Goal: Communication & Community: Answer question/provide support

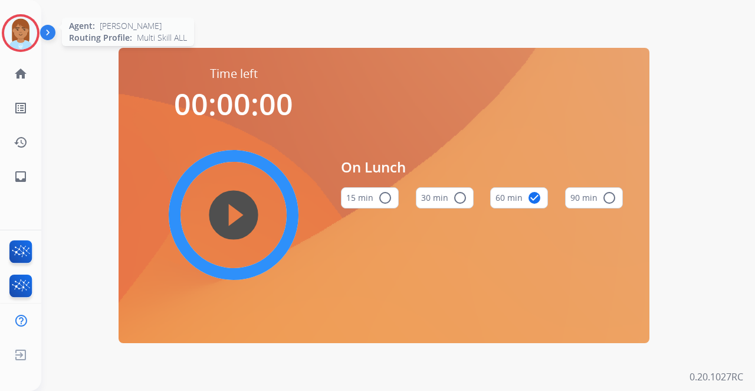
click at [29, 44] on img at bounding box center [20, 33] width 33 height 33
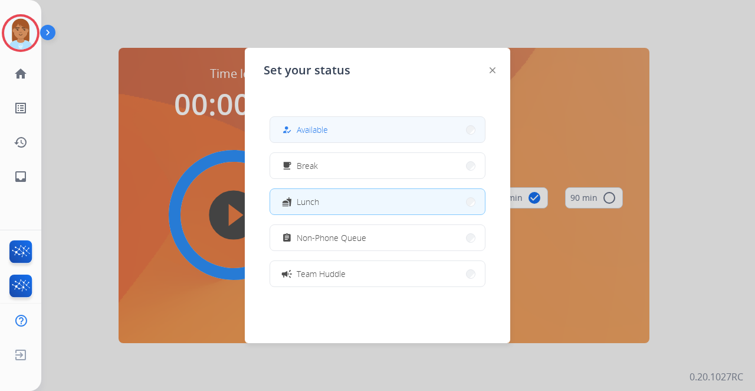
click at [355, 133] on button "how_to_reg Available" at bounding box center [377, 129] width 215 height 25
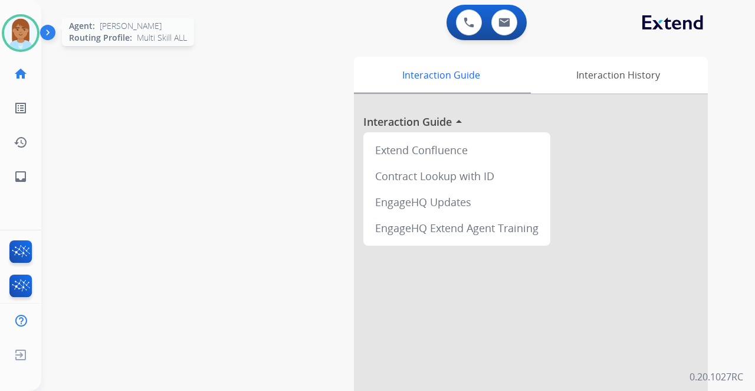
click at [30, 22] on img at bounding box center [20, 33] width 33 height 33
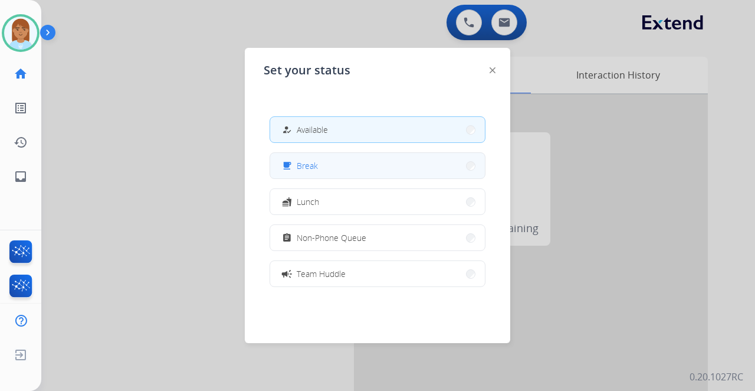
click at [355, 175] on button "free_breakfast Break" at bounding box center [377, 165] width 215 height 25
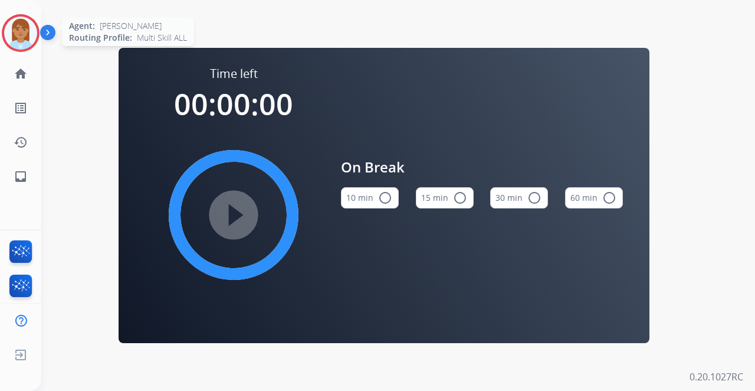
click at [19, 37] on img at bounding box center [20, 33] width 33 height 33
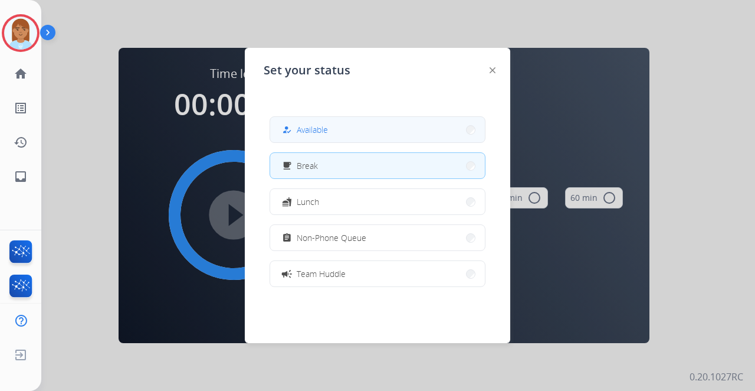
click at [317, 124] on span "Available" at bounding box center [312, 129] width 31 height 12
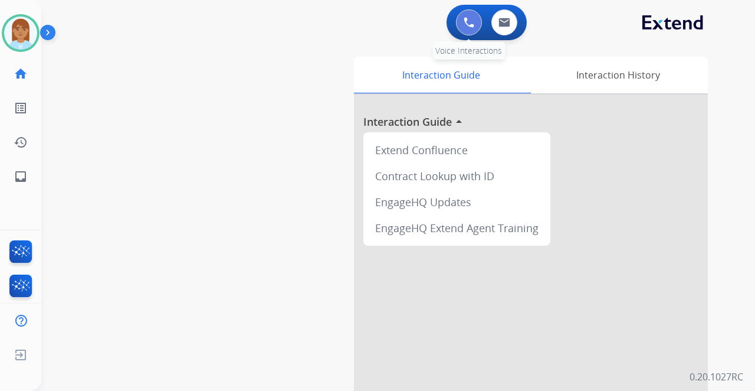
click at [470, 18] on img at bounding box center [469, 22] width 11 height 11
click at [459, 26] on button at bounding box center [469, 22] width 26 height 26
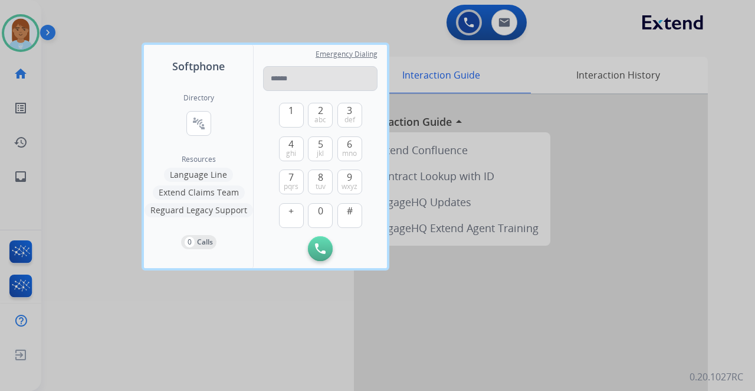
click at [290, 74] on input "tel" at bounding box center [320, 78] width 114 height 25
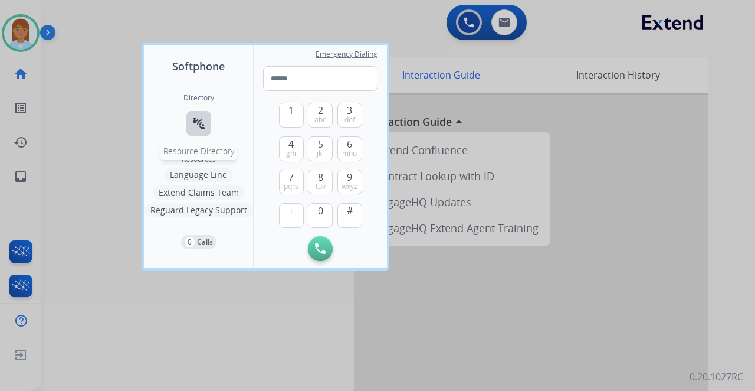
click at [193, 126] on mat-icon "connect_without_contact" at bounding box center [199, 123] width 14 height 14
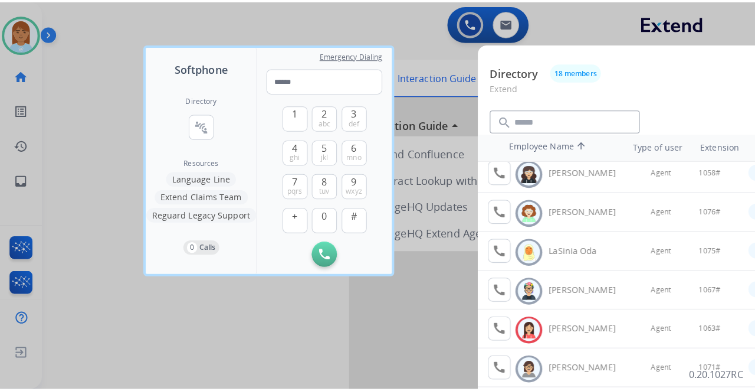
scroll to position [118, 0]
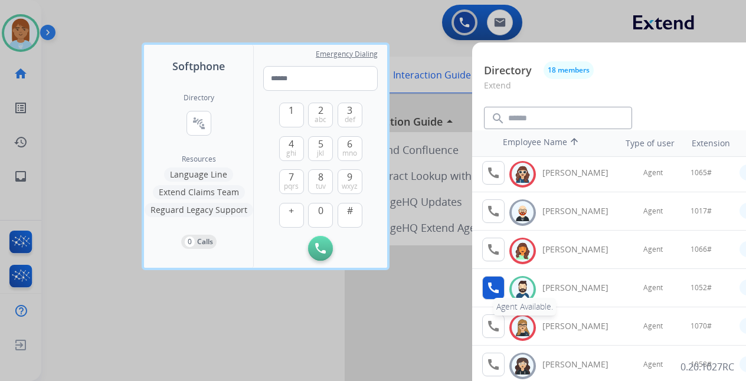
click at [498, 283] on mat-icon "call" at bounding box center [493, 288] width 14 height 14
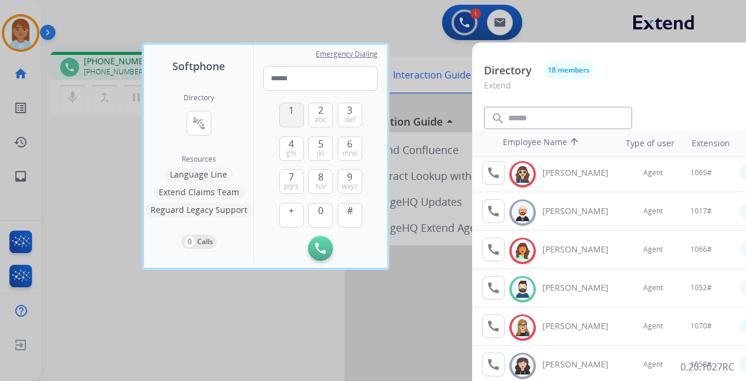
click at [285, 110] on button "1" at bounding box center [291, 115] width 25 height 25
click at [320, 208] on span "0" at bounding box center [320, 211] width 5 height 14
click at [322, 145] on span "5" at bounding box center [320, 144] width 5 height 14
click at [320, 112] on span "2" at bounding box center [320, 110] width 5 height 14
click at [349, 206] on span "#" at bounding box center [350, 211] width 6 height 14
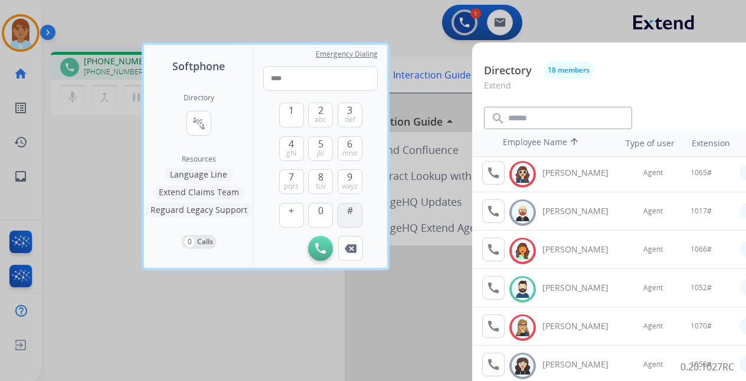
type input "*****"
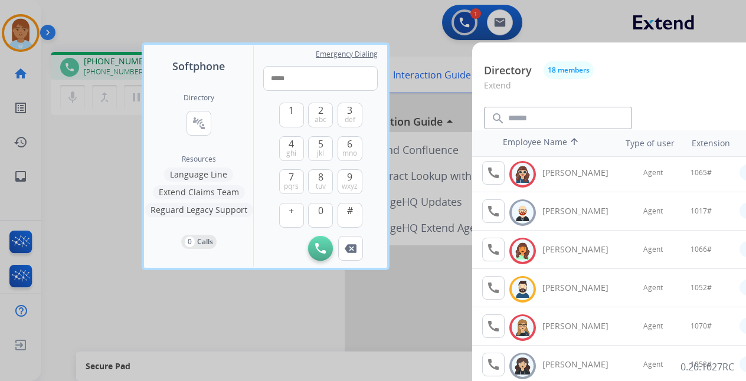
click at [374, 21] on div at bounding box center [373, 190] width 746 height 381
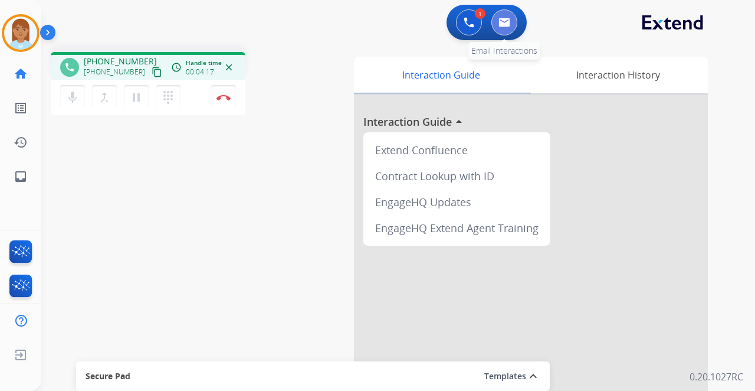
click at [504, 32] on button at bounding box center [504, 22] width 26 height 26
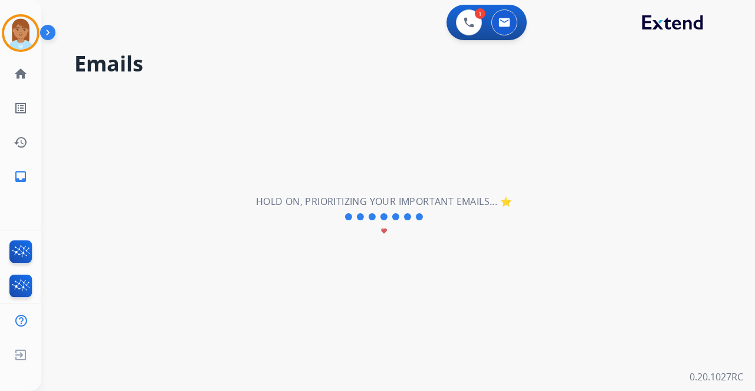
click at [419, 171] on div "**********" at bounding box center [384, 216] width 686 height 348
click at [419, 172] on div "**********" at bounding box center [384, 216] width 686 height 348
click at [506, 31] on button at bounding box center [504, 22] width 26 height 26
click at [505, 31] on button at bounding box center [504, 22] width 26 height 26
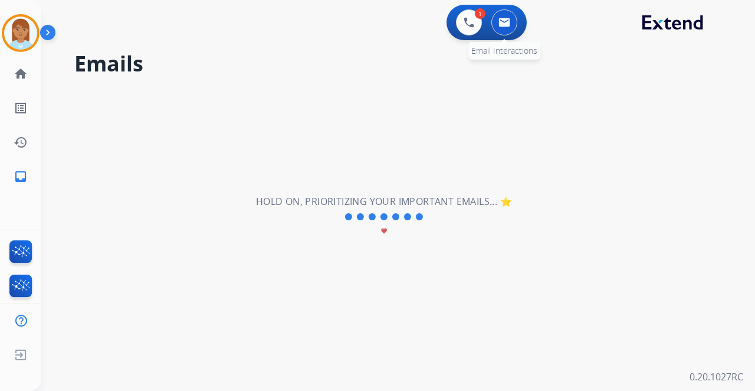
click at [505, 31] on button at bounding box center [504, 22] width 26 height 26
click at [460, 14] on button at bounding box center [469, 22] width 26 height 26
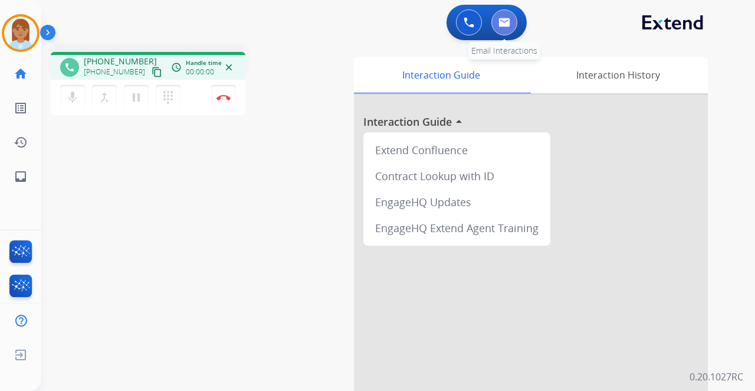
click at [499, 16] on button at bounding box center [504, 22] width 26 height 26
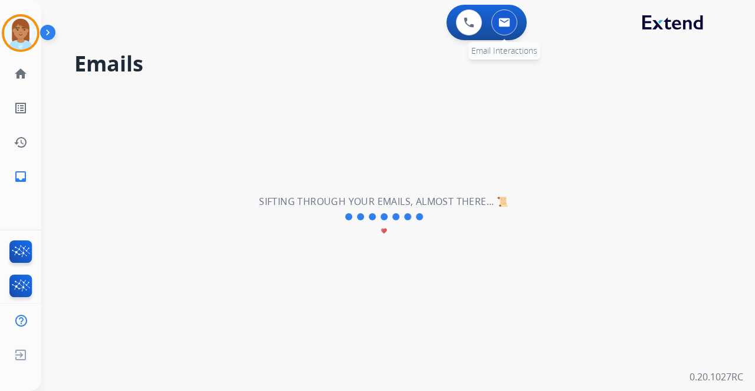
click at [507, 20] on img at bounding box center [505, 22] width 12 height 9
click at [501, 29] on button at bounding box center [504, 22] width 26 height 26
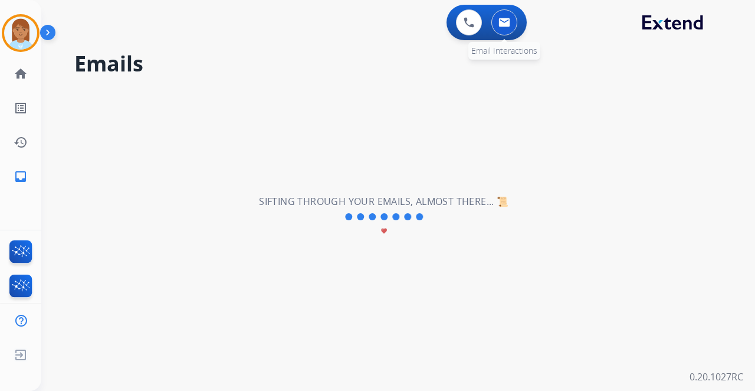
click at [501, 29] on button at bounding box center [504, 22] width 26 height 26
click at [505, 27] on button at bounding box center [504, 22] width 26 height 26
click at [504, 27] on button at bounding box center [504, 22] width 26 height 26
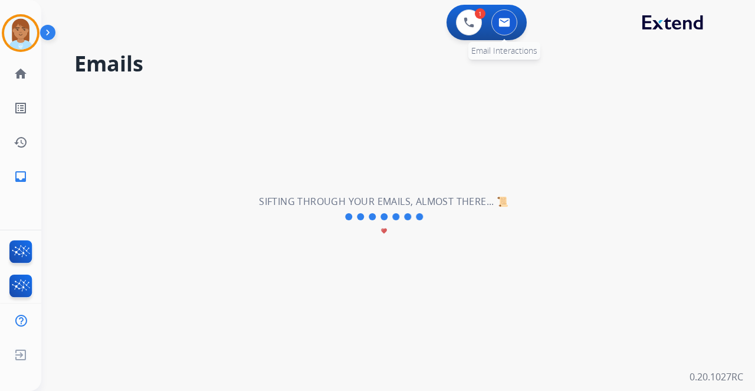
click at [500, 14] on button at bounding box center [504, 22] width 26 height 26
click at [497, 27] on button at bounding box center [504, 22] width 26 height 26
click at [499, 25] on img at bounding box center [505, 22] width 12 height 9
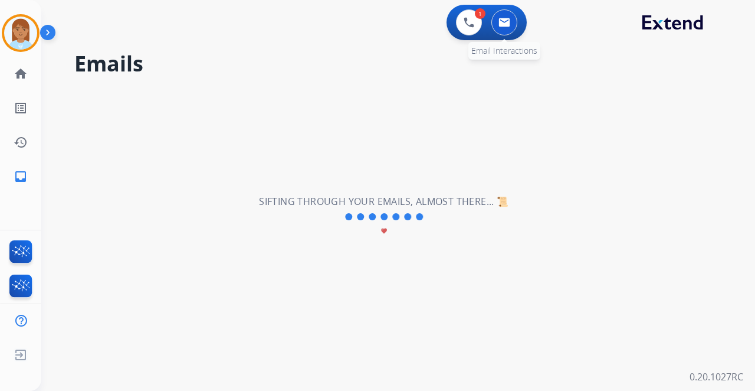
click at [500, 25] on img at bounding box center [505, 22] width 12 height 9
click at [511, 17] on button at bounding box center [504, 22] width 26 height 26
click at [509, 18] on button at bounding box center [504, 22] width 26 height 26
click at [503, 25] on img at bounding box center [505, 22] width 12 height 9
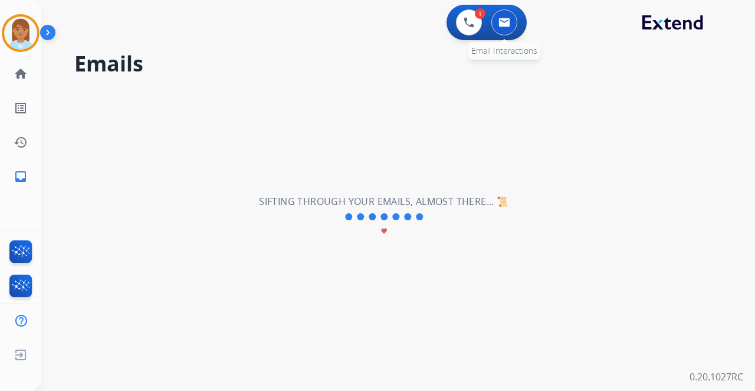
click at [503, 25] on img at bounding box center [505, 22] width 12 height 9
click at [505, 23] on img at bounding box center [505, 22] width 12 height 9
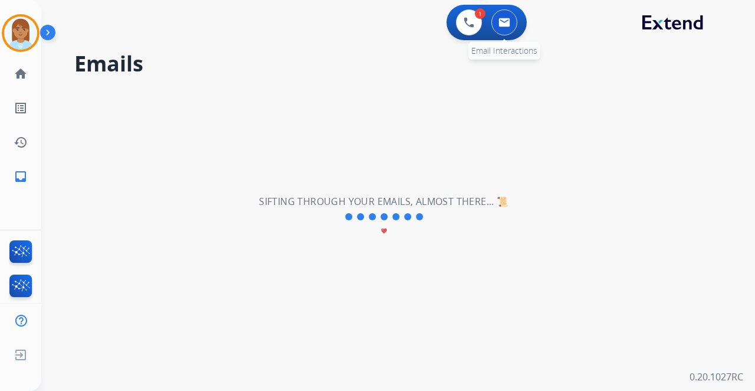
click at [505, 23] on img at bounding box center [505, 22] width 12 height 9
click at [473, 25] on img at bounding box center [469, 22] width 11 height 11
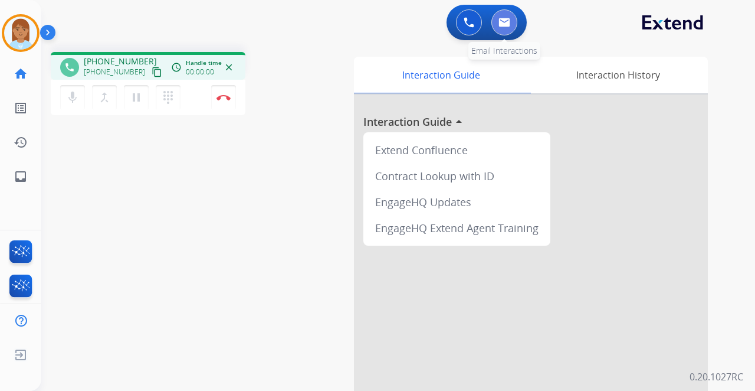
click at [499, 25] on img at bounding box center [505, 22] width 12 height 9
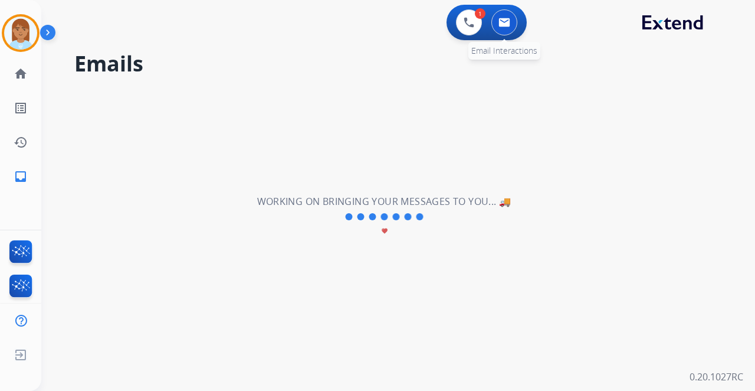
click at [498, 26] on button at bounding box center [504, 22] width 26 height 26
click at [469, 23] on img at bounding box center [469, 22] width 11 height 11
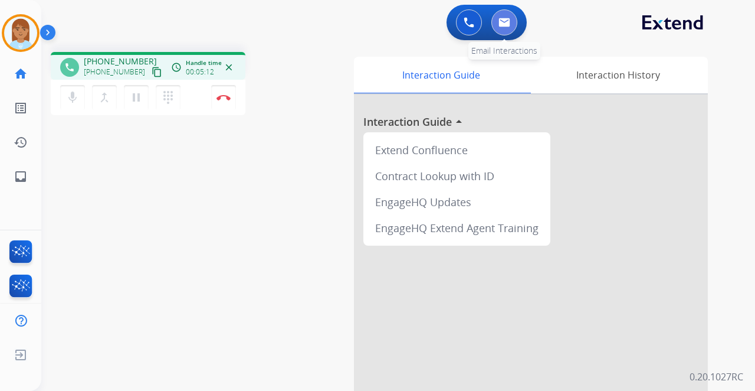
click at [506, 17] on button at bounding box center [504, 22] width 26 height 26
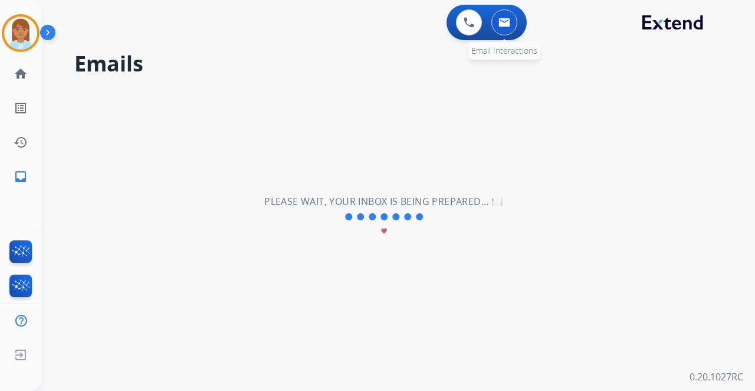
click at [507, 20] on img at bounding box center [505, 22] width 12 height 9
click at [505, 18] on button at bounding box center [504, 22] width 26 height 26
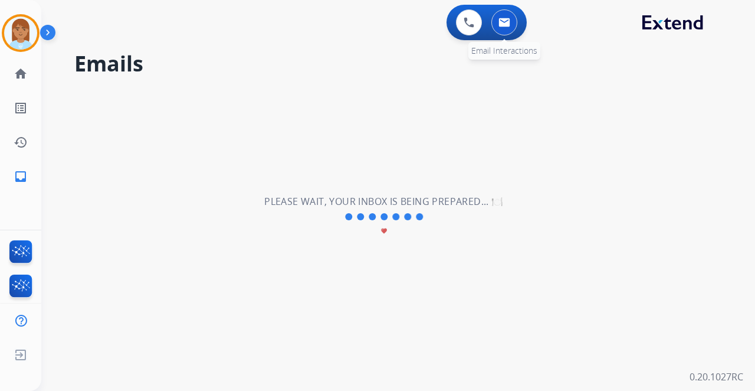
click at [505, 18] on img at bounding box center [505, 22] width 12 height 9
click at [507, 22] on img at bounding box center [505, 22] width 12 height 9
click at [506, 25] on img at bounding box center [505, 22] width 12 height 9
click at [471, 19] on img at bounding box center [469, 22] width 11 height 11
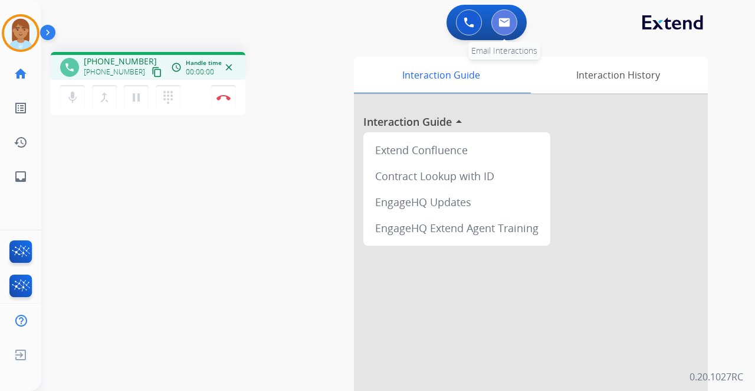
click at [507, 18] on img at bounding box center [505, 22] width 12 height 9
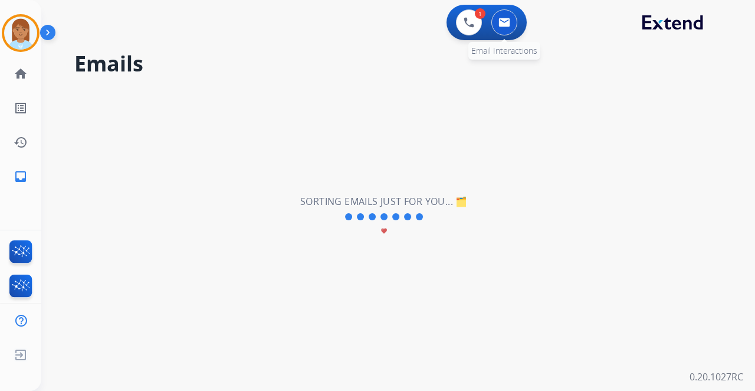
click at [506, 19] on img at bounding box center [505, 22] width 12 height 9
click at [472, 21] on img at bounding box center [469, 22] width 11 height 11
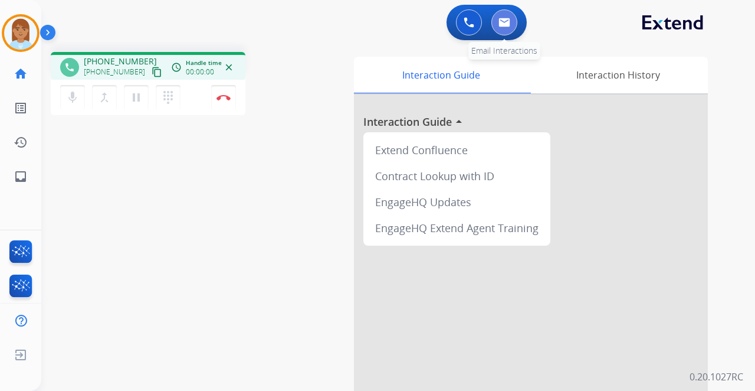
click at [505, 20] on img at bounding box center [505, 22] width 12 height 9
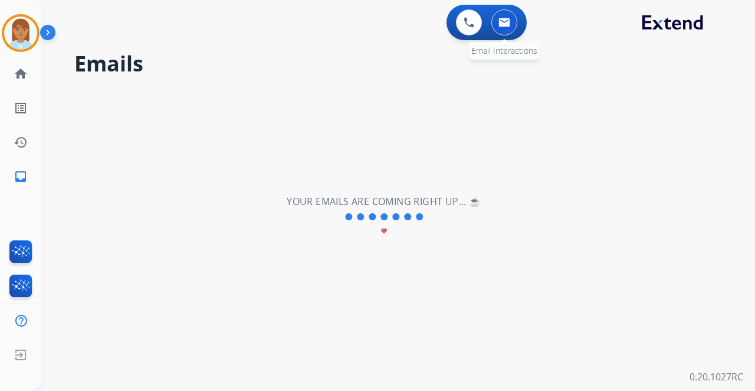
click at [504, 22] on img at bounding box center [505, 22] width 12 height 9
click at [466, 19] on img at bounding box center [469, 22] width 11 height 11
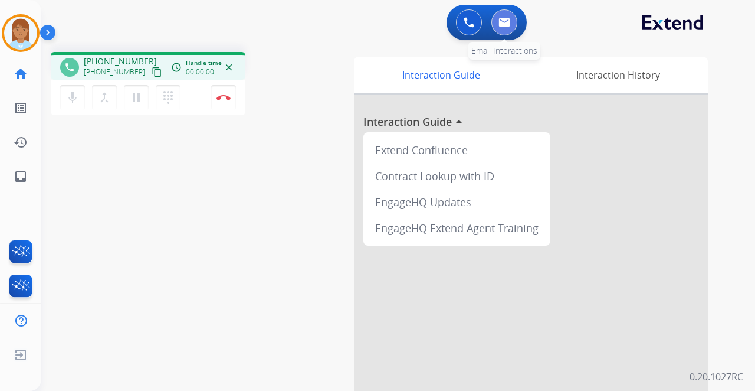
click at [511, 26] on button at bounding box center [504, 22] width 26 height 26
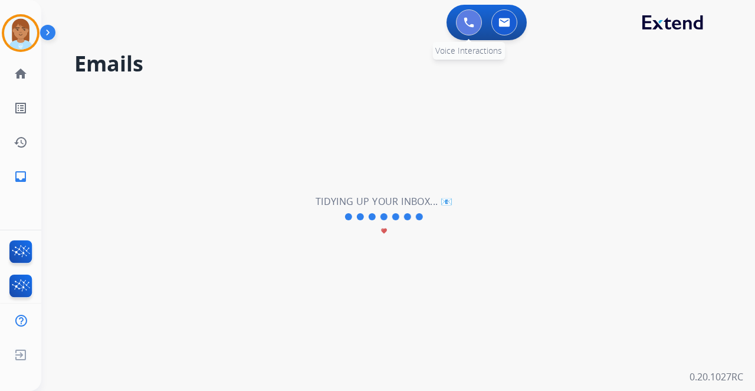
click at [478, 25] on button at bounding box center [469, 22] width 26 height 26
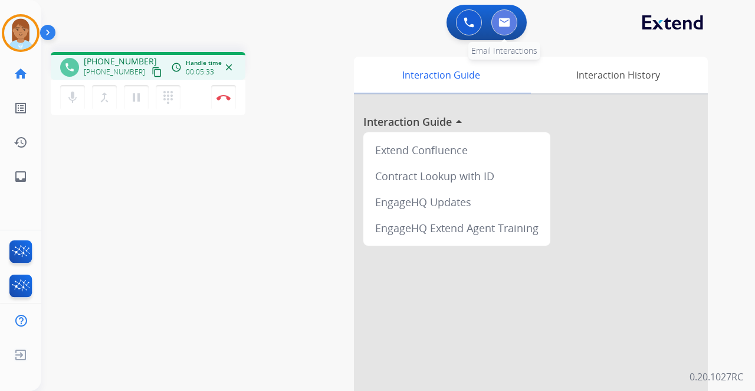
click at [508, 26] on img at bounding box center [505, 22] width 12 height 9
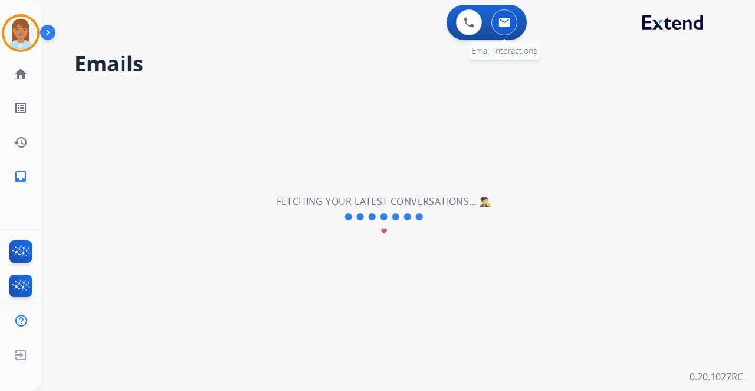
click at [510, 21] on img at bounding box center [505, 22] width 12 height 9
click at [509, 21] on img at bounding box center [505, 22] width 12 height 9
click at [470, 18] on img at bounding box center [469, 22] width 11 height 11
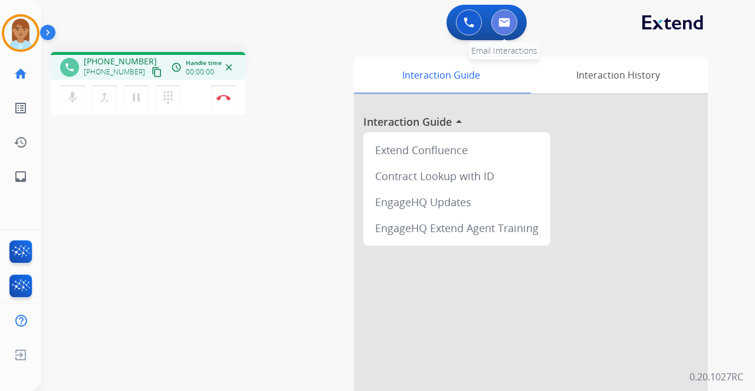
click at [505, 23] on img at bounding box center [505, 22] width 12 height 9
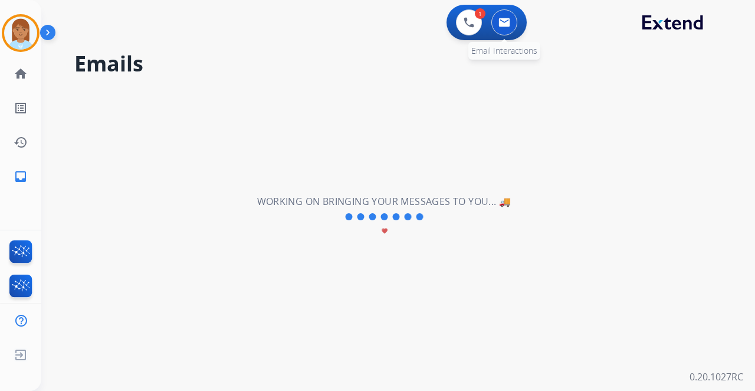
click at [498, 15] on button at bounding box center [504, 22] width 26 height 26
click at [498, 16] on button at bounding box center [504, 22] width 26 height 26
click at [504, 31] on button at bounding box center [504, 22] width 26 height 26
click at [506, 25] on img at bounding box center [505, 22] width 12 height 9
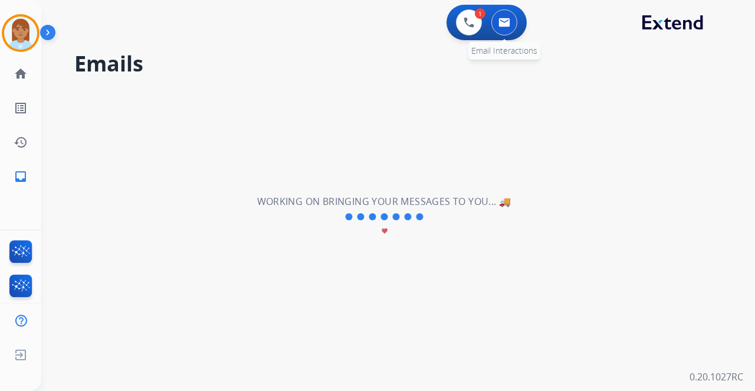
click at [500, 21] on img at bounding box center [505, 22] width 12 height 9
drag, startPoint x: 0, startPoint y: 390, endPoint x: 499, endPoint y: 81, distance: 586.8
click at [489, 98] on div "**********" at bounding box center [384, 216] width 686 height 348
click at [509, 25] on img at bounding box center [505, 22] width 12 height 9
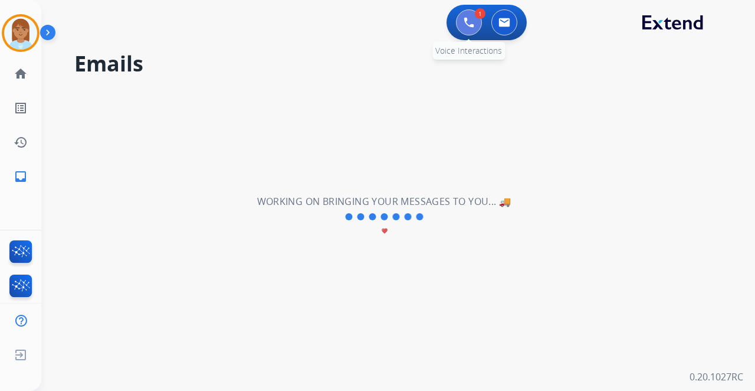
click at [470, 26] on img at bounding box center [469, 22] width 11 height 11
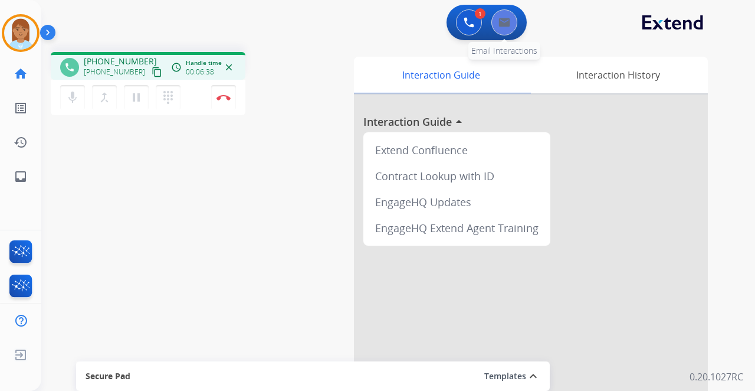
click at [501, 23] on img at bounding box center [505, 22] width 12 height 9
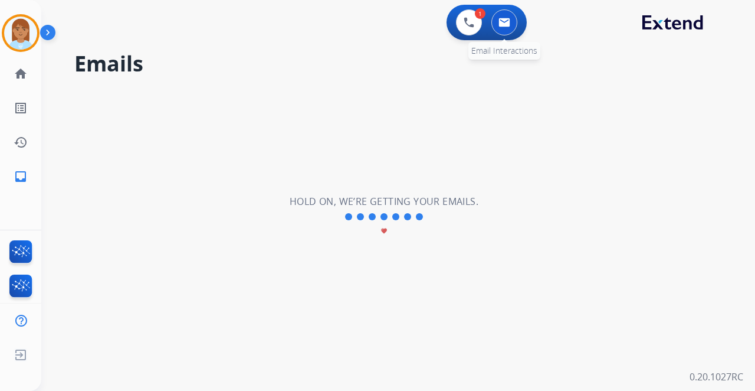
click at [504, 20] on img at bounding box center [505, 22] width 12 height 9
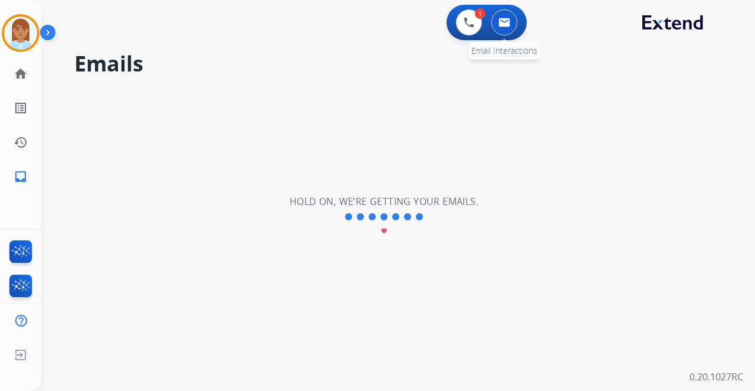
click at [513, 25] on button at bounding box center [504, 22] width 26 height 26
click at [471, 24] on img at bounding box center [469, 22] width 11 height 11
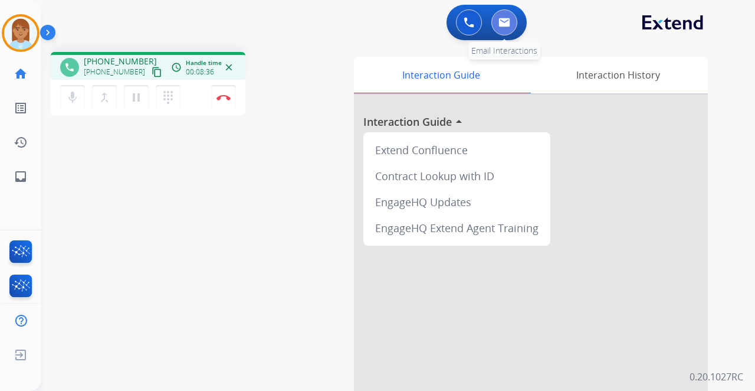
click at [503, 24] on img at bounding box center [505, 22] width 12 height 9
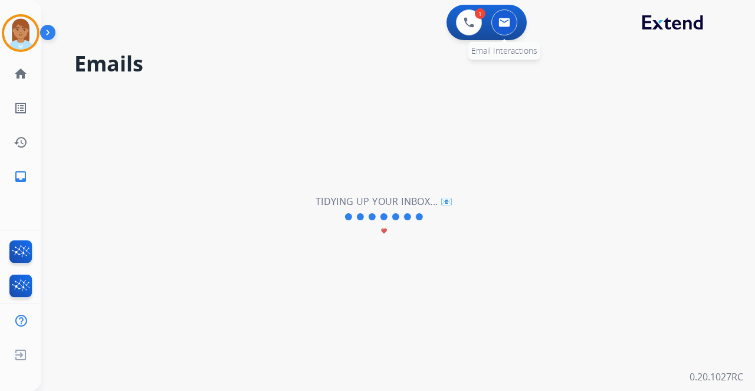
click at [509, 22] on img at bounding box center [505, 22] width 12 height 9
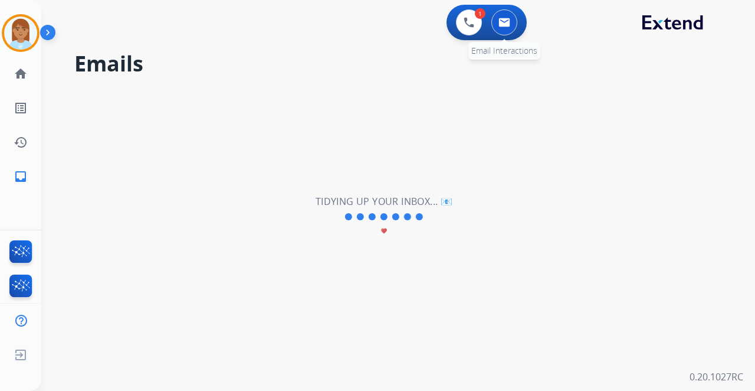
click at [509, 22] on img at bounding box center [505, 22] width 12 height 9
click at [501, 27] on button at bounding box center [504, 22] width 26 height 26
click at [504, 25] on img at bounding box center [505, 22] width 12 height 9
click at [468, 21] on img at bounding box center [469, 22] width 11 height 11
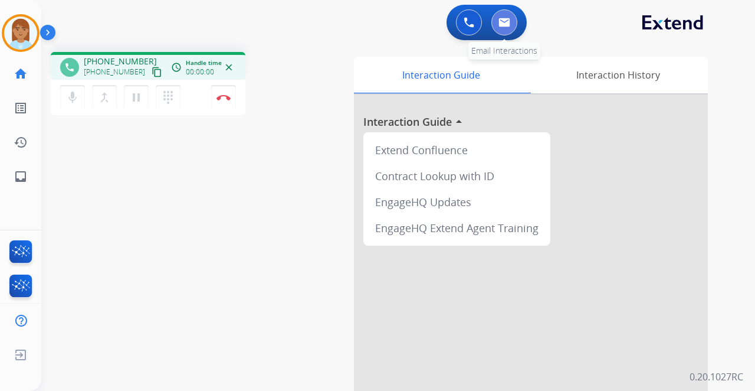
click at [497, 25] on button at bounding box center [504, 22] width 26 height 26
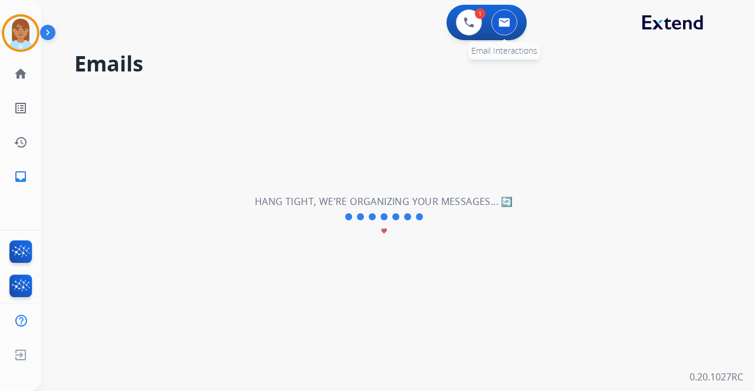
click at [503, 19] on img at bounding box center [505, 22] width 12 height 9
click at [504, 20] on img at bounding box center [505, 22] width 12 height 9
click at [506, 21] on img at bounding box center [505, 22] width 12 height 9
click at [495, 22] on button at bounding box center [504, 22] width 26 height 26
click at [491, 24] on div "0 Email Interactions" at bounding box center [504, 22] width 35 height 26
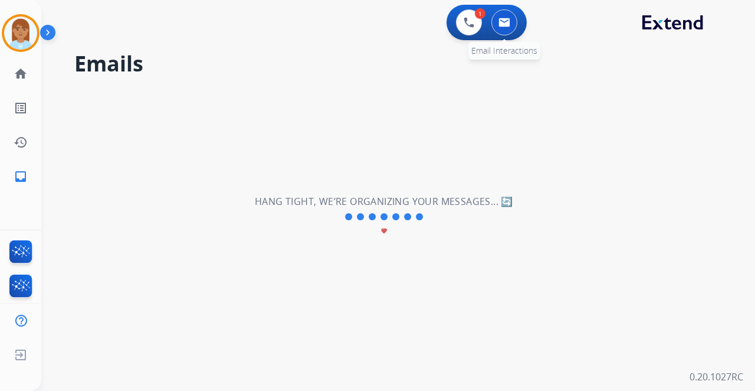
click at [503, 22] on img at bounding box center [505, 22] width 12 height 9
click at [500, 18] on img at bounding box center [505, 22] width 12 height 9
click at [478, 24] on button at bounding box center [469, 22] width 26 height 26
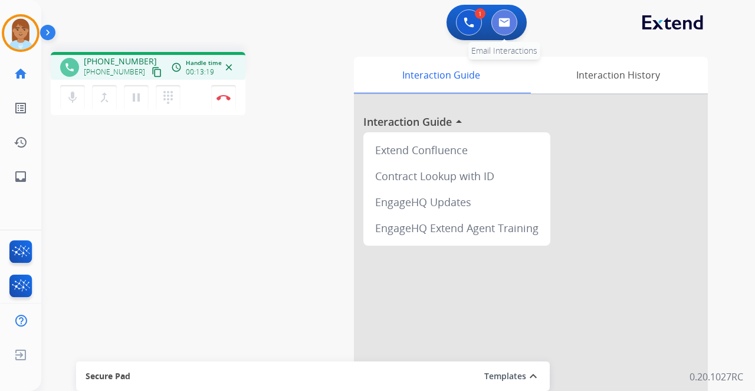
click at [511, 27] on button at bounding box center [504, 22] width 26 height 26
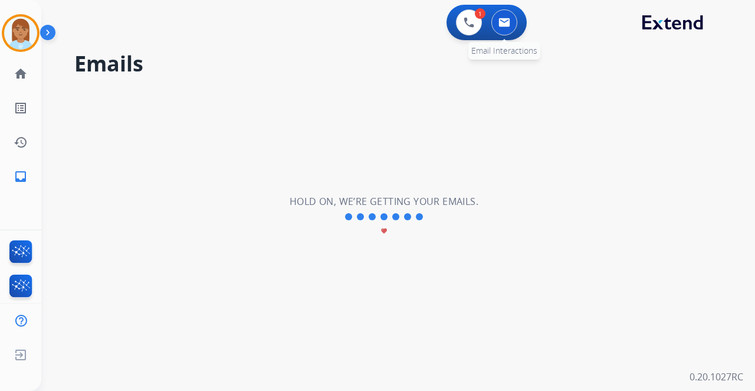
click at [502, 25] on img at bounding box center [505, 22] width 12 height 9
click at [468, 24] on img at bounding box center [469, 22] width 11 height 11
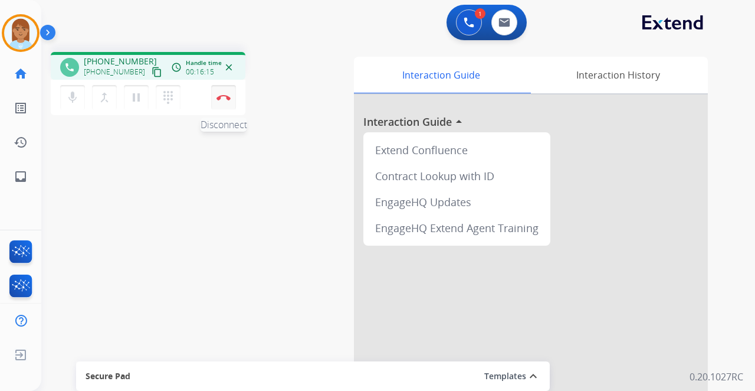
click at [228, 96] on img at bounding box center [224, 97] width 14 height 6
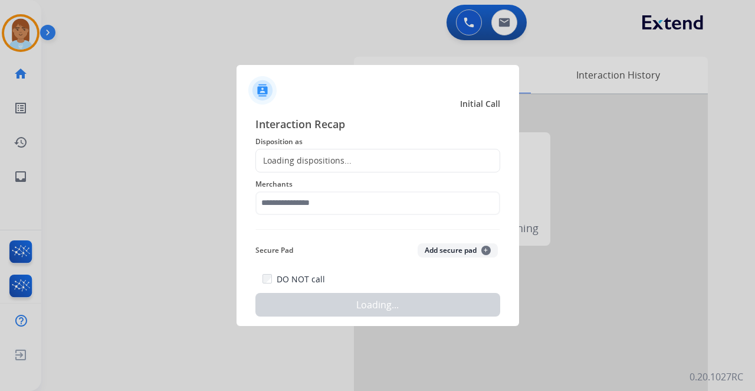
click at [400, 150] on div "Loading dispositions..." at bounding box center [377, 161] width 245 height 24
click at [391, 163] on div "Loading dispositions..." at bounding box center [377, 161] width 245 height 24
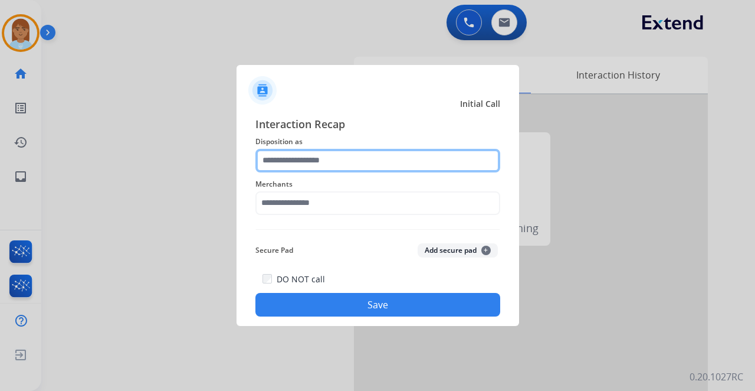
click at [378, 156] on input "text" at bounding box center [377, 161] width 245 height 24
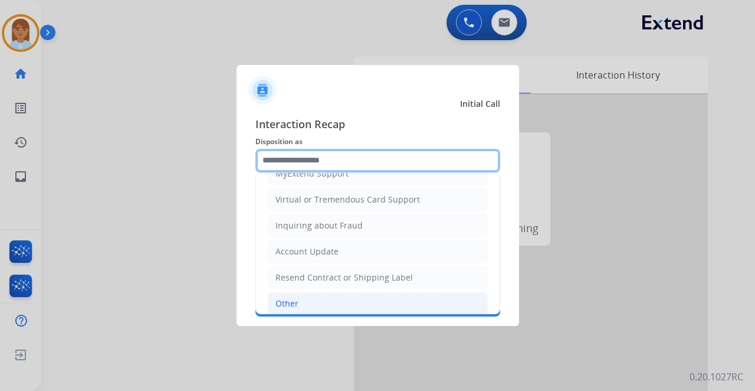
scroll to position [230, 0]
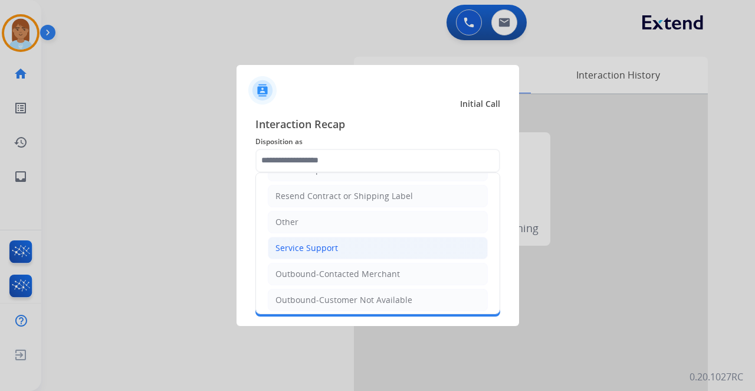
click at [336, 242] on li "Service Support" at bounding box center [378, 248] width 220 height 22
type input "**********"
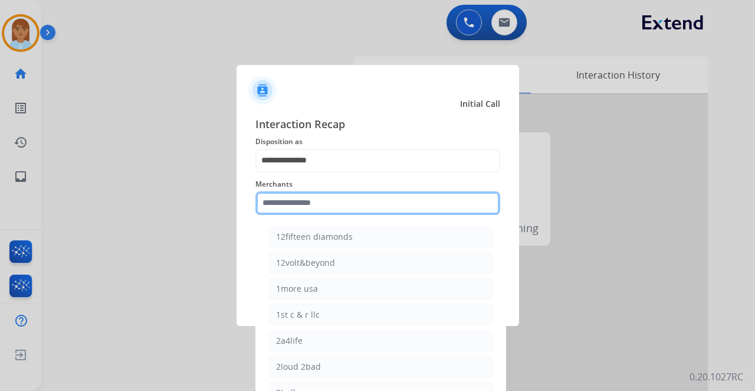
drag, startPoint x: 332, startPoint y: 197, endPoint x: 326, endPoint y: 208, distance: 11.9
click at [331, 202] on input "text" at bounding box center [377, 203] width 245 height 24
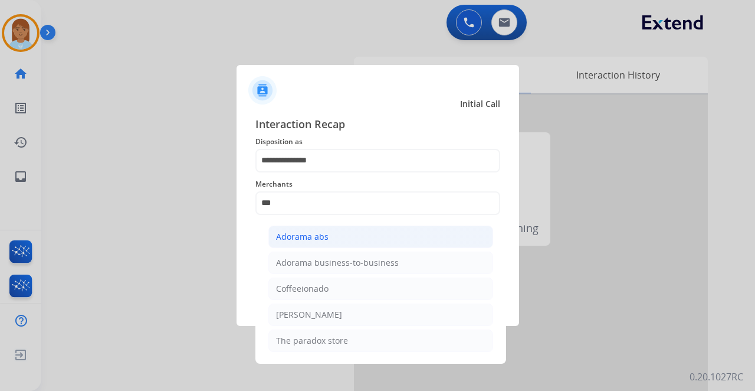
click at [316, 239] on div "Adorama abs" at bounding box center [302, 237] width 53 height 12
type input "**********"
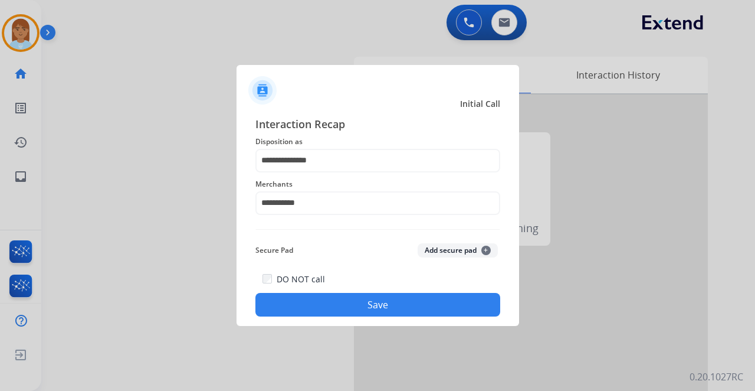
click at [319, 309] on button "Save" at bounding box center [377, 305] width 245 height 24
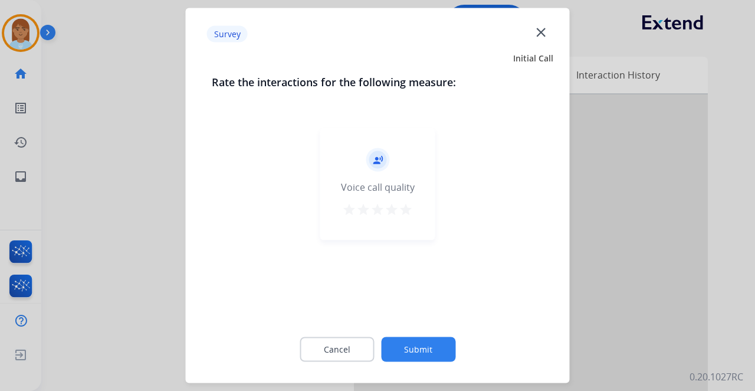
click at [404, 210] on mat-icon "star" at bounding box center [406, 209] width 14 height 14
click at [424, 358] on button "Submit" at bounding box center [418, 349] width 74 height 25
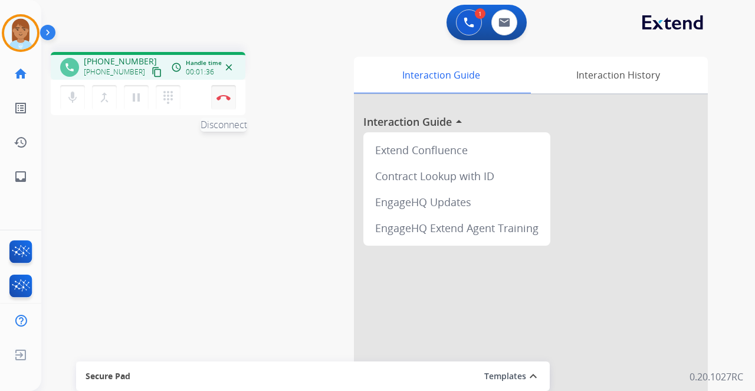
click at [224, 97] on img at bounding box center [224, 97] width 14 height 6
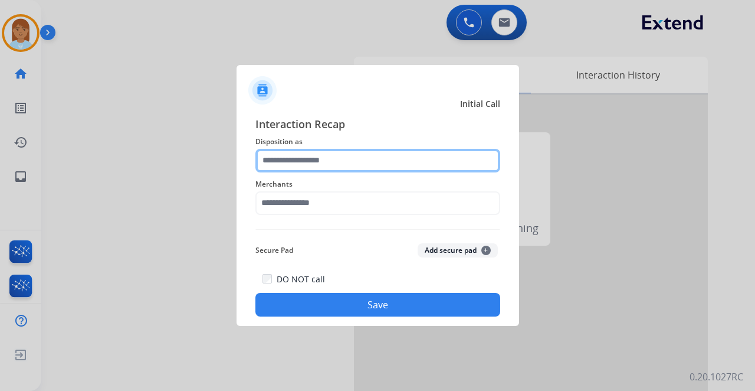
click at [285, 158] on input "text" at bounding box center [377, 161] width 245 height 24
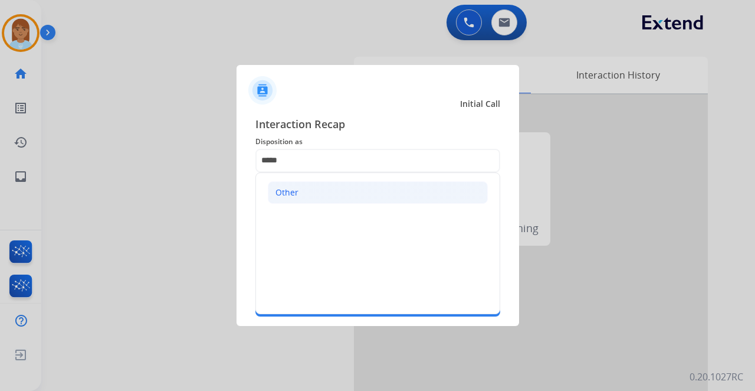
click at [288, 184] on li "Other" at bounding box center [378, 192] width 220 height 22
type input "*****"
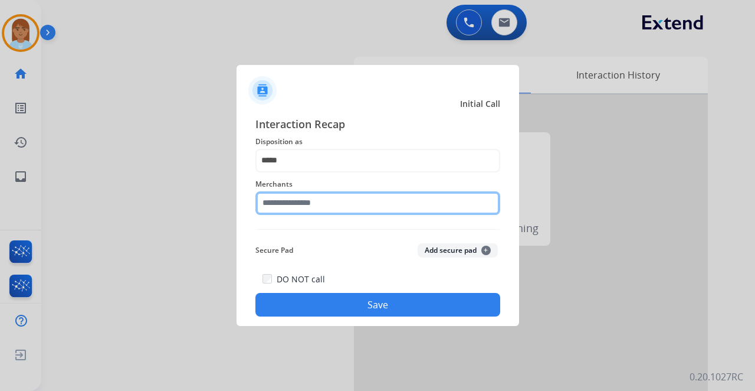
click at [290, 202] on input "text" at bounding box center [377, 203] width 245 height 24
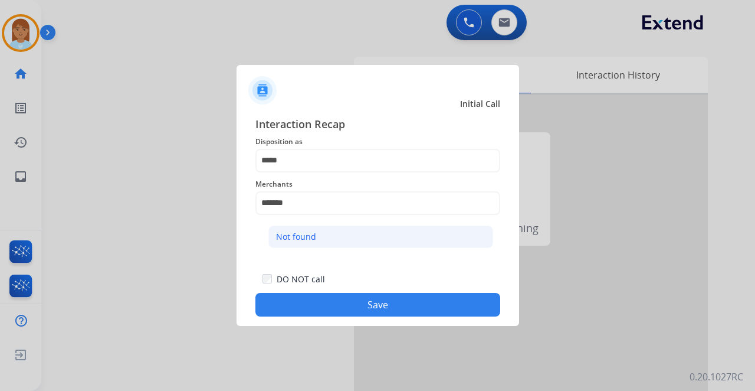
click at [343, 233] on li "Not found" at bounding box center [380, 236] width 225 height 22
type input "*********"
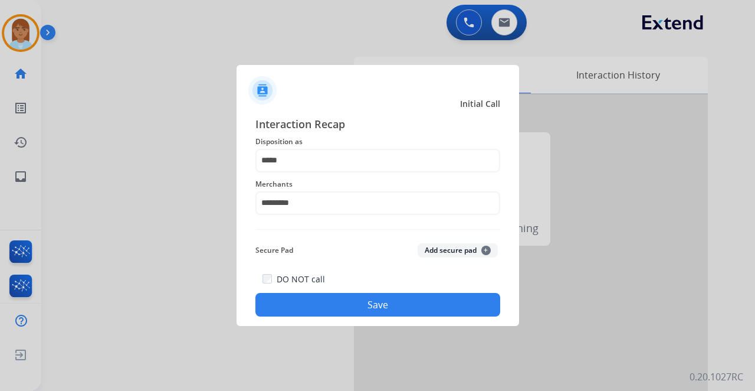
click at [368, 306] on button "Save" at bounding box center [377, 305] width 245 height 24
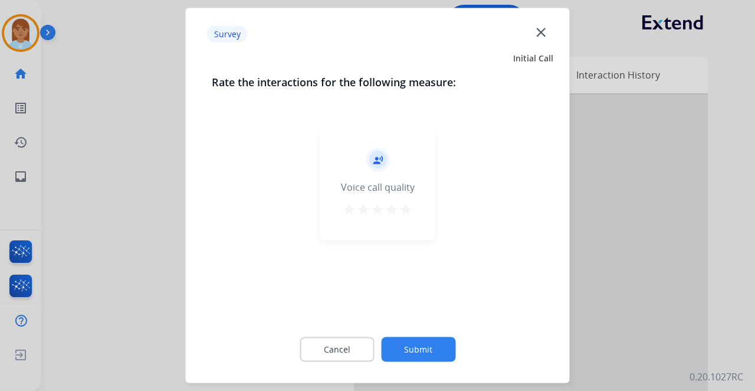
click at [406, 208] on mat-icon "star" at bounding box center [406, 209] width 14 height 14
click at [426, 358] on button "Submit" at bounding box center [418, 349] width 74 height 25
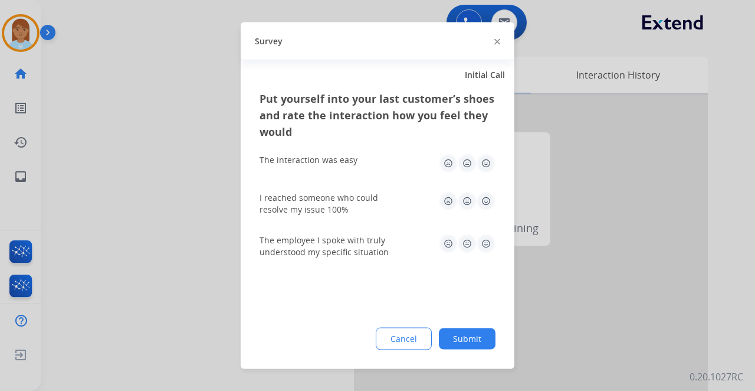
click at [485, 163] on img at bounding box center [486, 163] width 19 height 19
click at [486, 199] on img at bounding box center [486, 201] width 19 height 19
click at [490, 236] on img at bounding box center [486, 243] width 19 height 19
click at [474, 342] on button "Submit" at bounding box center [467, 338] width 57 height 21
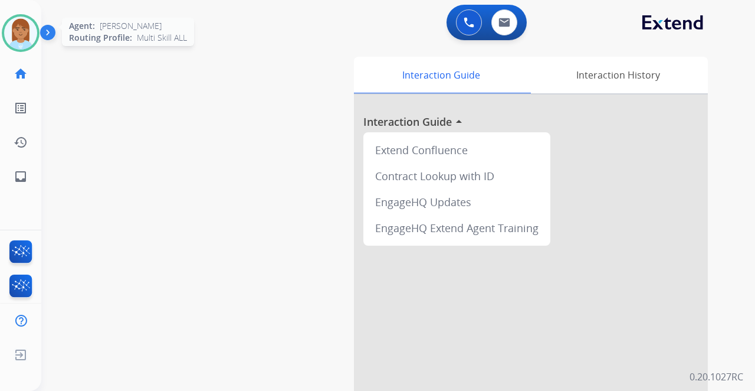
click at [13, 31] on img at bounding box center [20, 33] width 33 height 33
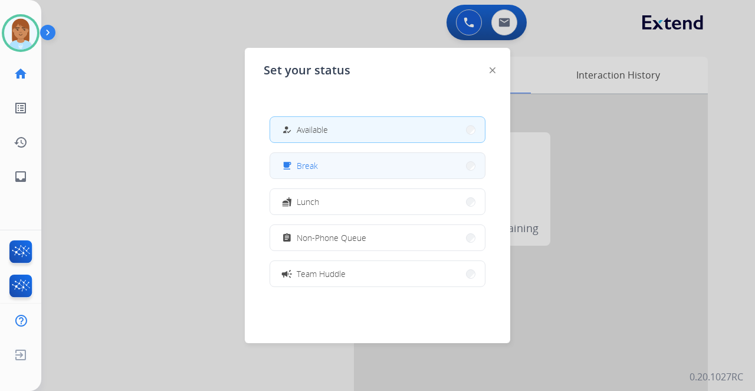
click at [310, 172] on button "free_breakfast Break" at bounding box center [377, 165] width 215 height 25
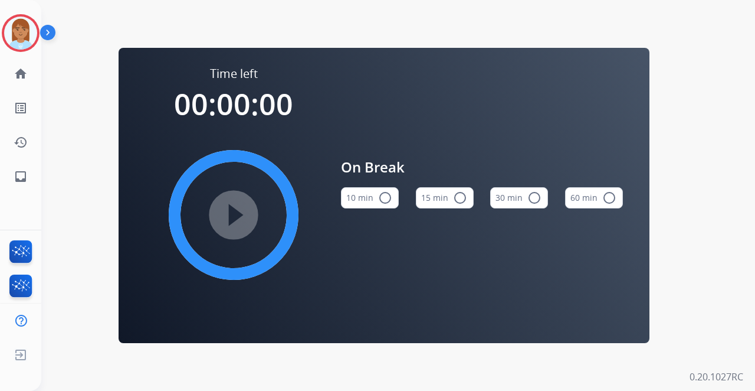
drag, startPoint x: 8, startPoint y: 31, endPoint x: 53, endPoint y: 42, distance: 46.2
click at [9, 31] on img at bounding box center [20, 33] width 33 height 33
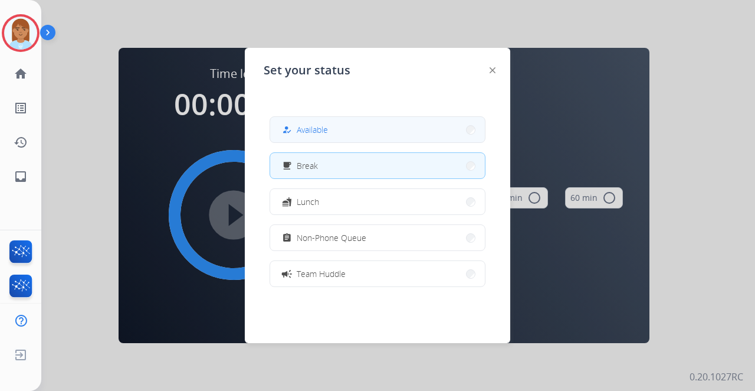
click at [409, 130] on button "how_to_reg Available" at bounding box center [377, 129] width 215 height 25
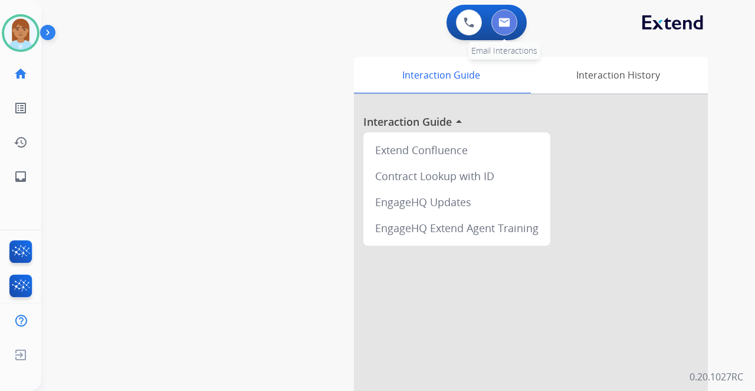
click at [505, 21] on img at bounding box center [505, 22] width 12 height 9
select select "**********"
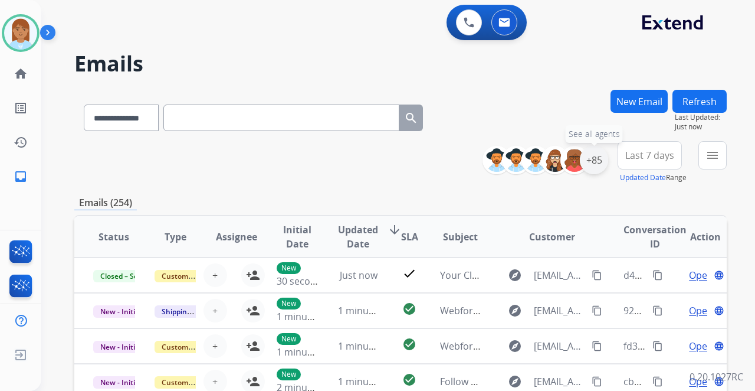
click at [601, 162] on div "+85" at bounding box center [594, 160] width 28 height 28
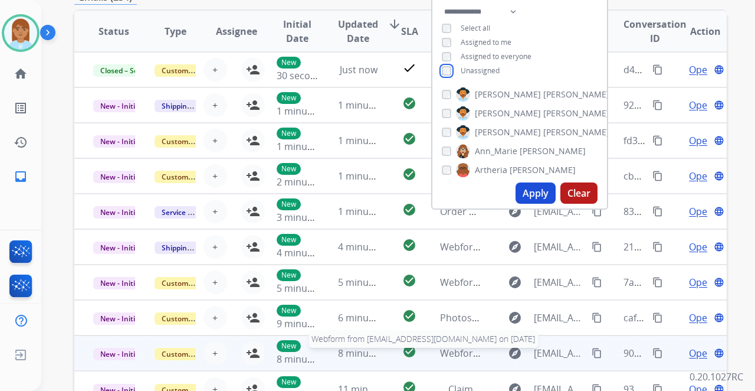
scroll to position [275, 0]
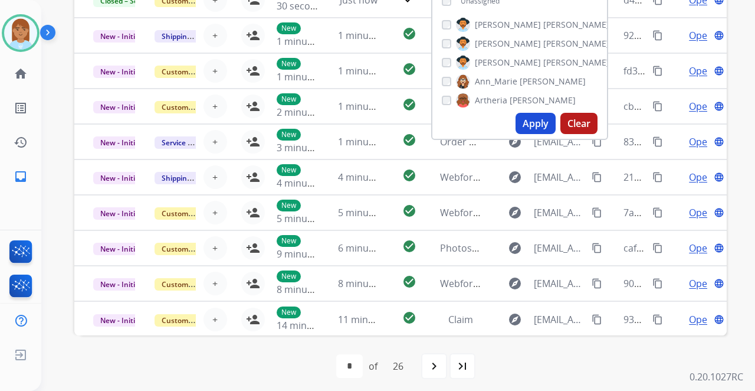
click at [540, 117] on button "Apply" at bounding box center [536, 123] width 40 height 21
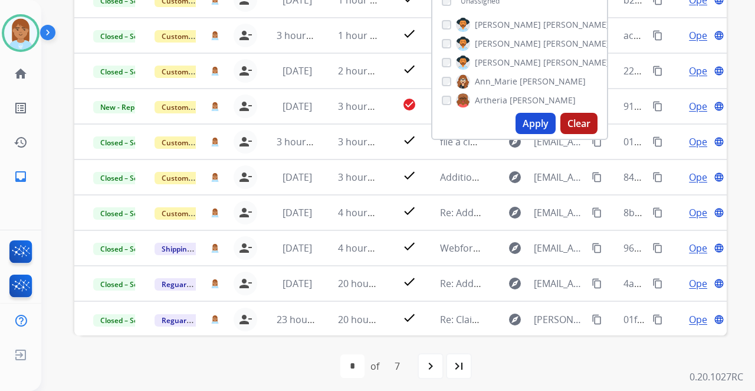
click at [527, 119] on button "Apply" at bounding box center [536, 123] width 40 height 21
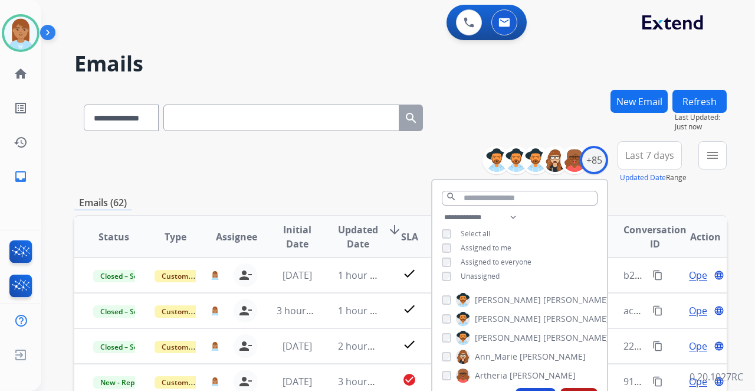
click at [648, 156] on span "Last 7 days" at bounding box center [649, 155] width 49 height 5
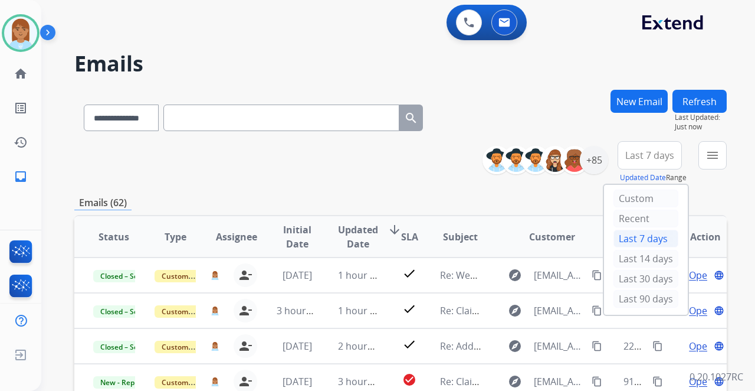
click at [624, 293] on div "Last 90 days" at bounding box center [646, 299] width 65 height 18
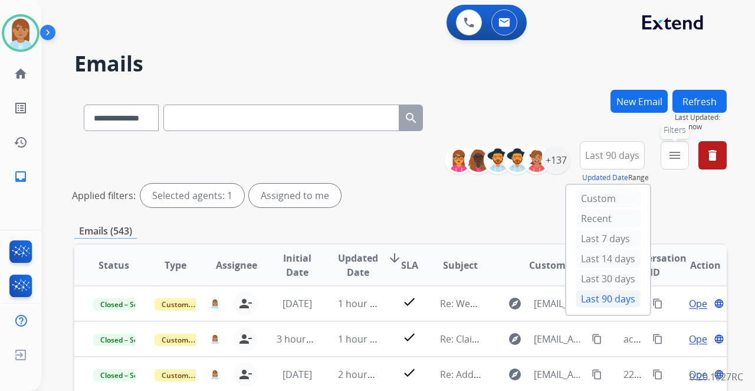
click at [668, 162] on button "menu Filters" at bounding box center [675, 155] width 28 height 28
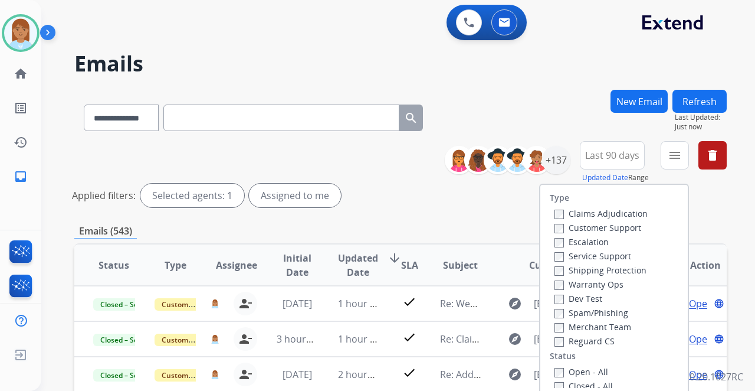
click at [590, 222] on label "Customer Support" at bounding box center [598, 227] width 87 height 11
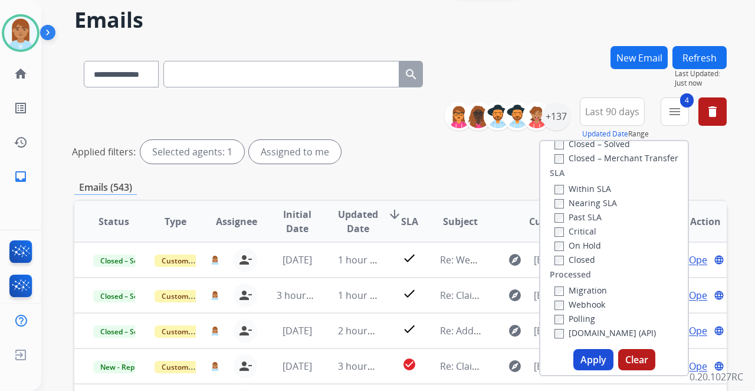
scroll to position [196, 0]
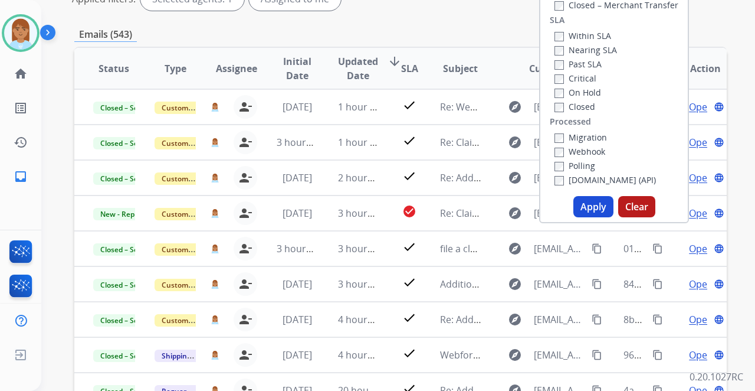
click at [589, 203] on button "Apply" at bounding box center [593, 206] width 40 height 21
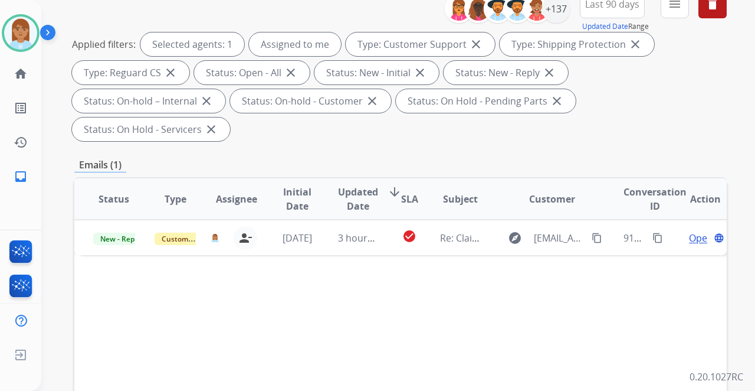
scroll to position [157, 0]
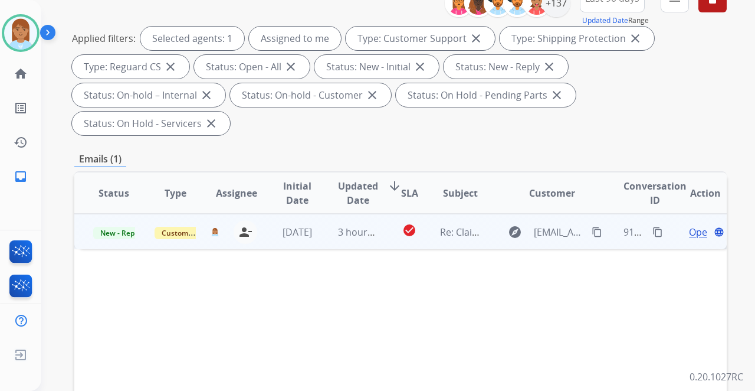
click at [685, 214] on td "Open language" at bounding box center [696, 231] width 61 height 35
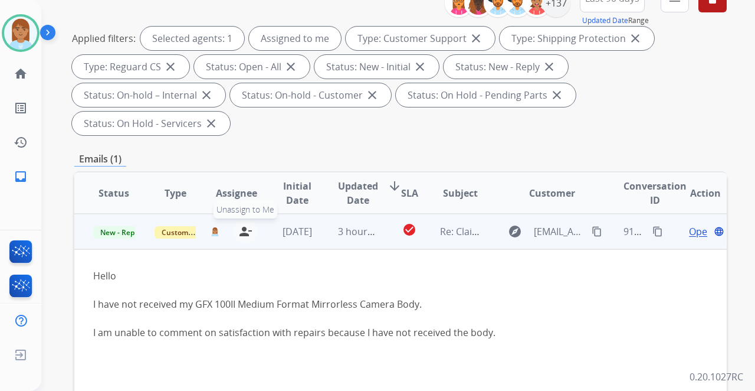
click at [246, 224] on mat-icon "person_remove" at bounding box center [245, 231] width 14 height 14
click at [254, 219] on button "person_add Assign to Me" at bounding box center [253, 231] width 24 height 24
click at [695, 224] on span "Open" at bounding box center [701, 231] width 24 height 14
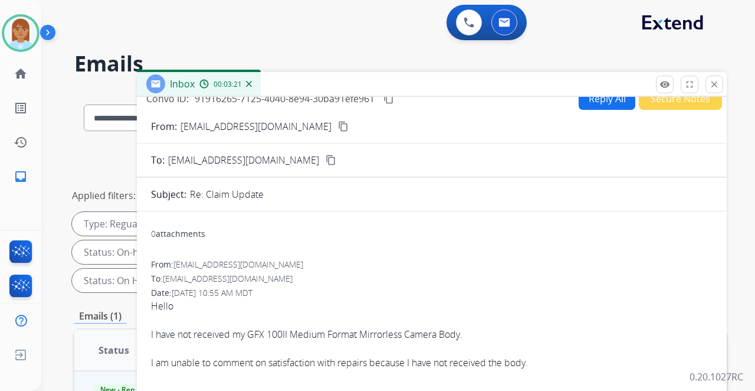
scroll to position [0, 0]
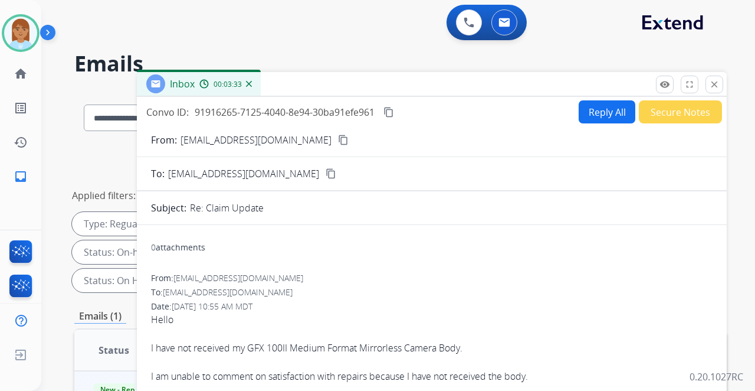
click at [338, 140] on mat-icon "content_copy" at bounding box center [343, 140] width 11 height 11
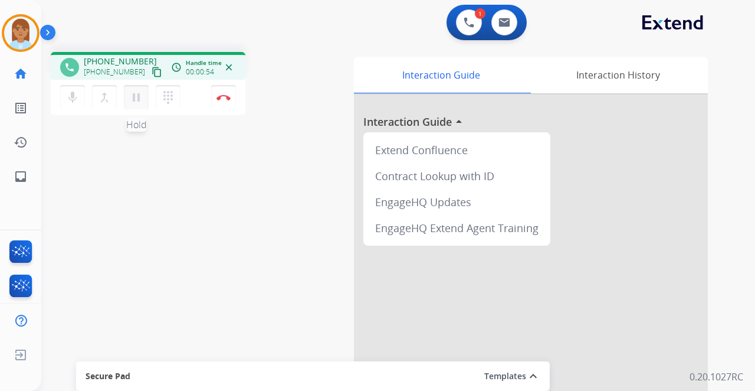
click at [137, 88] on button "pause Hold" at bounding box center [136, 97] width 25 height 25
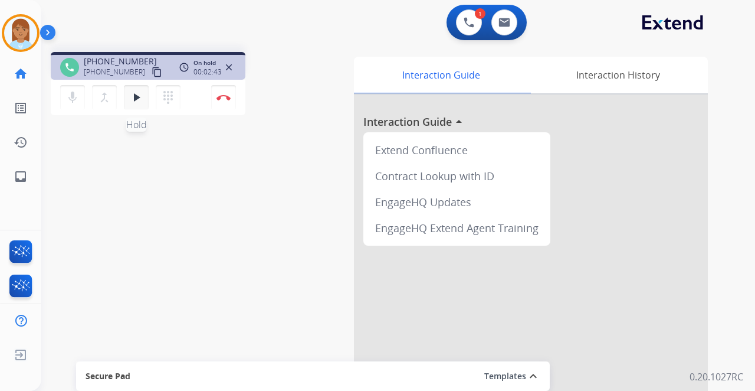
click at [137, 86] on button "play_arrow Hold" at bounding box center [136, 97] width 25 height 25
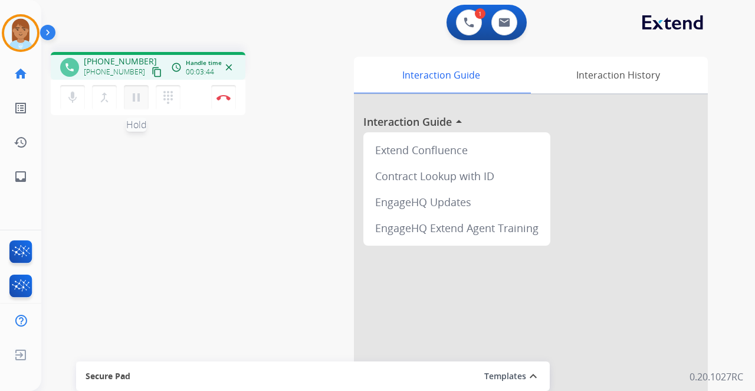
click at [141, 91] on mat-icon "pause" at bounding box center [136, 97] width 14 height 14
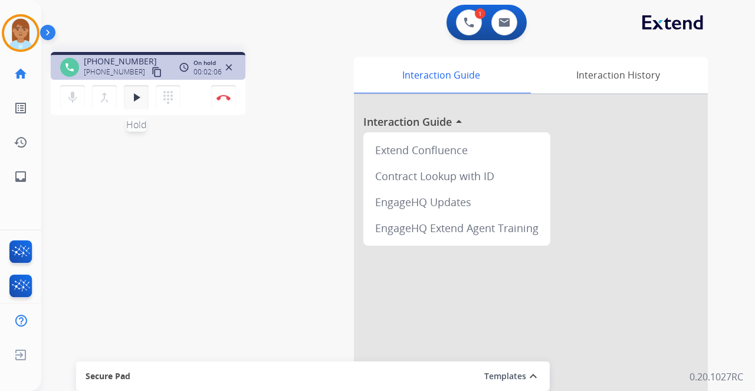
click at [142, 93] on mat-icon "play_arrow" at bounding box center [136, 97] width 14 height 14
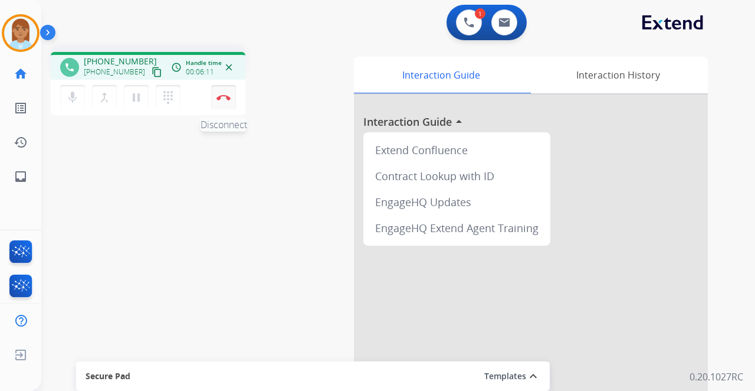
click at [228, 93] on button "Disconnect" at bounding box center [223, 97] width 25 height 25
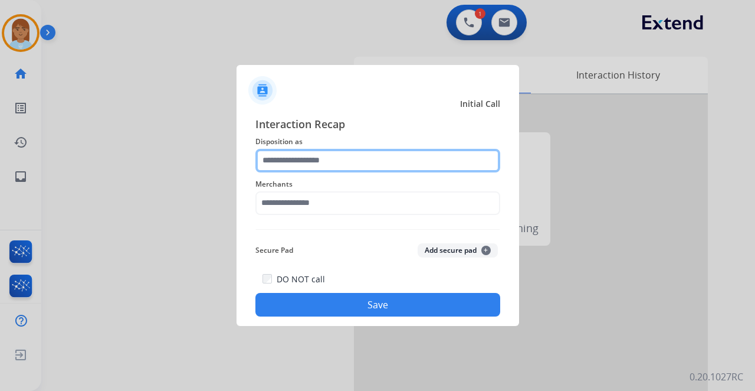
click at [280, 153] on input "text" at bounding box center [377, 161] width 245 height 24
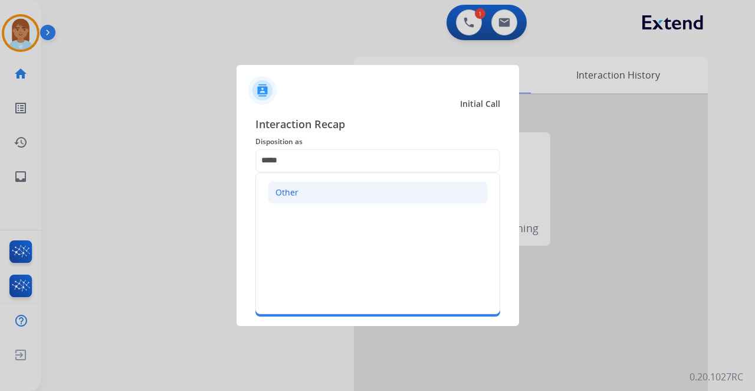
click at [312, 182] on li "Other" at bounding box center [378, 192] width 220 height 22
type input "*****"
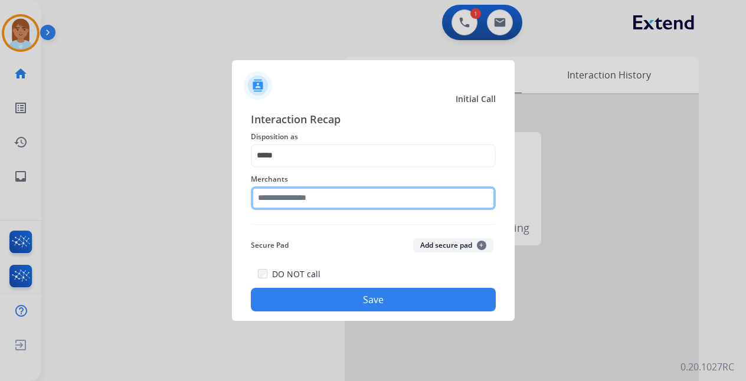
click at [293, 201] on input "text" at bounding box center [373, 198] width 245 height 24
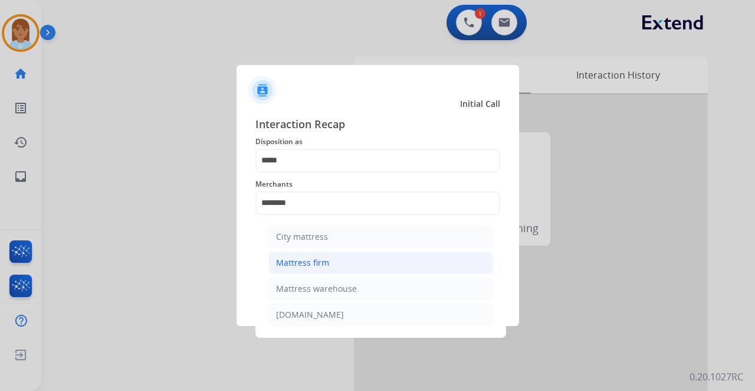
click at [314, 262] on div "Mattress firm" at bounding box center [302, 263] width 53 height 12
type input "**********"
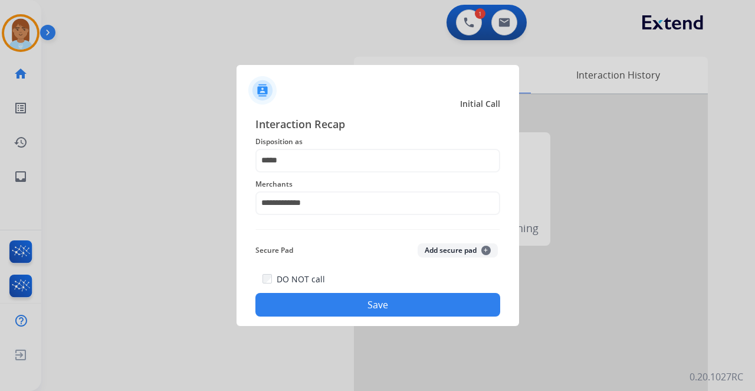
click at [327, 312] on button "Save" at bounding box center [377, 305] width 245 height 24
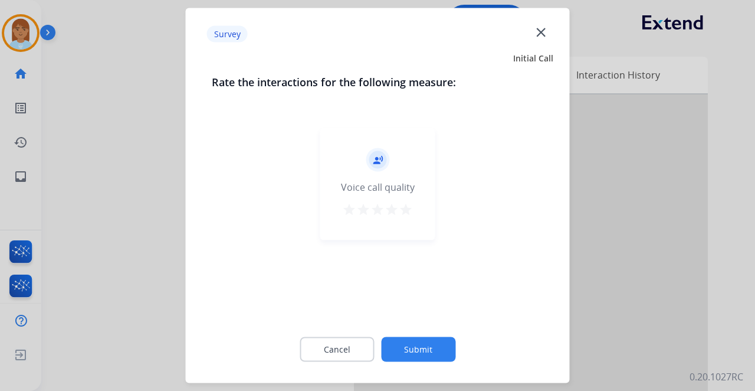
click at [406, 206] on mat-icon "star" at bounding box center [406, 209] width 14 height 14
click at [412, 350] on button "Submit" at bounding box center [418, 349] width 74 height 25
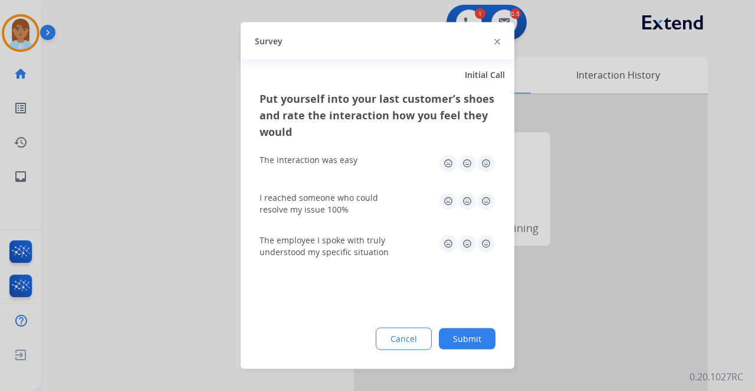
click at [486, 163] on img at bounding box center [486, 163] width 19 height 19
click at [490, 202] on img at bounding box center [486, 201] width 19 height 19
click at [481, 242] on img at bounding box center [486, 243] width 19 height 19
click at [466, 346] on button "Submit" at bounding box center [467, 338] width 57 height 21
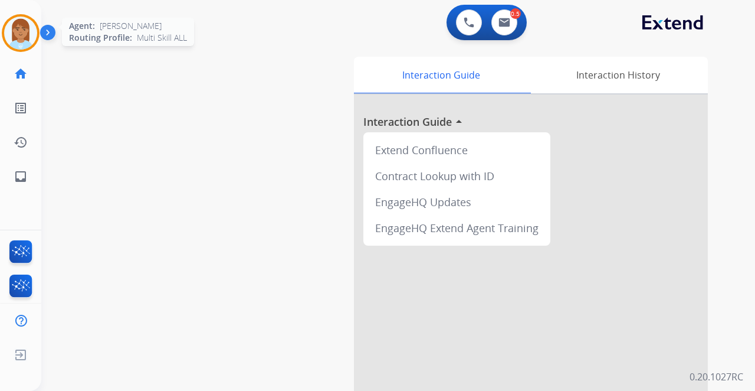
click at [27, 28] on img at bounding box center [20, 33] width 33 height 33
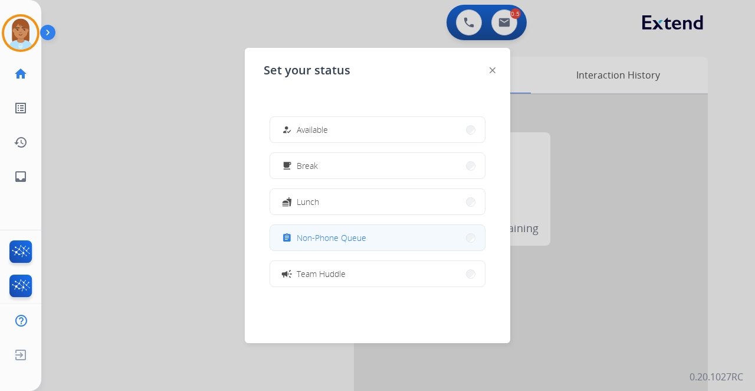
click at [328, 233] on span "Non-Phone Queue" at bounding box center [332, 237] width 70 height 12
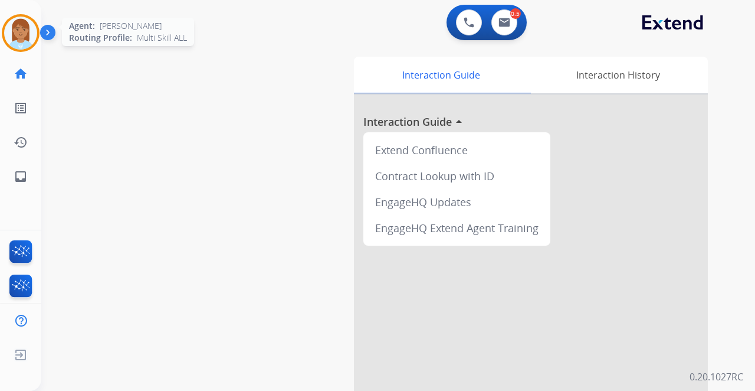
click at [28, 44] on img at bounding box center [20, 33] width 33 height 33
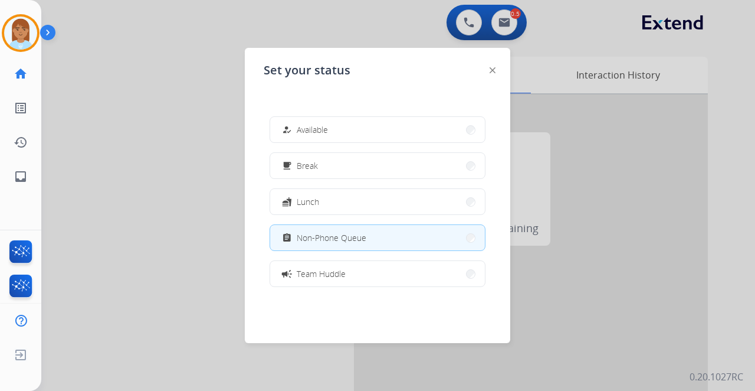
click at [315, 125] on span "Available" at bounding box center [312, 129] width 31 height 12
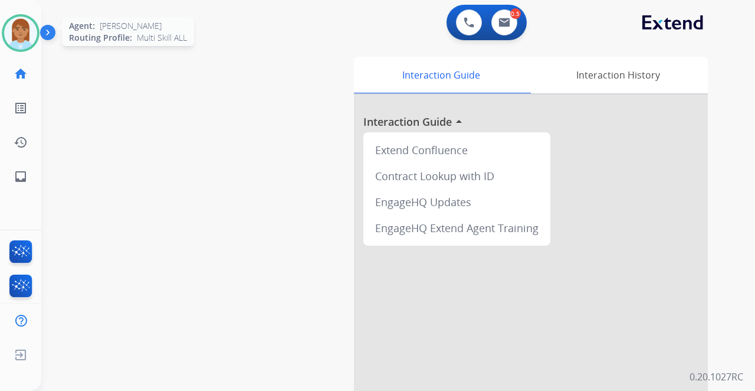
click at [28, 32] on img at bounding box center [20, 33] width 33 height 33
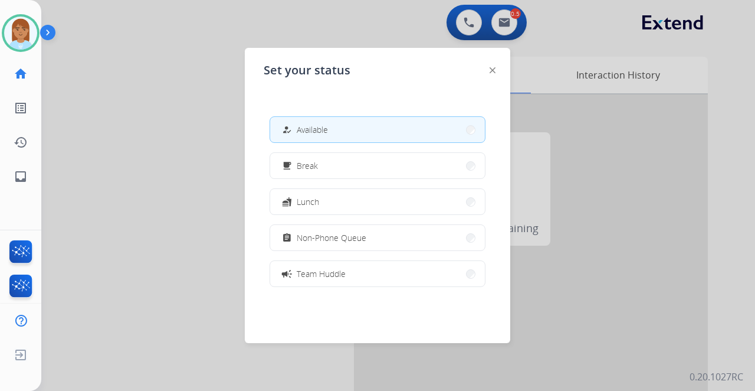
drag, startPoint x: 208, startPoint y: 77, endPoint x: 215, endPoint y: 79, distance: 7.3
click at [209, 77] on div at bounding box center [377, 195] width 755 height 391
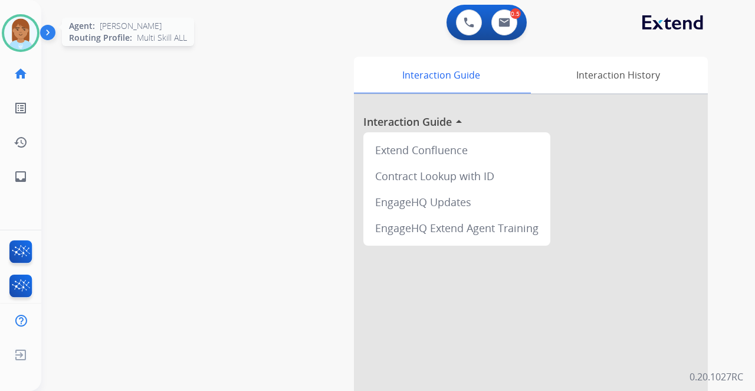
click at [27, 32] on img at bounding box center [20, 33] width 33 height 33
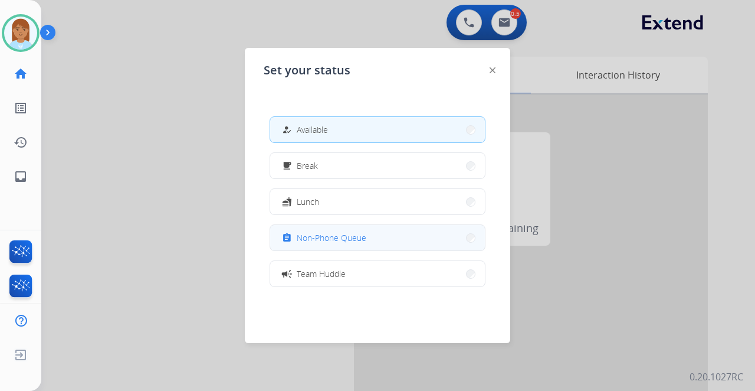
click at [356, 241] on span "Non-Phone Queue" at bounding box center [332, 237] width 70 height 12
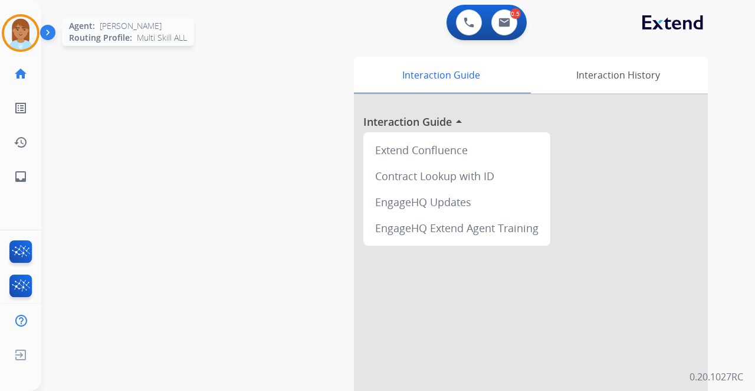
click at [20, 28] on img at bounding box center [20, 33] width 33 height 33
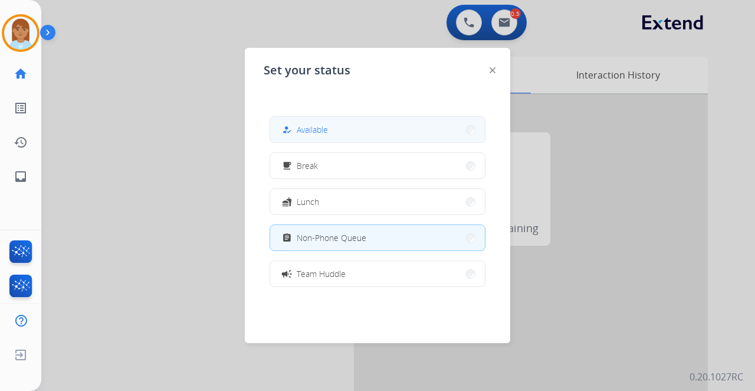
click at [313, 133] on span "Available" at bounding box center [312, 129] width 31 height 12
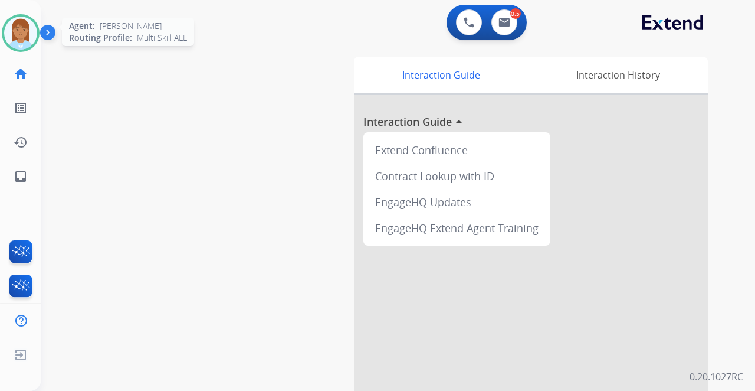
click at [19, 25] on img at bounding box center [20, 33] width 33 height 33
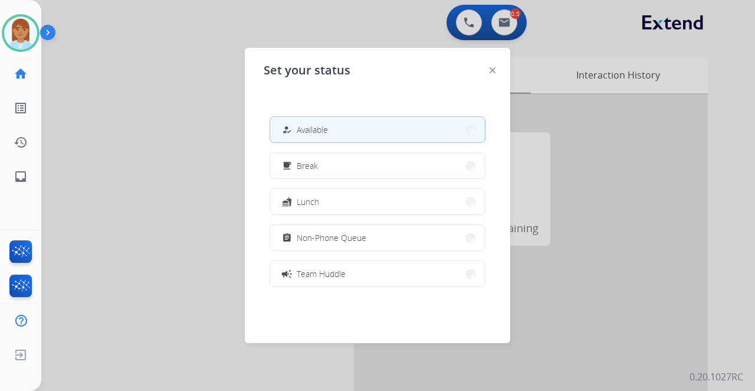
drag, startPoint x: 325, startPoint y: 231, endPoint x: 329, endPoint y: 255, distance: 24.5
click at [326, 231] on div "assignment Non-Phone Queue" at bounding box center [323, 238] width 87 height 14
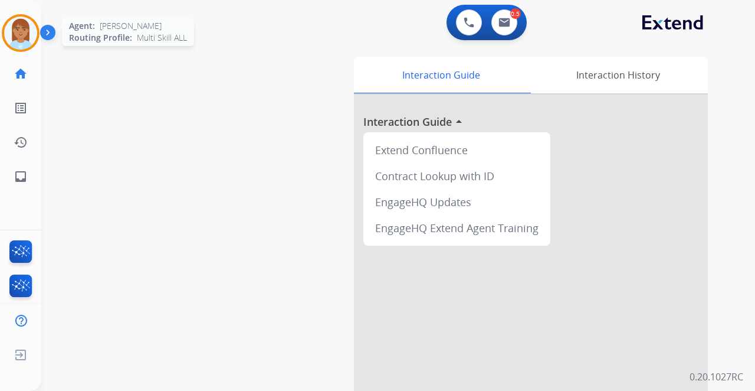
click at [18, 44] on img at bounding box center [20, 33] width 33 height 33
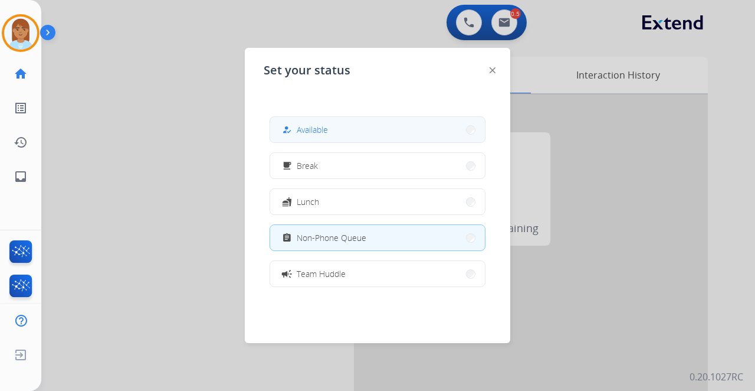
click at [316, 124] on span "Available" at bounding box center [312, 129] width 31 height 12
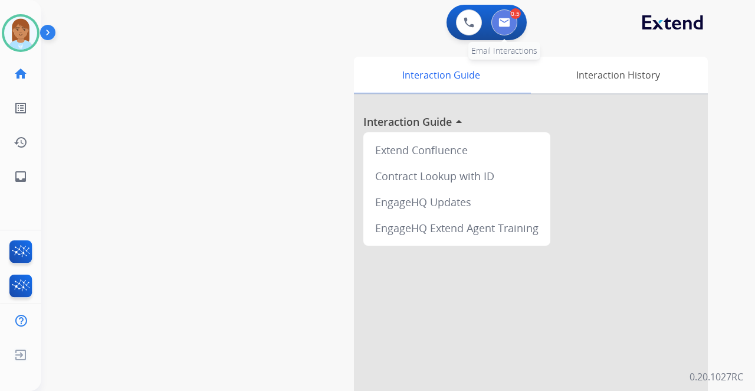
click at [514, 24] on button at bounding box center [504, 22] width 26 height 26
select select "**********"
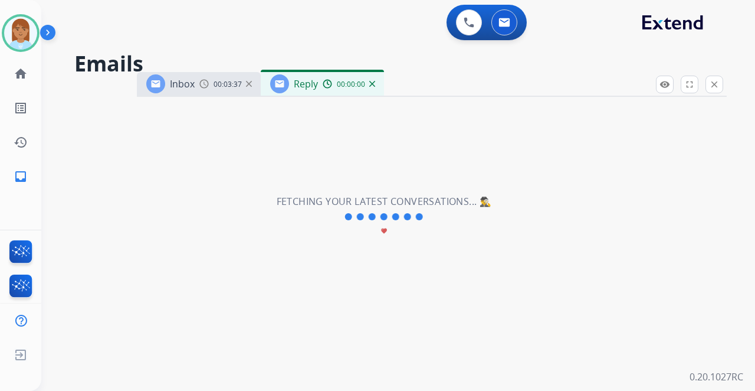
select select "**********"
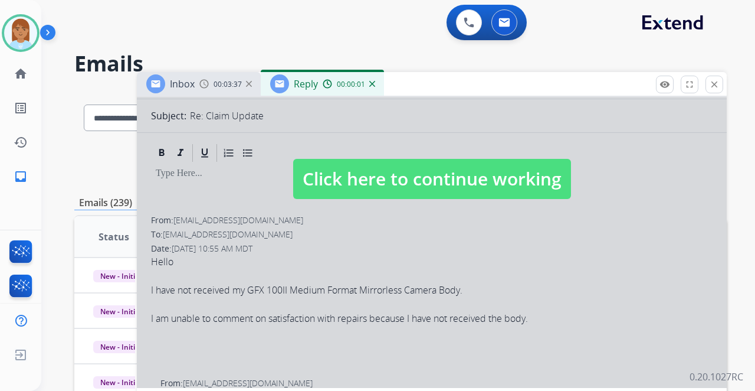
scroll to position [39, 0]
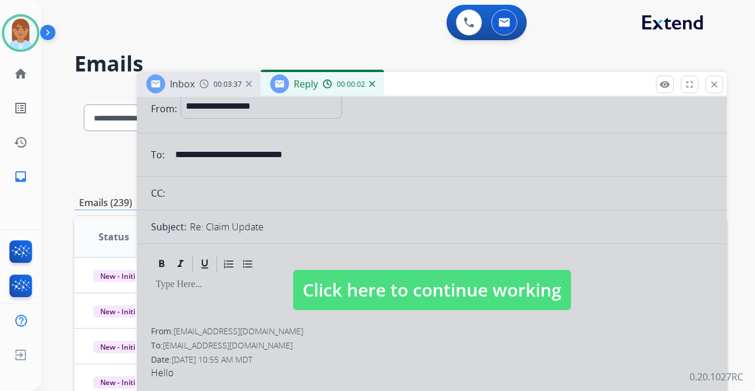
click at [714, 93] on div "Inbox 00:03:37 Reply 00:00:02" at bounding box center [432, 84] width 590 height 25
click at [714, 88] on mat-icon "close" at bounding box center [714, 84] width 11 height 11
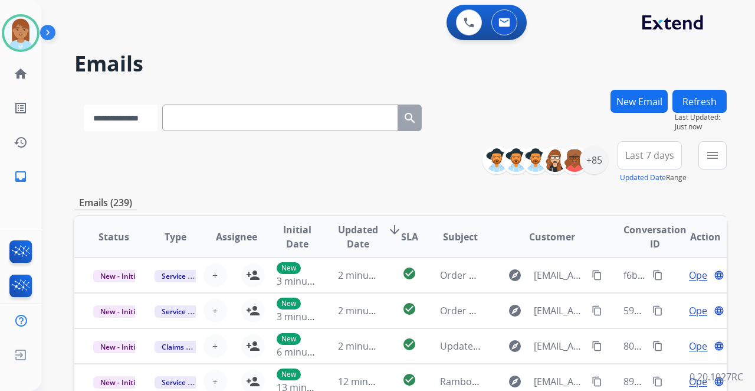
click at [144, 116] on select "**********" at bounding box center [121, 117] width 74 height 27
select select "**********"
click at [84, 104] on select "**********" at bounding box center [121, 117] width 74 height 27
click at [261, 120] on input "text" at bounding box center [281, 117] width 236 height 27
paste input "**********"
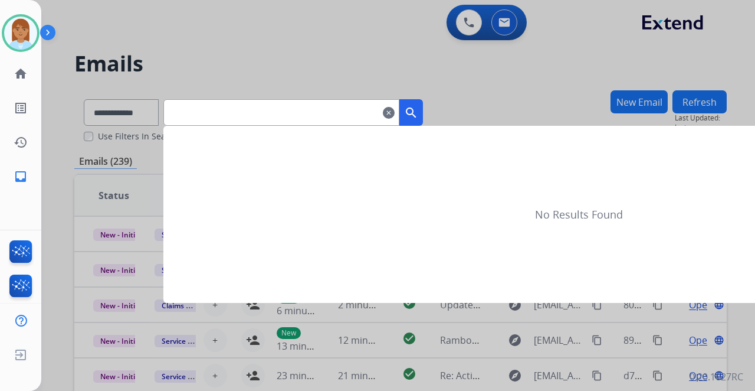
type input "**********"
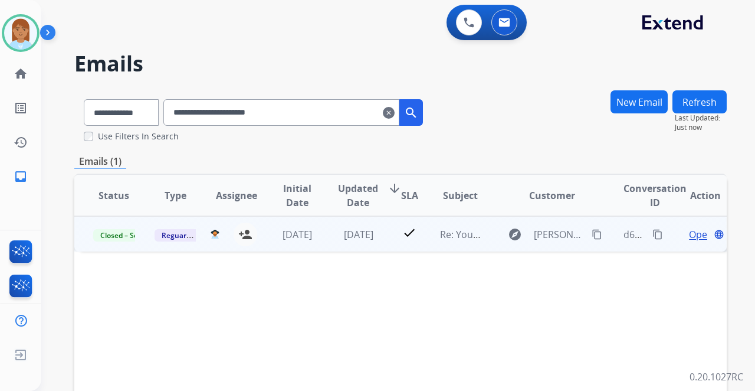
click at [695, 233] on span "Open" at bounding box center [701, 234] width 24 height 14
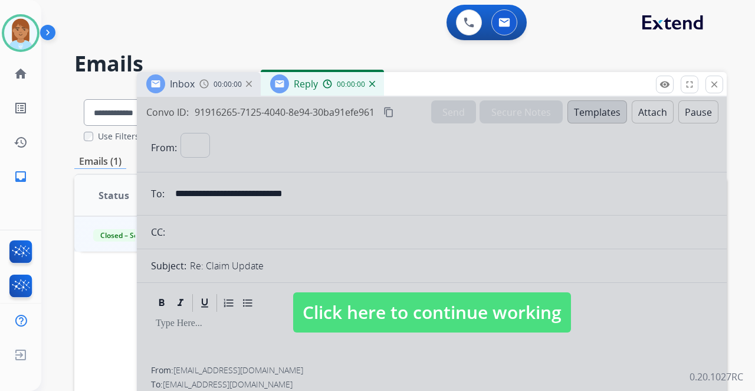
select select "**********"
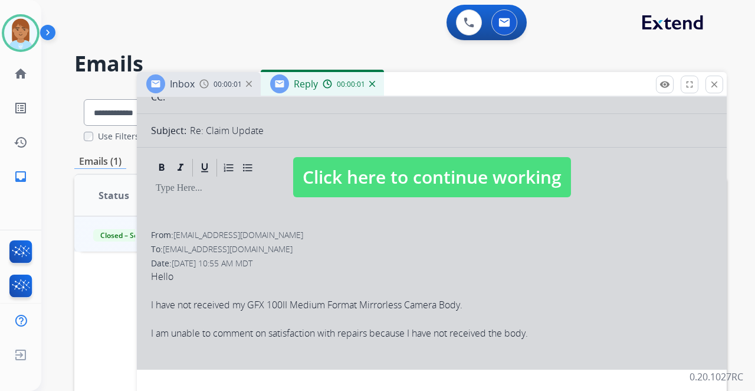
scroll to position [0, 0]
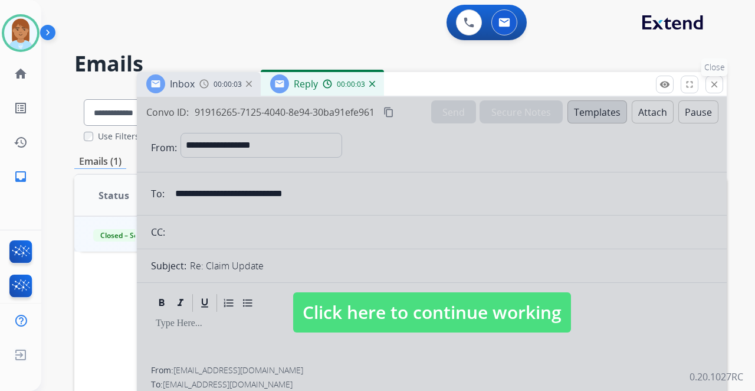
click at [713, 79] on mat-icon "close" at bounding box center [714, 84] width 11 height 11
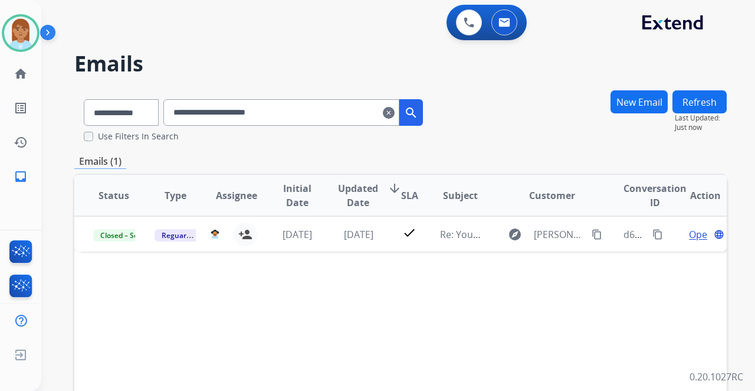
click at [418, 113] on mat-icon "search" at bounding box center [411, 113] width 14 height 14
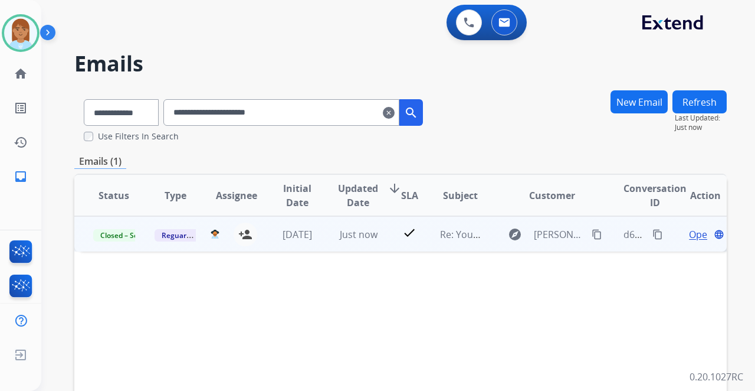
click at [689, 230] on span "Open" at bounding box center [701, 234] width 24 height 14
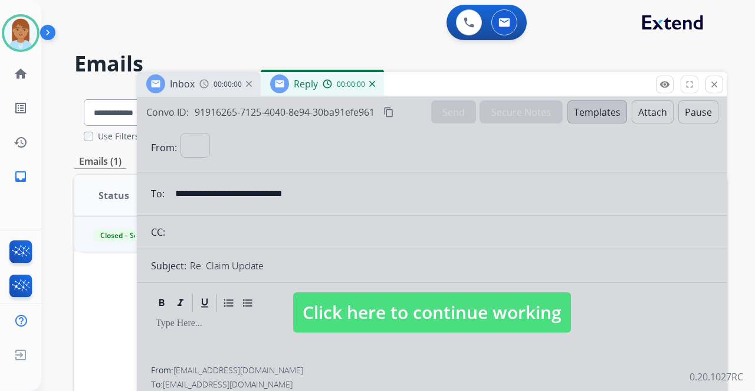
select select "**********"
click at [536, 210] on div at bounding box center [432, 301] width 590 height 408
select select
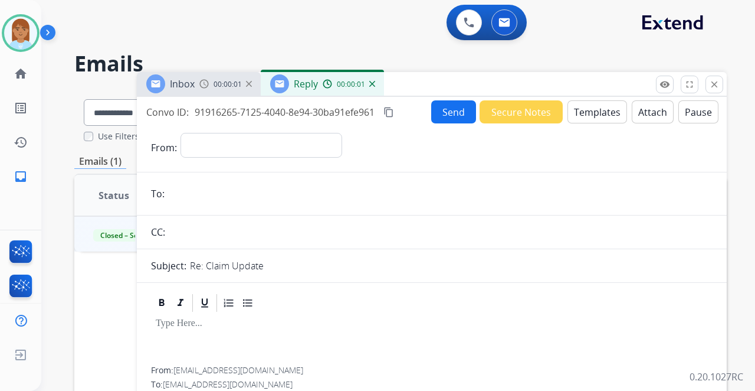
click at [457, 189] on input "email" at bounding box center [440, 194] width 545 height 24
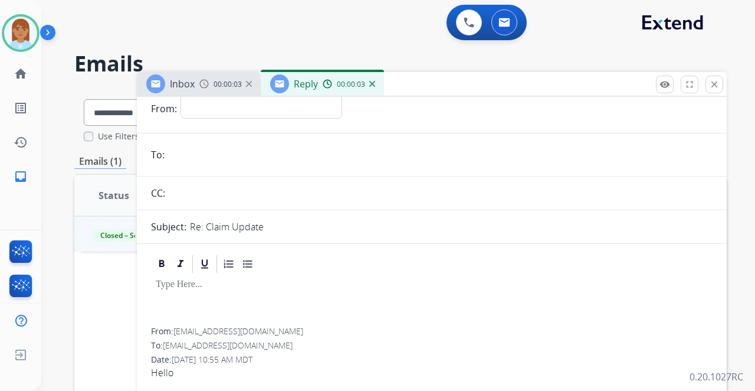
scroll to position [39, 0]
click at [710, 86] on mat-icon "close" at bounding box center [714, 84] width 11 height 11
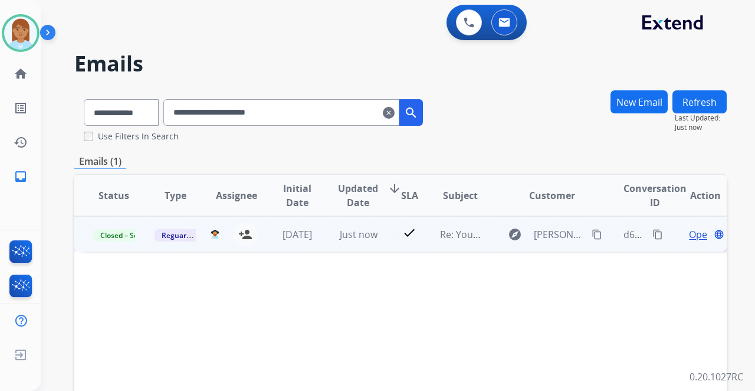
click at [689, 231] on span "Open" at bounding box center [701, 234] width 24 height 14
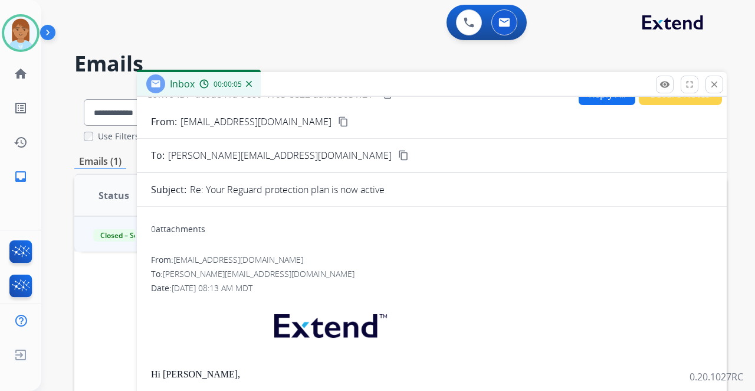
scroll to position [0, 0]
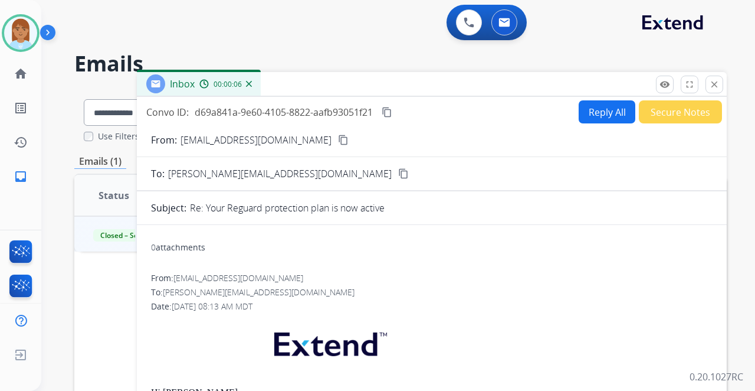
click at [591, 116] on button "Reply All" at bounding box center [607, 111] width 57 height 23
select select "**********"
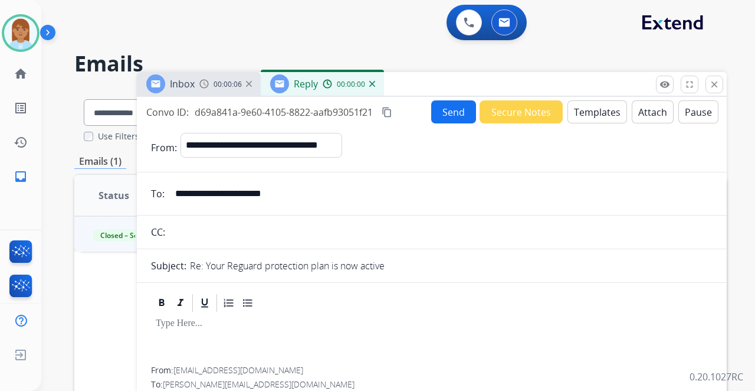
click at [590, 116] on button "Templates" at bounding box center [598, 111] width 60 height 23
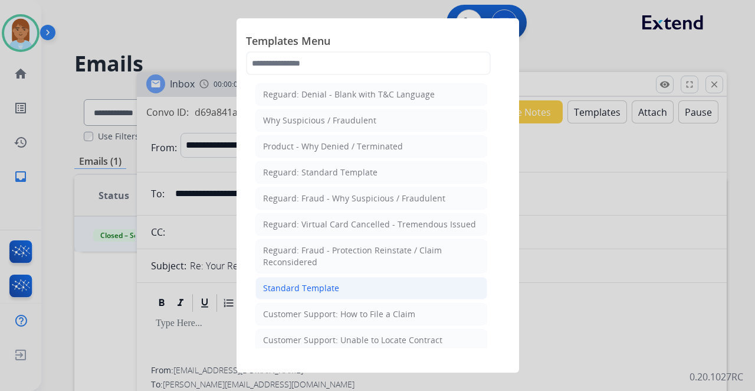
click at [399, 277] on li "Standard Template" at bounding box center [371, 288] width 232 height 22
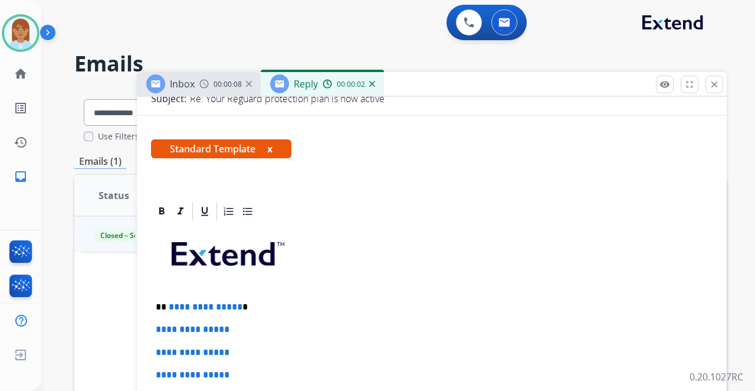
scroll to position [275, 0]
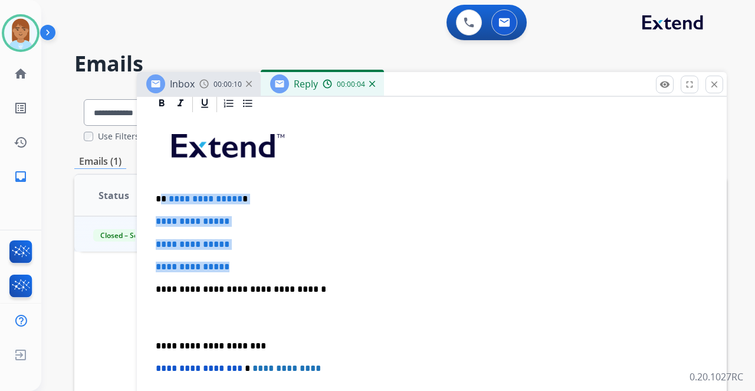
drag, startPoint x: 161, startPoint y: 196, endPoint x: 268, endPoint y: 254, distance: 121.4
click at [270, 255] on div "**********" at bounding box center [432, 317] width 562 height 406
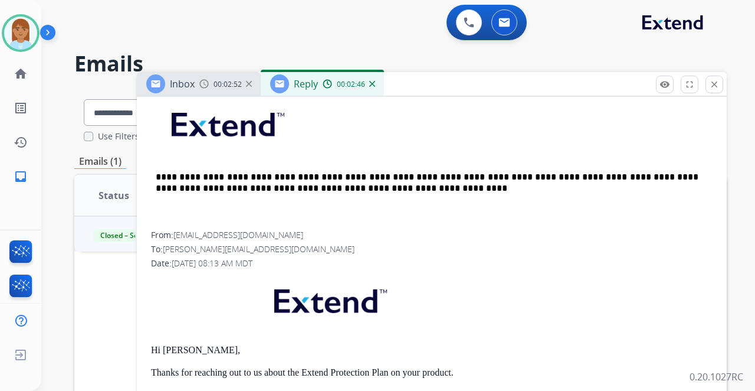
scroll to position [256, 0]
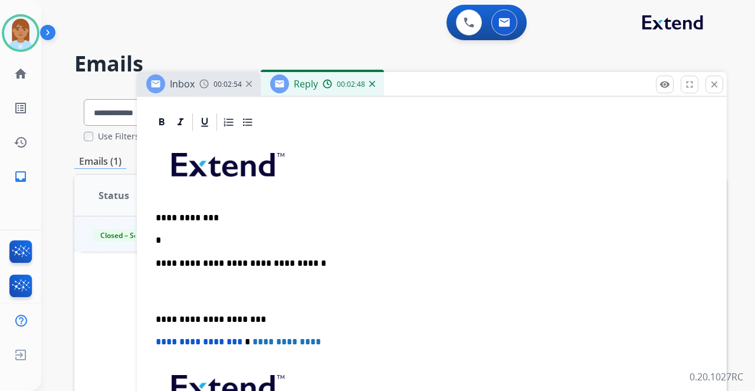
click at [159, 235] on p "*" at bounding box center [427, 240] width 543 height 11
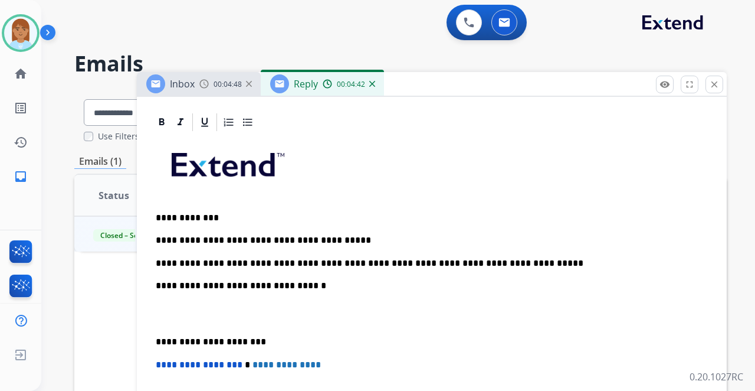
click at [153, 313] on div "**********" at bounding box center [432, 324] width 562 height 383
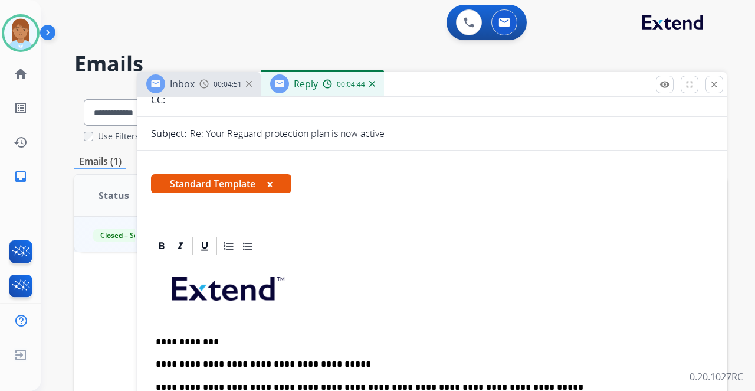
scroll to position [0, 0]
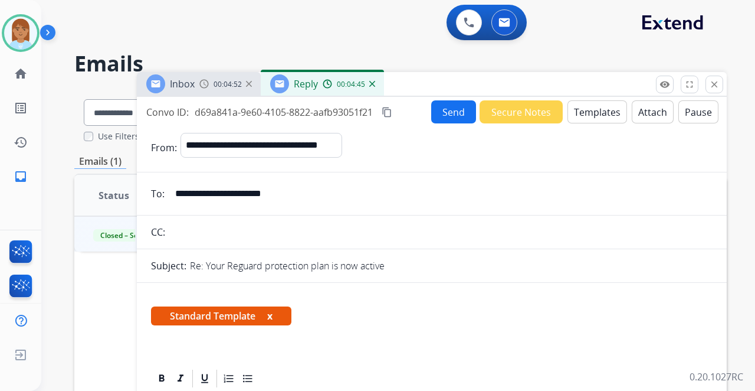
click at [447, 109] on button "Send" at bounding box center [453, 111] width 45 height 23
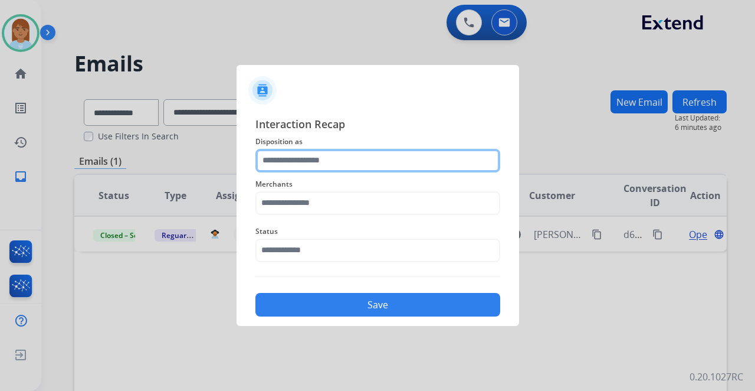
click at [313, 166] on input "text" at bounding box center [377, 161] width 245 height 24
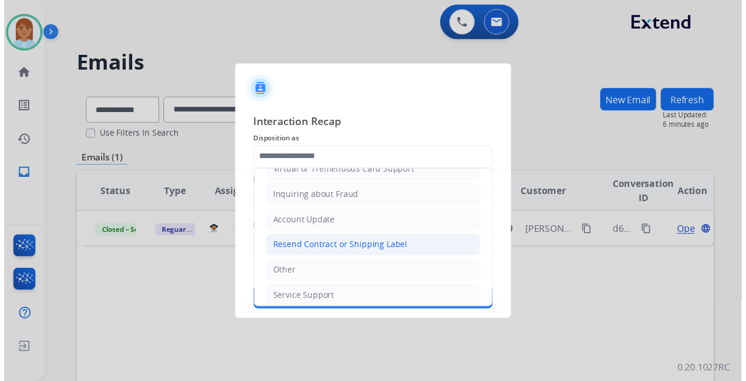
scroll to position [179, 0]
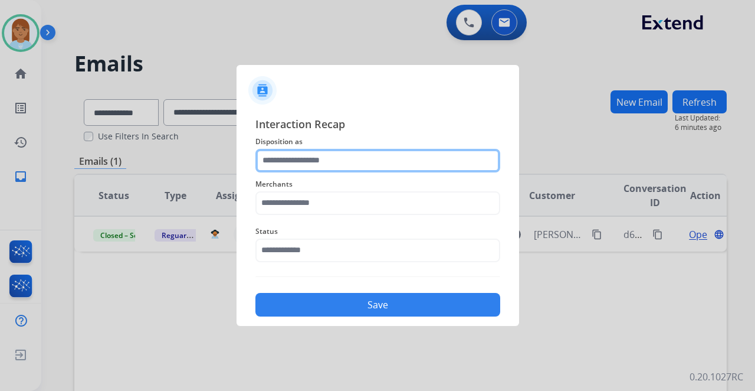
click at [329, 164] on input "text" at bounding box center [377, 161] width 245 height 24
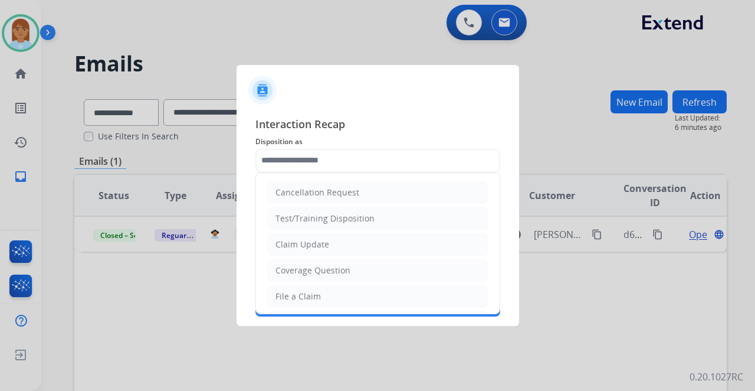
click at [277, 45] on div at bounding box center [377, 195] width 755 height 391
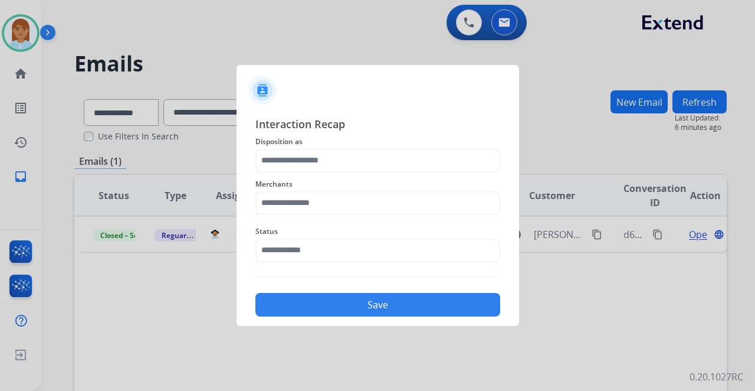
click at [159, 71] on div at bounding box center [377, 195] width 755 height 391
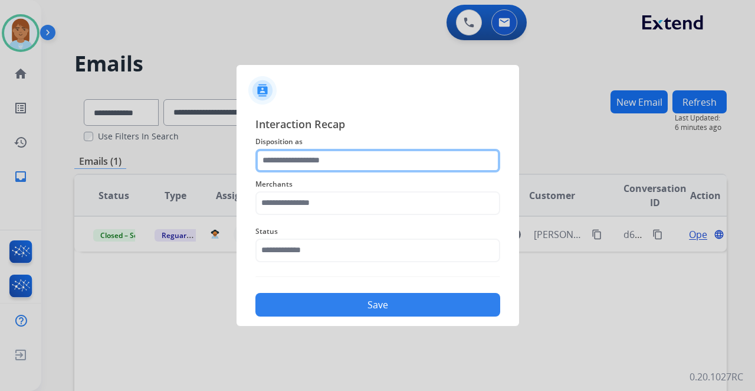
click at [352, 156] on input "text" at bounding box center [377, 161] width 245 height 24
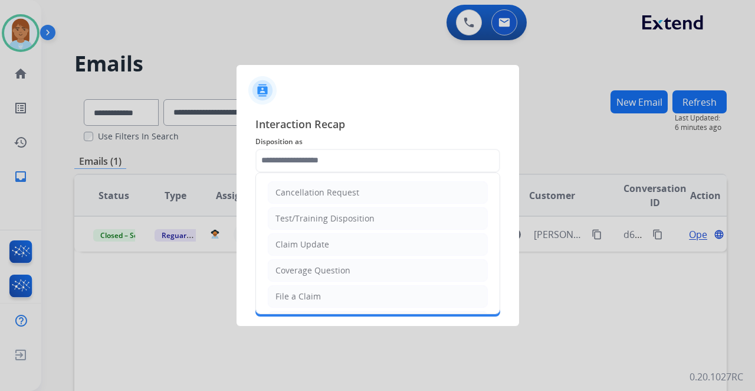
click at [253, 11] on div at bounding box center [377, 195] width 755 height 391
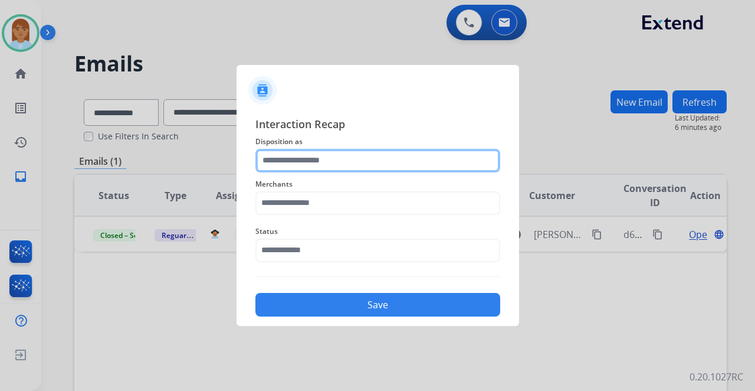
click at [309, 152] on input "text" at bounding box center [377, 161] width 245 height 24
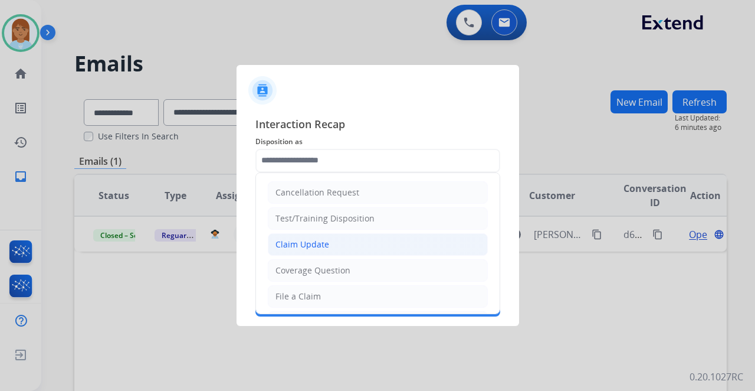
click at [295, 244] on div "Claim Update" at bounding box center [303, 244] width 54 height 12
type input "**********"
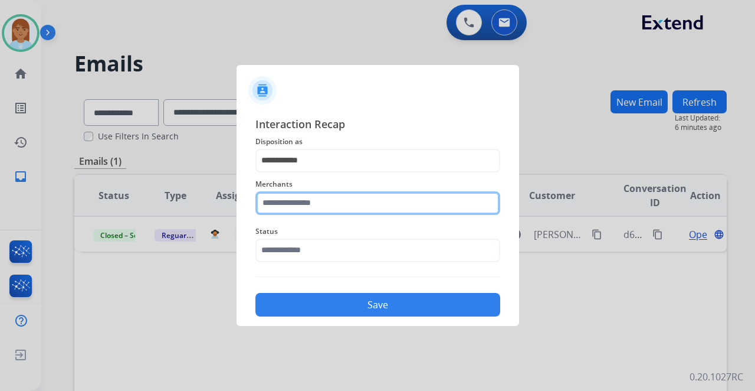
click at [309, 207] on input "text" at bounding box center [377, 203] width 245 height 24
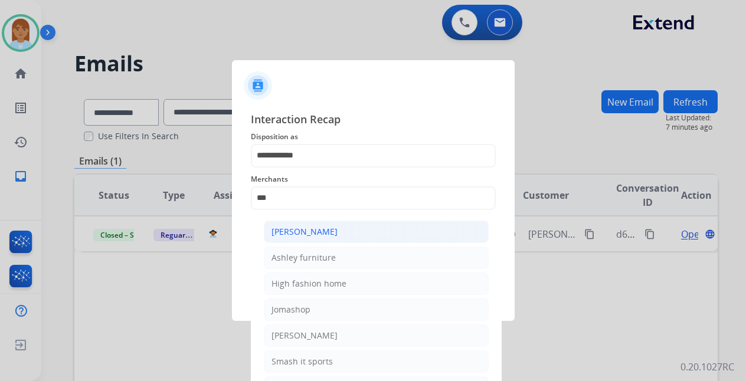
click at [314, 240] on li "[PERSON_NAME]" at bounding box center [376, 232] width 225 height 22
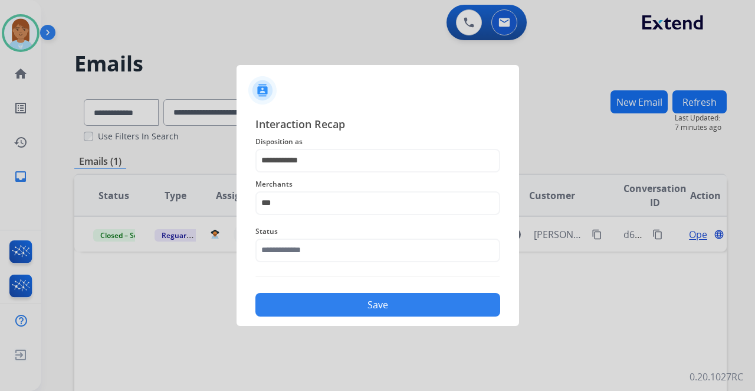
type input "**********"
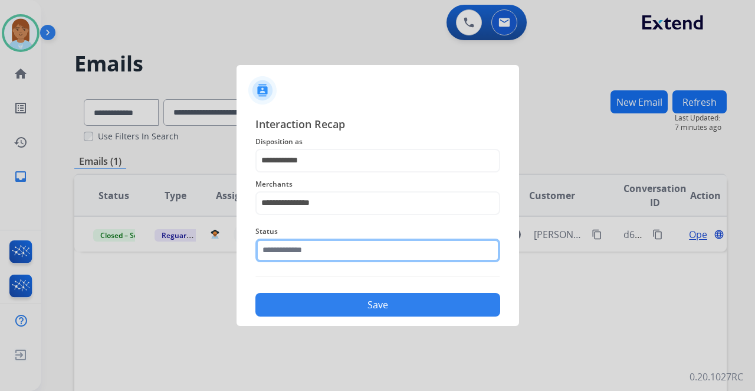
click at [313, 254] on input "text" at bounding box center [377, 250] width 245 height 24
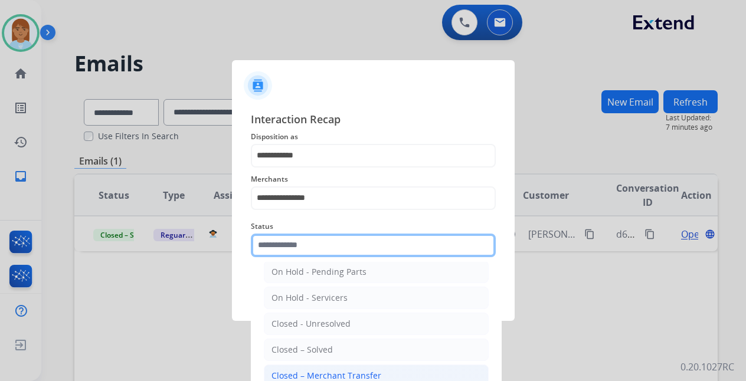
scroll to position [67, 0]
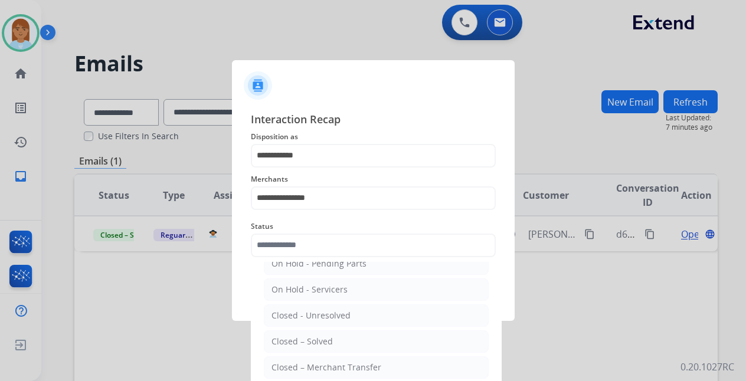
click at [301, 345] on div "Closed – Solved" at bounding box center [301, 342] width 61 height 12
type input "**********"
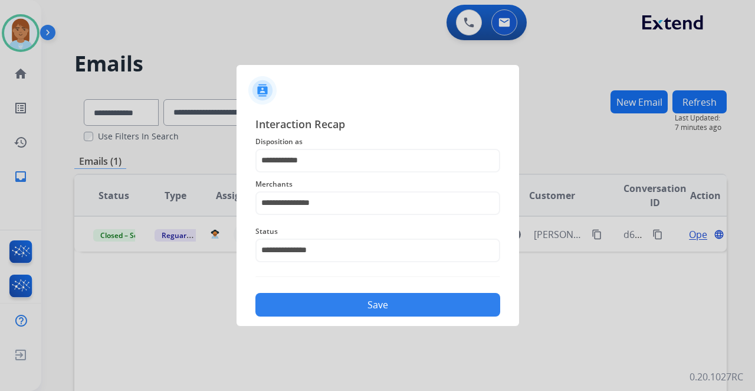
click at [316, 301] on button "Save" at bounding box center [377, 305] width 245 height 24
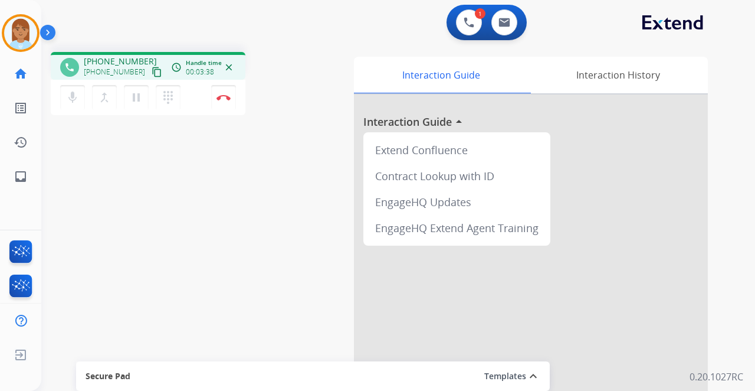
click at [349, 44] on div "phone [PHONE_NUMBER] [PHONE_NUMBER] content_copy access_time Call metrics Queue…" at bounding box center [384, 288] width 686 height 492
click at [371, 35] on div "1 Voice Interactions 0 Email Interactions" at bounding box center [390, 24] width 671 height 38
click at [506, 17] on button at bounding box center [504, 22] width 26 height 26
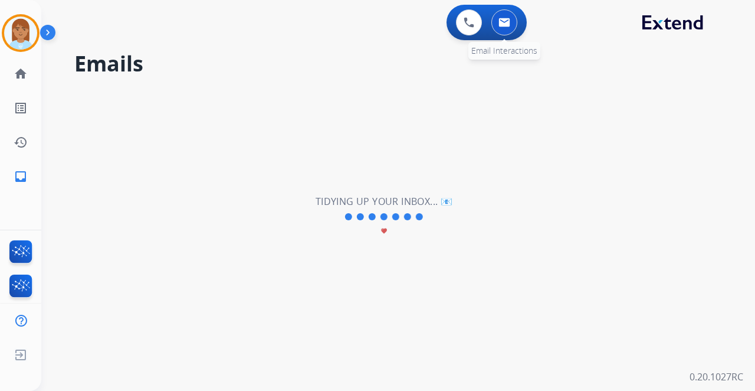
click at [512, 20] on button at bounding box center [504, 22] width 26 height 26
click at [506, 22] on img at bounding box center [505, 22] width 12 height 9
click at [505, 24] on img at bounding box center [505, 22] width 12 height 9
click at [253, 63] on h2 "Emails" at bounding box center [400, 64] width 653 height 24
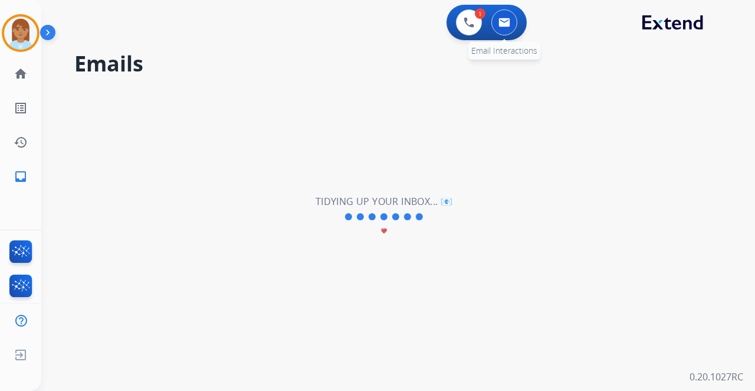
click at [507, 26] on img at bounding box center [505, 22] width 12 height 9
click at [507, 24] on img at bounding box center [505, 22] width 12 height 9
click at [507, 25] on img at bounding box center [505, 22] width 12 height 9
click at [472, 21] on img at bounding box center [469, 22] width 11 height 11
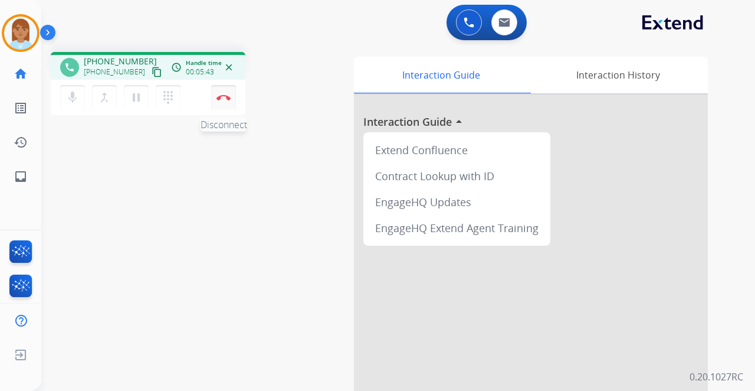
click at [223, 99] on img at bounding box center [224, 97] width 14 height 6
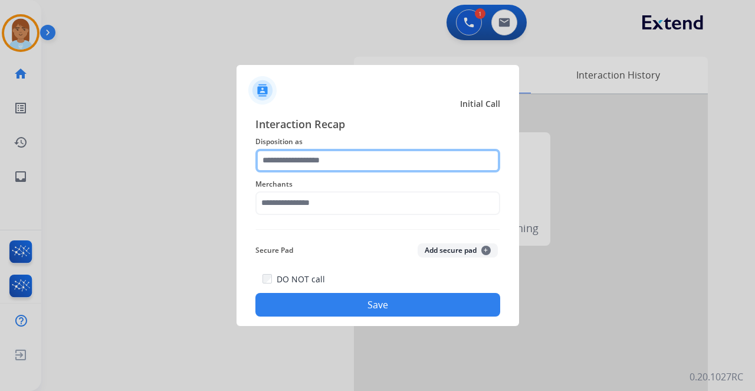
click at [296, 158] on input "text" at bounding box center [377, 161] width 245 height 24
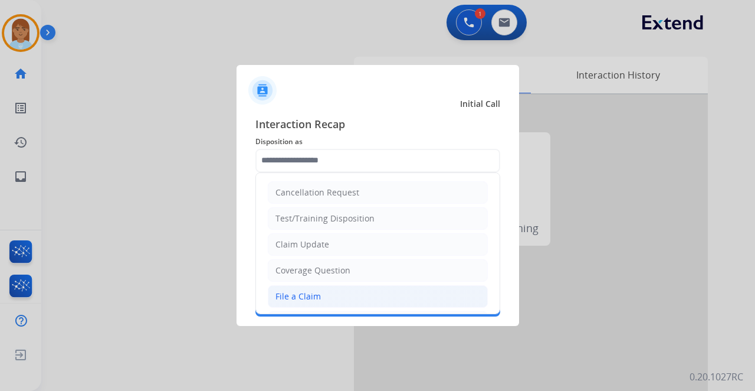
click at [291, 297] on div "File a Claim" at bounding box center [298, 296] width 45 height 12
type input "**********"
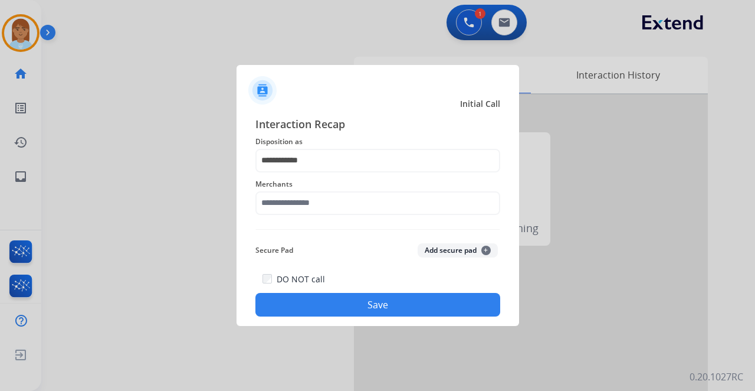
click at [296, 182] on span "Merchants" at bounding box center [377, 184] width 245 height 14
click at [296, 205] on input "text" at bounding box center [377, 203] width 245 height 24
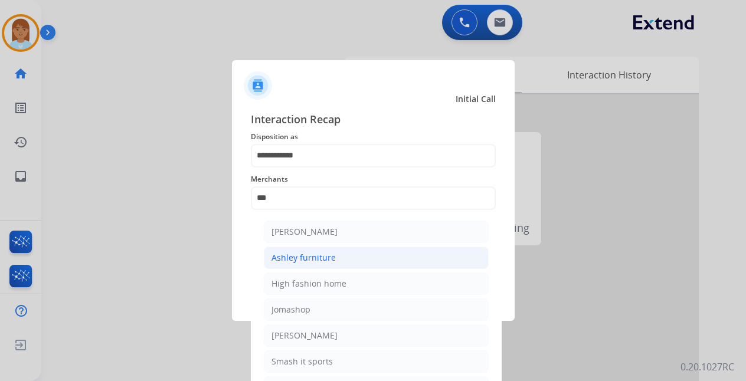
click at [326, 262] on div "Ashley furniture" at bounding box center [303, 258] width 64 height 12
type input "**********"
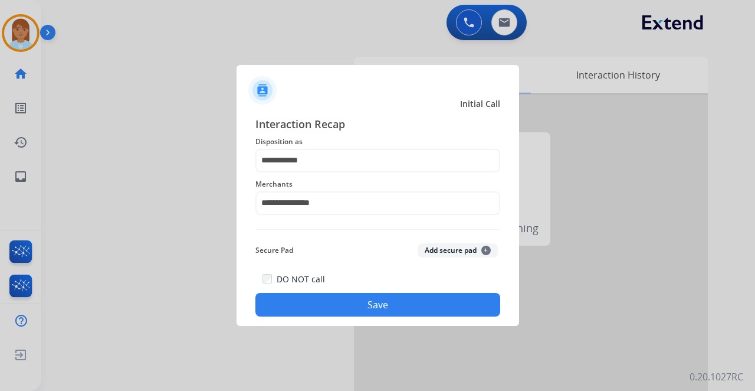
click at [333, 301] on button "Save" at bounding box center [377, 305] width 245 height 24
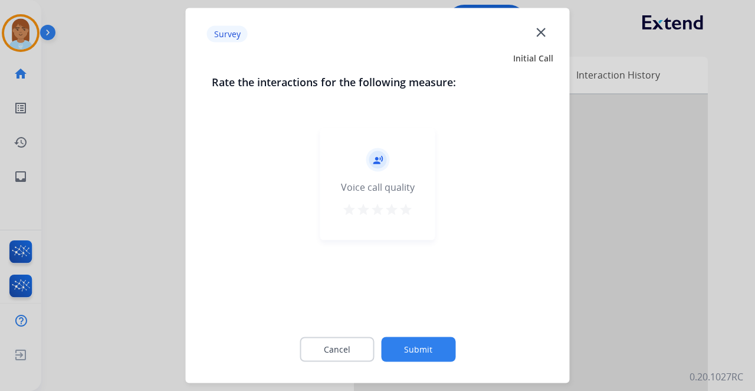
click at [408, 212] on mat-icon "star" at bounding box center [406, 209] width 14 height 14
click at [414, 350] on button "Submit" at bounding box center [418, 349] width 74 height 25
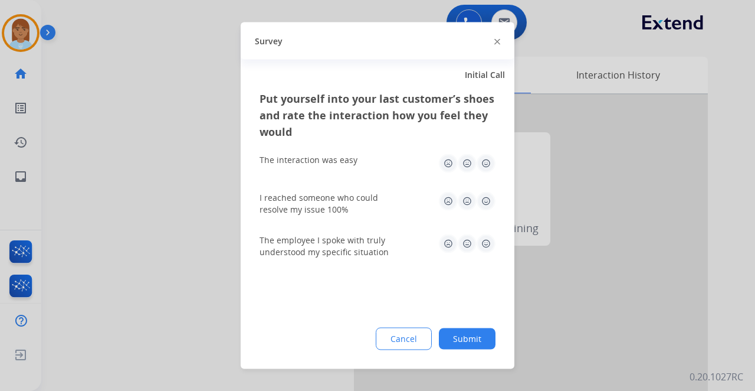
click at [486, 163] on img at bounding box center [486, 163] width 19 height 19
click at [486, 198] on img at bounding box center [486, 201] width 19 height 19
click at [487, 244] on img at bounding box center [486, 243] width 19 height 19
click at [477, 341] on button "Submit" at bounding box center [467, 338] width 57 height 21
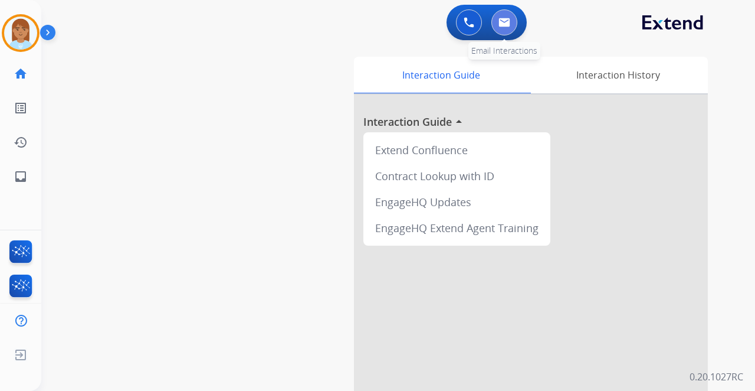
click at [510, 25] on img at bounding box center [505, 22] width 12 height 9
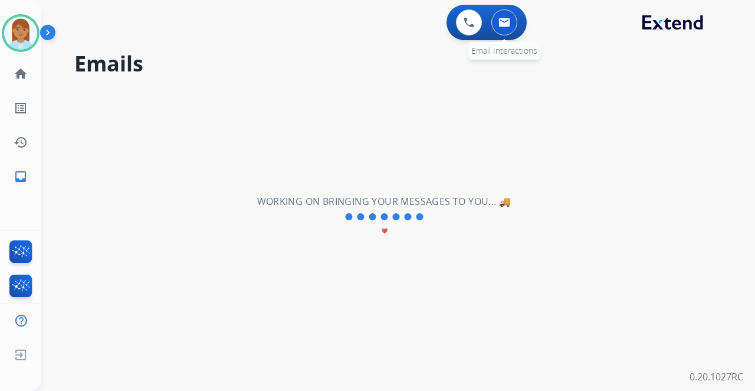
click at [504, 28] on button at bounding box center [504, 22] width 26 height 26
click at [506, 27] on img at bounding box center [505, 22] width 12 height 9
click at [506, 24] on img at bounding box center [505, 22] width 12 height 9
click at [507, 24] on img at bounding box center [505, 22] width 12 height 9
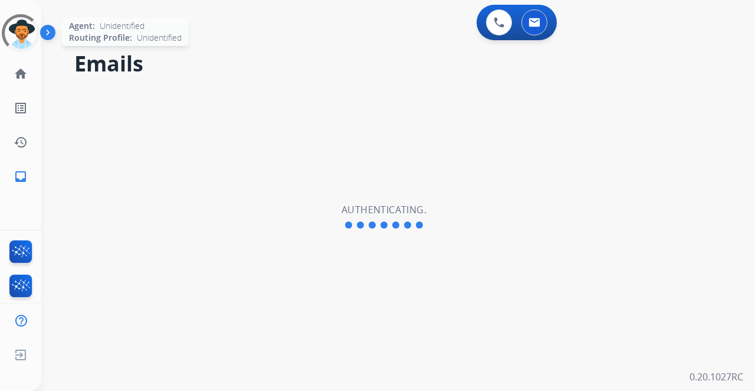
click at [14, 37] on div at bounding box center [21, 33] width 38 height 38
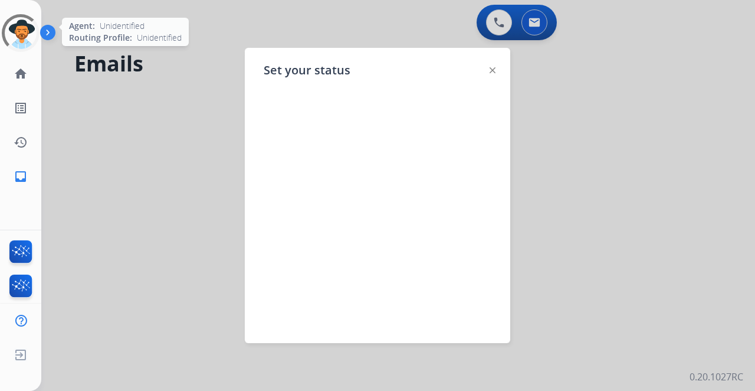
click at [17, 37] on div at bounding box center [21, 33] width 38 height 38
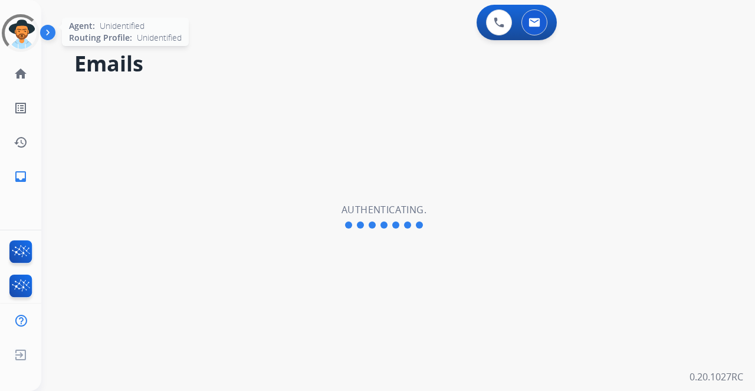
click at [21, 33] on div at bounding box center [21, 33] width 53 height 53
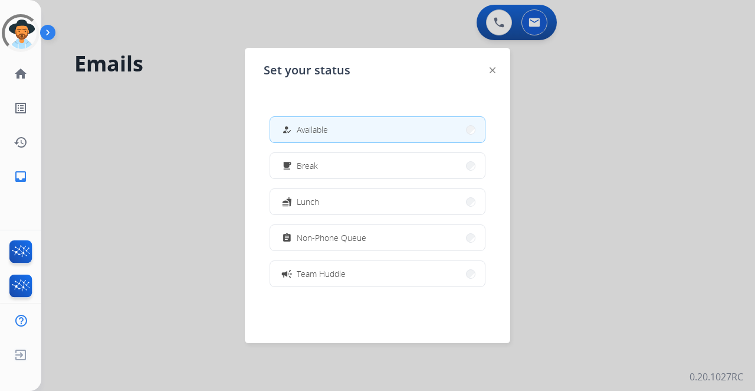
click at [238, 34] on div at bounding box center [377, 195] width 755 height 391
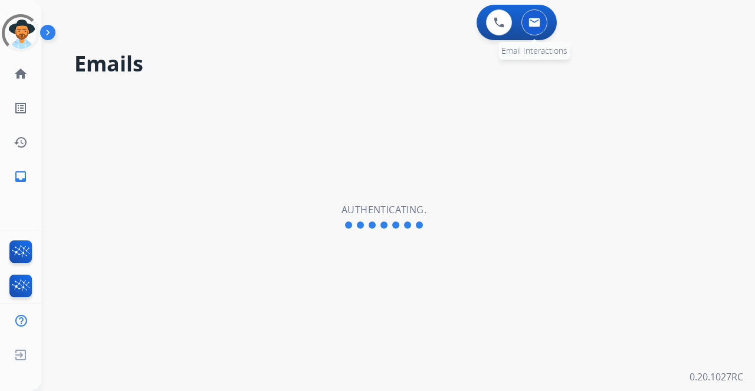
click at [537, 21] on img at bounding box center [535, 22] width 12 height 9
click at [19, 35] on div at bounding box center [20, 33] width 42 height 42
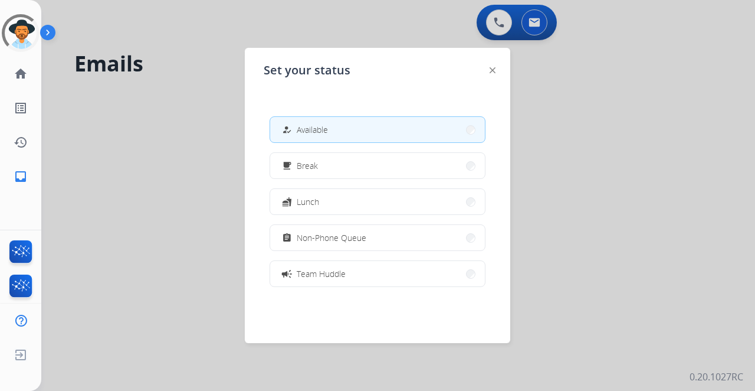
click at [98, 42] on div at bounding box center [377, 195] width 755 height 391
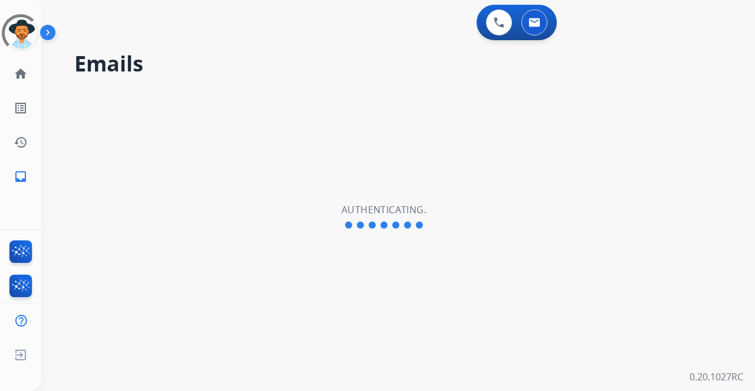
drag, startPoint x: 425, startPoint y: 66, endPoint x: 439, endPoint y: 63, distance: 14.6
click at [426, 66] on h2 "Emails" at bounding box center [400, 64] width 653 height 24
click at [538, 24] on img at bounding box center [535, 22] width 12 height 9
click at [539, 24] on img at bounding box center [535, 22] width 12 height 9
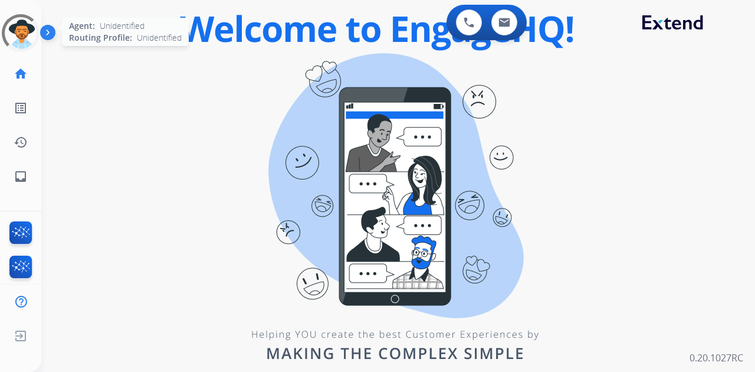
click at [24, 31] on div at bounding box center [21, 33] width 38 height 38
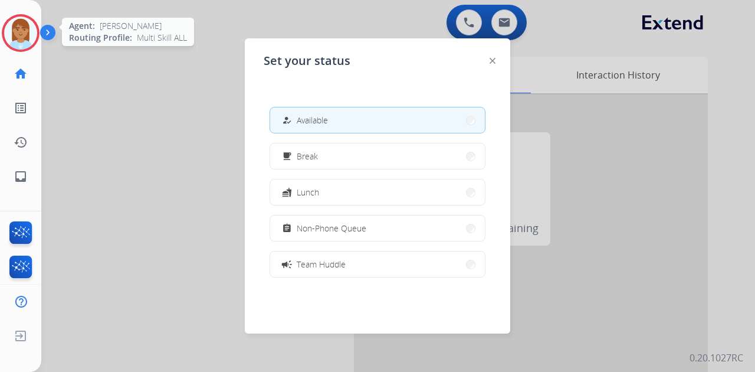
click at [330, 116] on button "how_to_reg Available" at bounding box center [377, 119] width 215 height 25
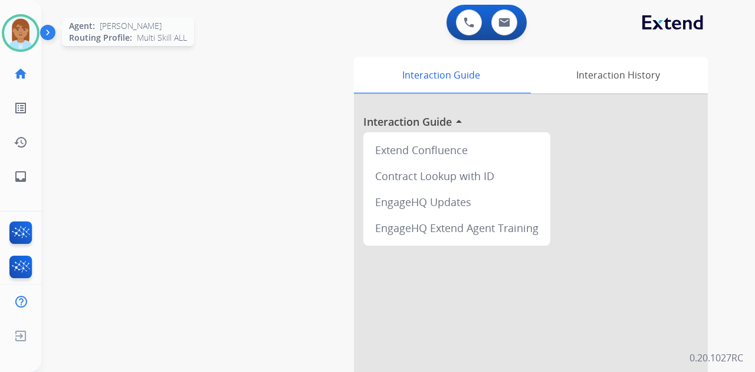
click at [22, 19] on img at bounding box center [20, 33] width 33 height 33
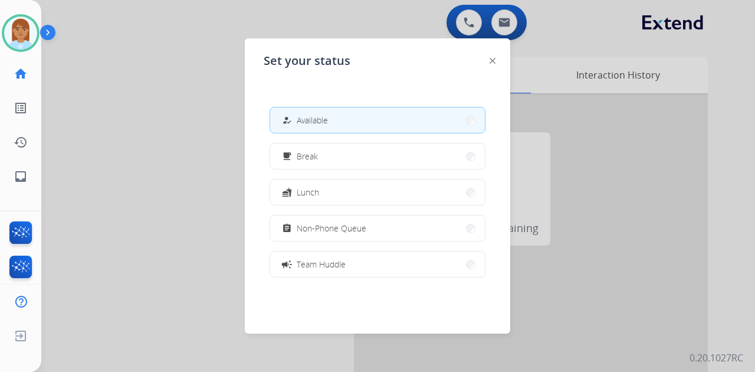
drag, startPoint x: 385, startPoint y: 14, endPoint x: 408, endPoint y: 21, distance: 24.8
click at [385, 15] on div at bounding box center [377, 186] width 755 height 372
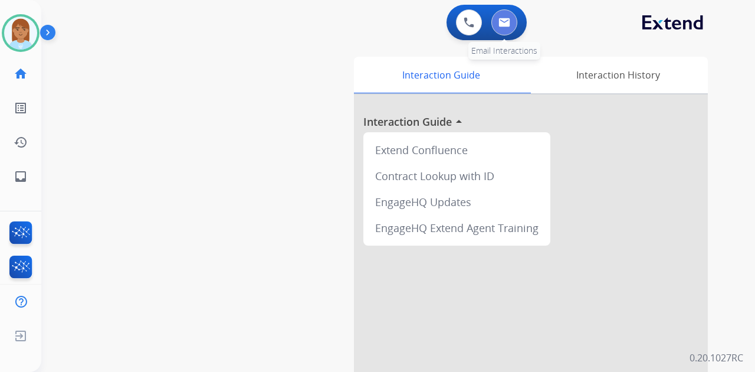
click at [503, 29] on button at bounding box center [504, 22] width 26 height 26
select select "**********"
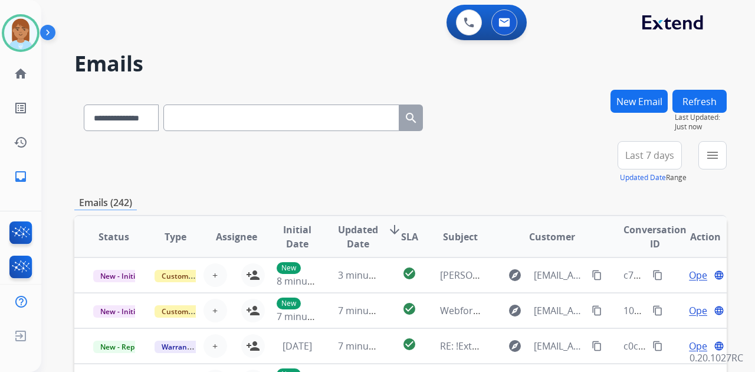
click at [622, 95] on button "New Email" at bounding box center [639, 101] width 57 height 23
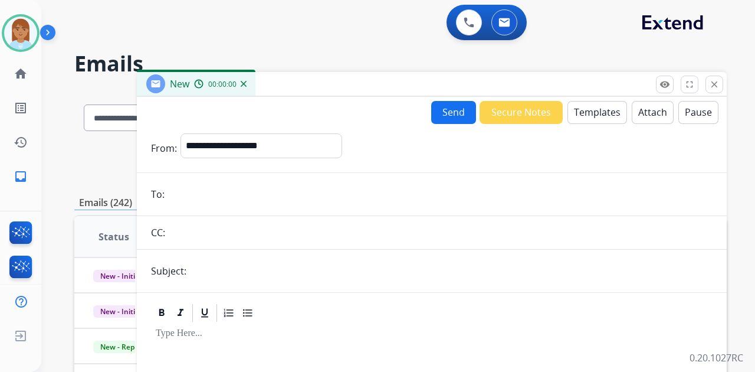
click at [248, 127] on form "**********" at bounding box center [432, 328] width 590 height 409
click at [260, 152] on select "**********" at bounding box center [261, 145] width 160 height 24
select select "**********"
click at [181, 133] on select "**********" at bounding box center [261, 145] width 160 height 24
click at [284, 197] on input "email" at bounding box center [440, 194] width 545 height 24
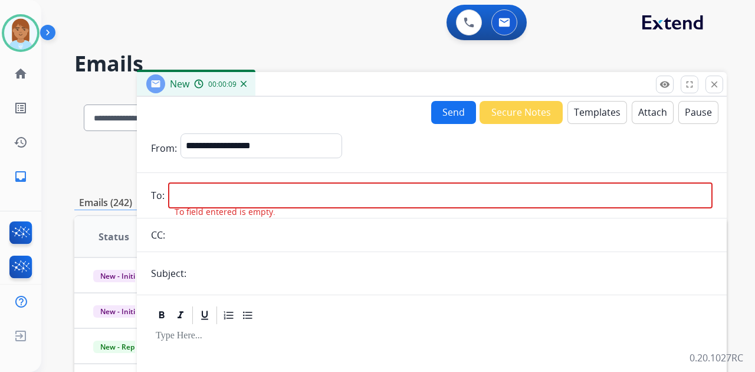
click at [414, 191] on input "email" at bounding box center [440, 195] width 545 height 26
paste input "**********"
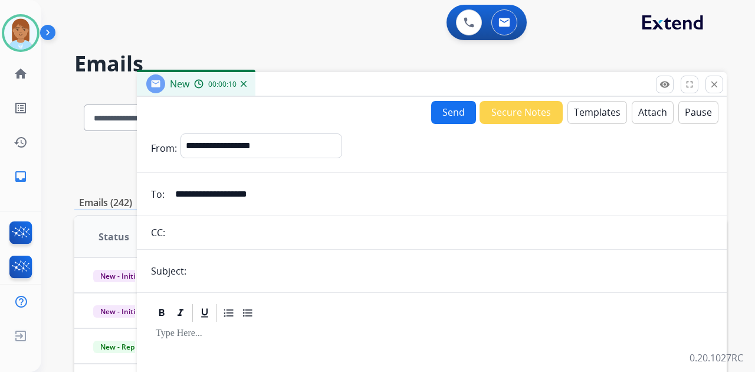
type input "**********"
click at [396, 257] on form "**********" at bounding box center [432, 328] width 590 height 409
click at [398, 262] on input "text" at bounding box center [451, 271] width 523 height 24
type input "**********"
click at [581, 110] on button "Templates" at bounding box center [598, 112] width 60 height 23
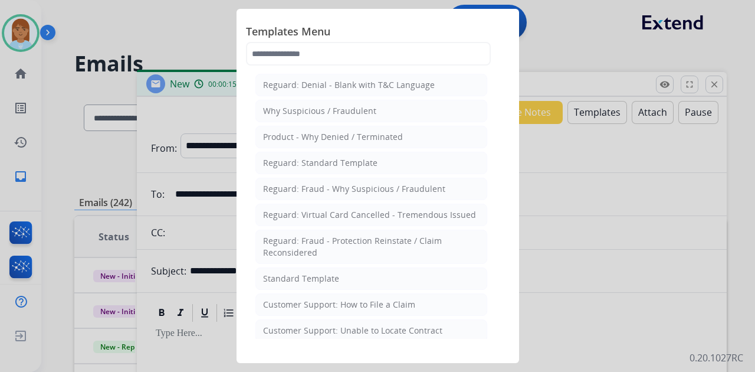
click at [333, 294] on li "Customer Support: How to File a Claim" at bounding box center [371, 304] width 232 height 22
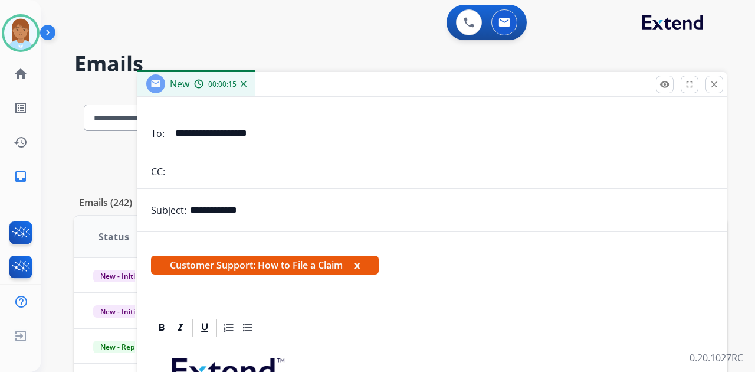
scroll to position [226, 0]
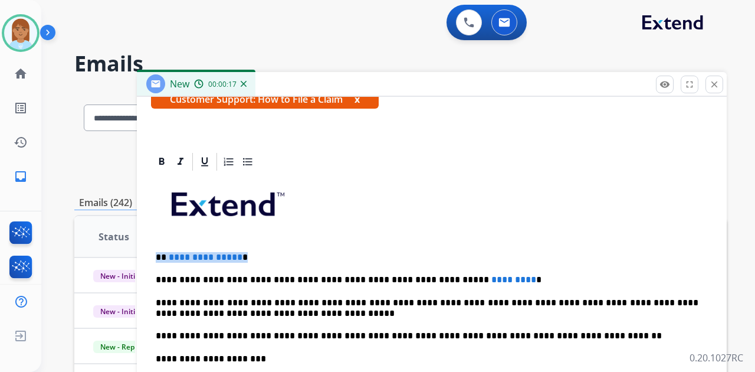
drag, startPoint x: 163, startPoint y: 253, endPoint x: 386, endPoint y: 236, distance: 224.3
click at [322, 253] on p "**********" at bounding box center [427, 257] width 543 height 11
drag, startPoint x: 426, startPoint y: 277, endPoint x: 533, endPoint y: 277, distance: 106.8
click at [530, 280] on p "**********" at bounding box center [427, 279] width 543 height 11
click at [435, 276] on p "**********" at bounding box center [427, 279] width 543 height 11
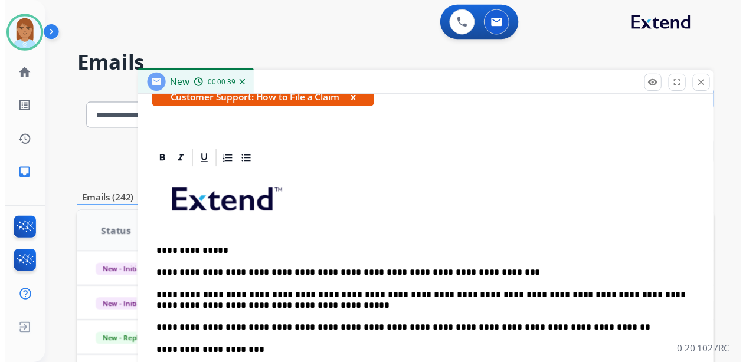
scroll to position [0, 0]
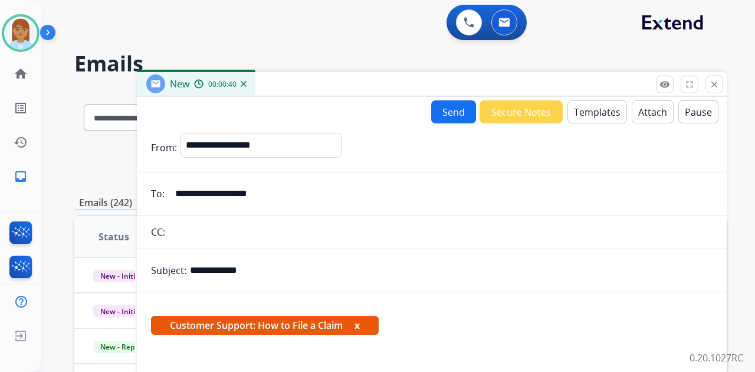
click at [455, 112] on button "Send" at bounding box center [453, 111] width 45 height 23
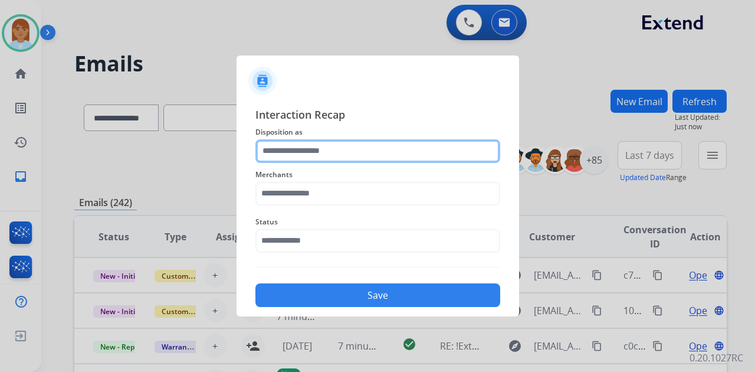
click at [326, 151] on input "text" at bounding box center [377, 151] width 245 height 24
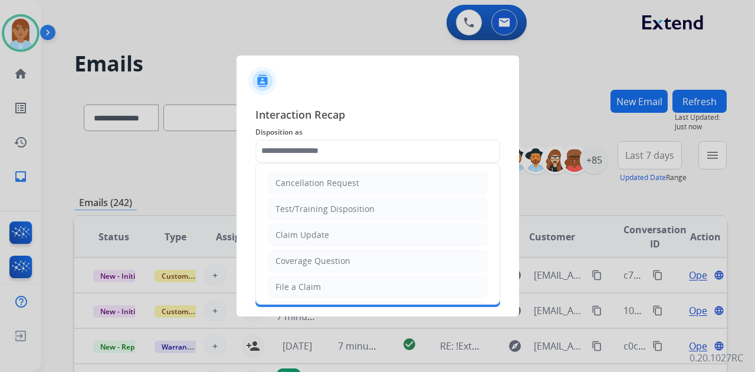
click at [306, 286] on div "File a Claim" at bounding box center [298, 287] width 45 height 12
type input "**********"
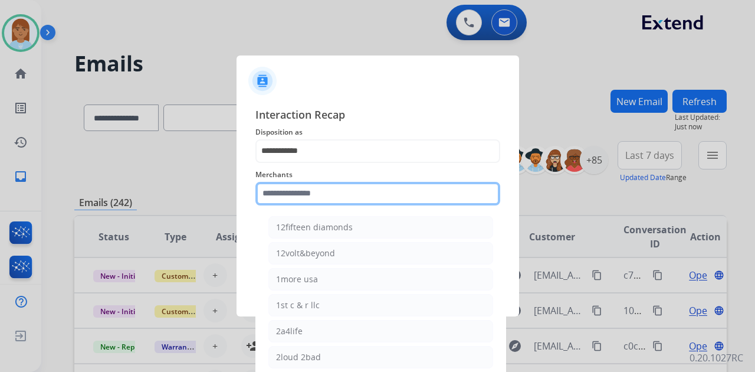
click at [343, 188] on input "text" at bounding box center [377, 194] width 245 height 24
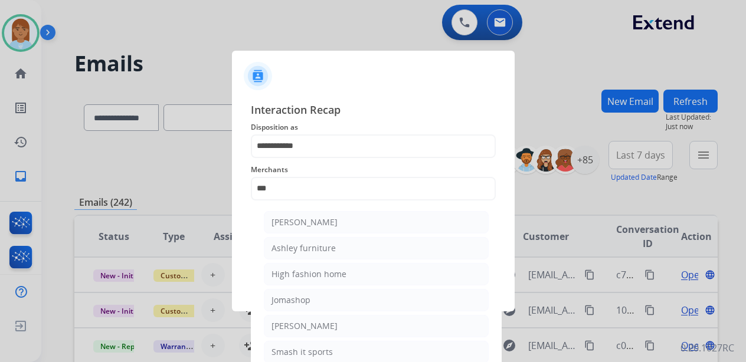
click at [320, 249] on div "Ashley furniture" at bounding box center [303, 248] width 64 height 12
type input "**********"
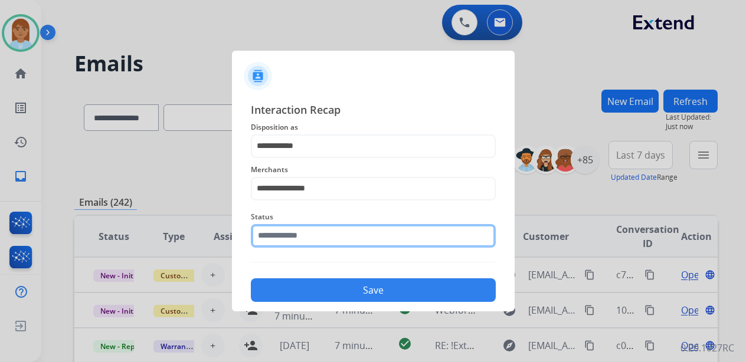
click at [320, 236] on input "text" at bounding box center [373, 236] width 245 height 24
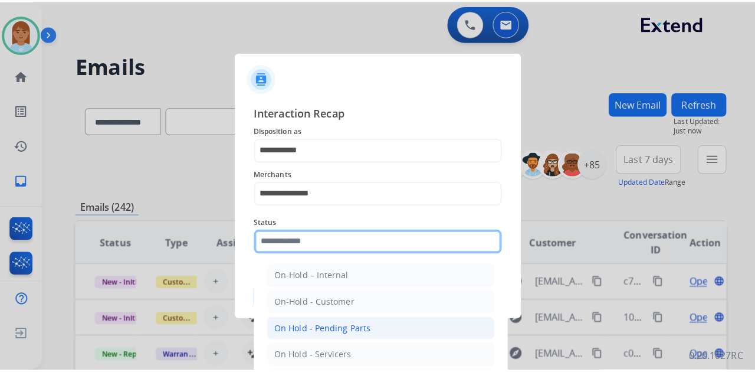
scroll to position [67, 0]
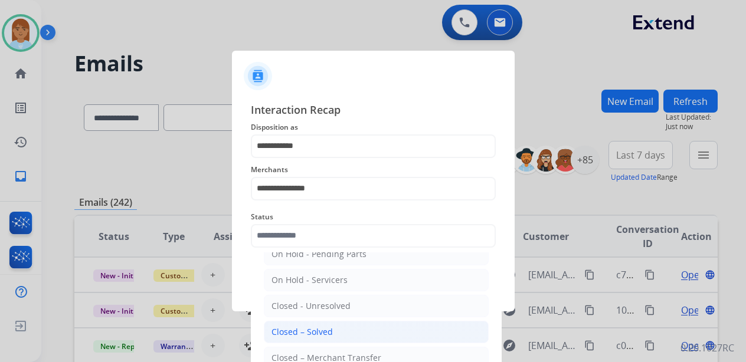
click at [323, 331] on div "Closed – Solved" at bounding box center [301, 332] width 61 height 12
type input "**********"
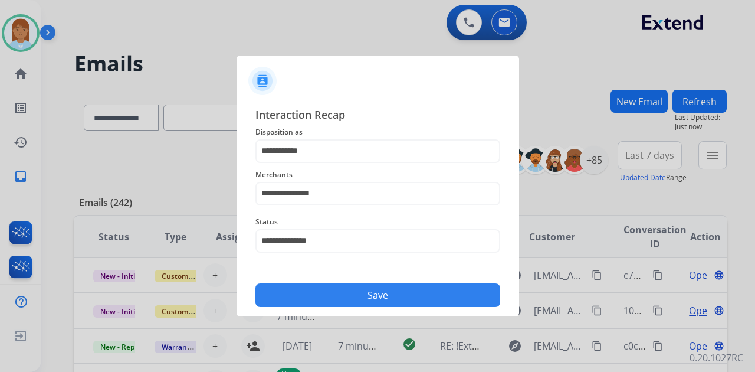
click at [320, 290] on button "Save" at bounding box center [377, 295] width 245 height 24
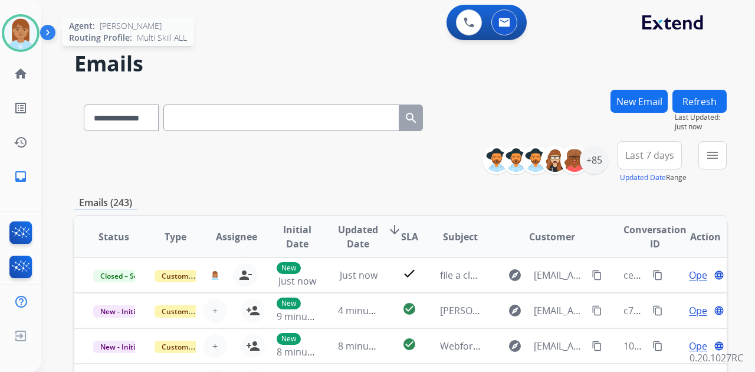
click at [28, 23] on img at bounding box center [20, 33] width 33 height 33
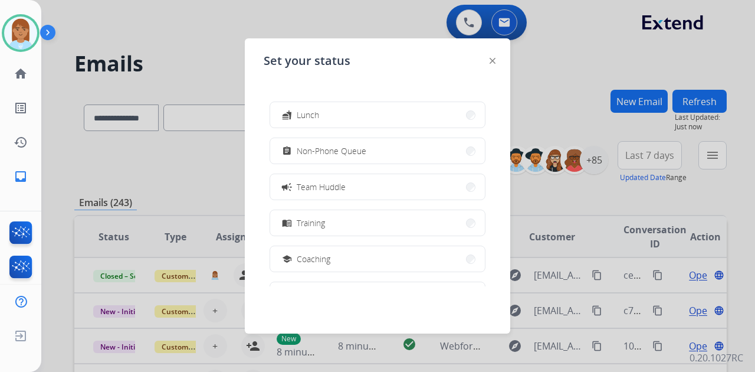
scroll to position [0, 0]
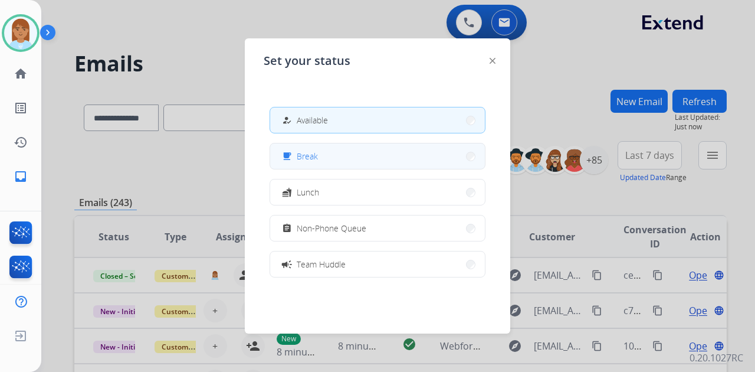
click at [348, 164] on button "free_breakfast Break" at bounding box center [377, 155] width 215 height 25
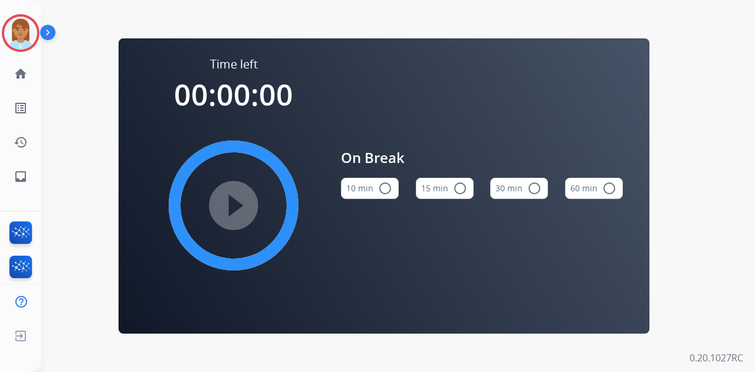
click at [458, 194] on mat-icon "radio_button_unchecked" at bounding box center [460, 188] width 14 height 14
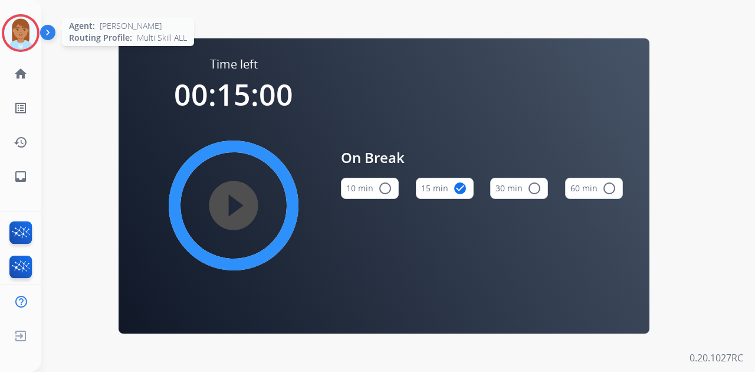
click at [11, 35] on img at bounding box center [20, 33] width 33 height 33
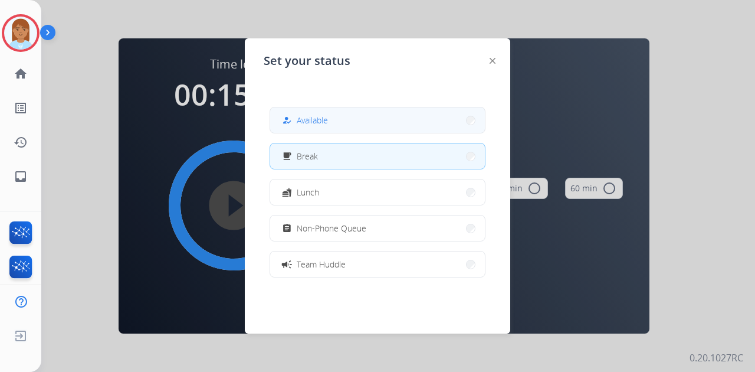
click at [333, 126] on button "how_to_reg Available" at bounding box center [377, 119] width 215 height 25
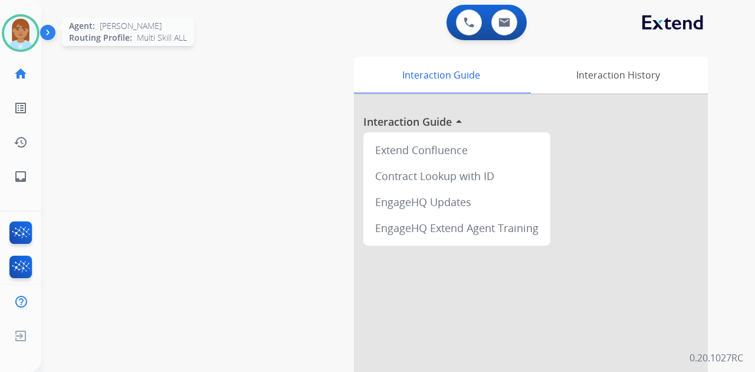
click at [14, 46] on img at bounding box center [20, 33] width 33 height 33
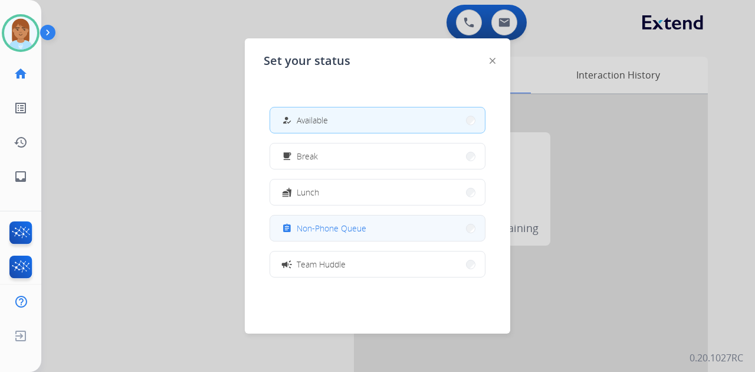
click at [328, 224] on span "Non-Phone Queue" at bounding box center [332, 228] width 70 height 12
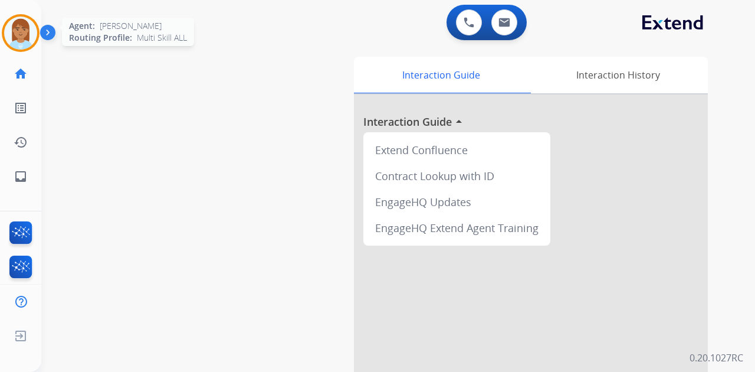
click at [34, 38] on img at bounding box center [20, 33] width 33 height 33
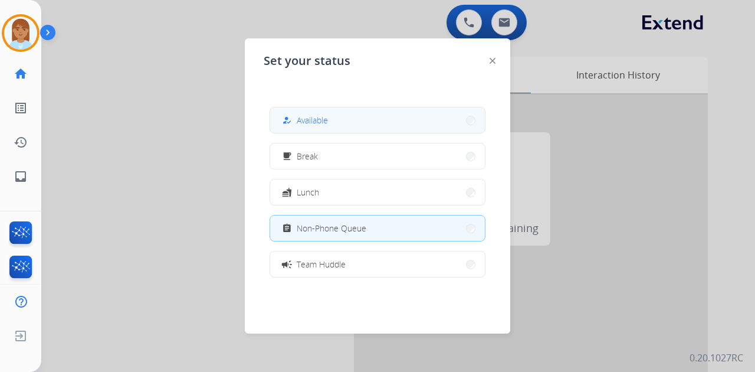
click at [346, 114] on button "how_to_reg Available" at bounding box center [377, 119] width 215 height 25
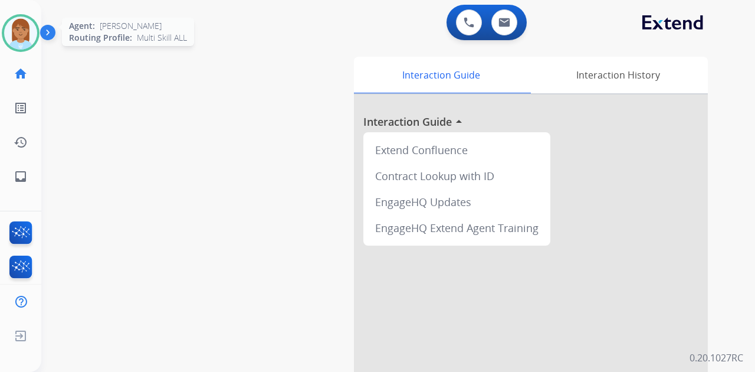
click at [11, 37] on img at bounding box center [20, 33] width 33 height 33
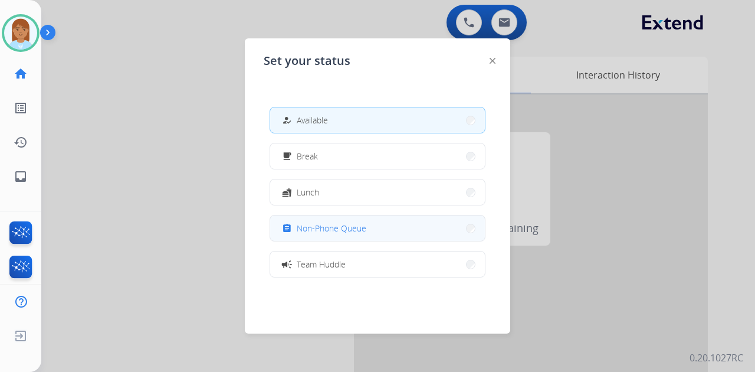
click at [299, 227] on div "assignment Non-Phone Queue" at bounding box center [323, 228] width 87 height 14
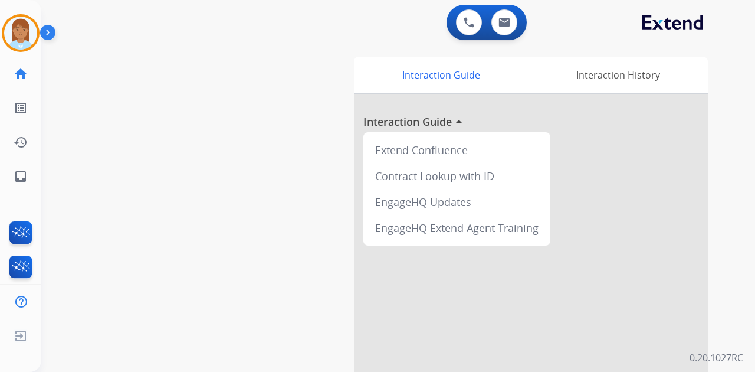
click at [51, 28] on img at bounding box center [50, 35] width 20 height 22
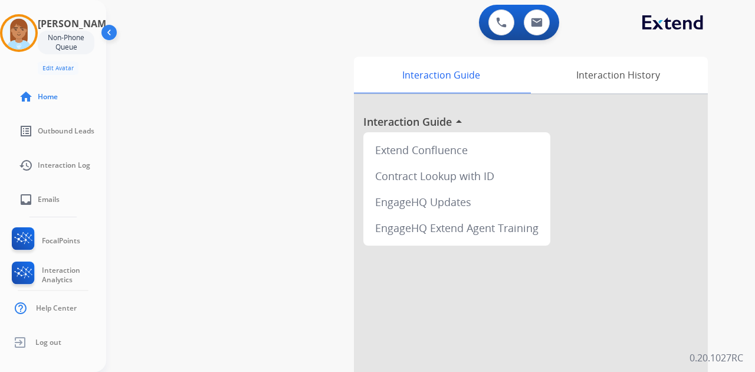
click at [157, 68] on div "swap_horiz Break voice bridge close_fullscreen Connect 3-Way Call merge_type Se…" at bounding box center [416, 288] width 621 height 492
click at [110, 34] on img at bounding box center [110, 35] width 22 height 22
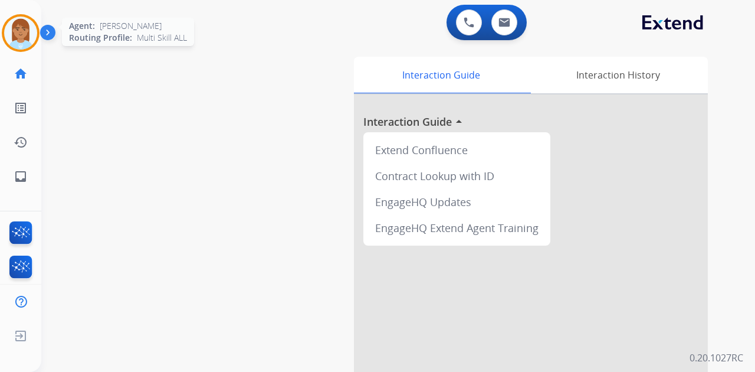
click at [14, 31] on img at bounding box center [20, 33] width 33 height 33
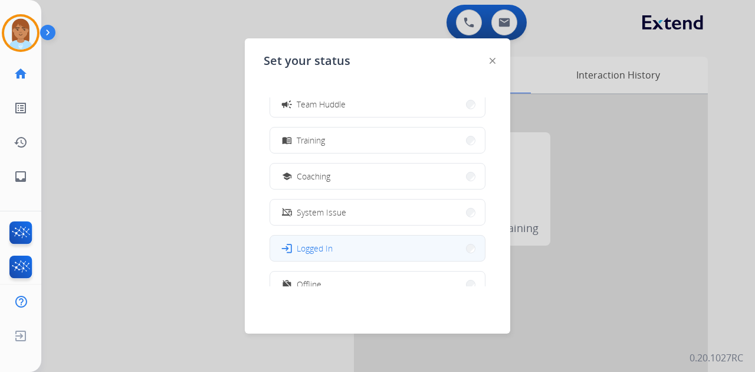
scroll to position [186, 0]
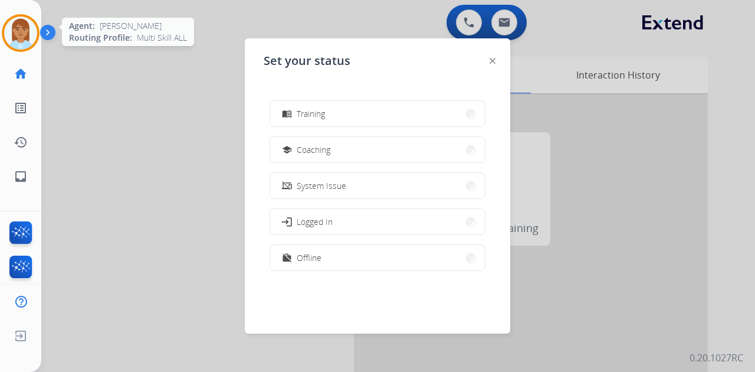
click at [24, 31] on img at bounding box center [20, 33] width 33 height 33
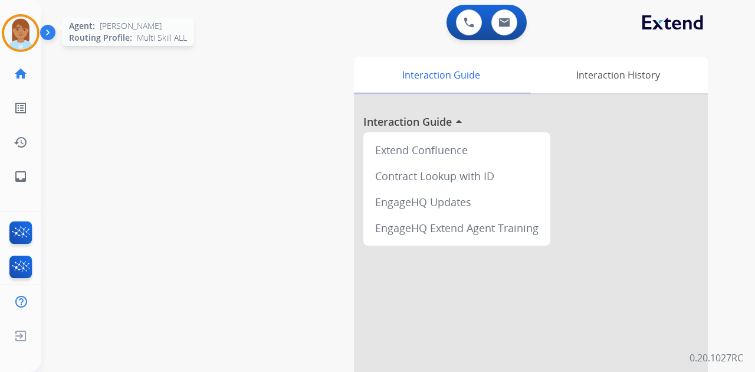
click at [31, 31] on img at bounding box center [20, 33] width 33 height 33
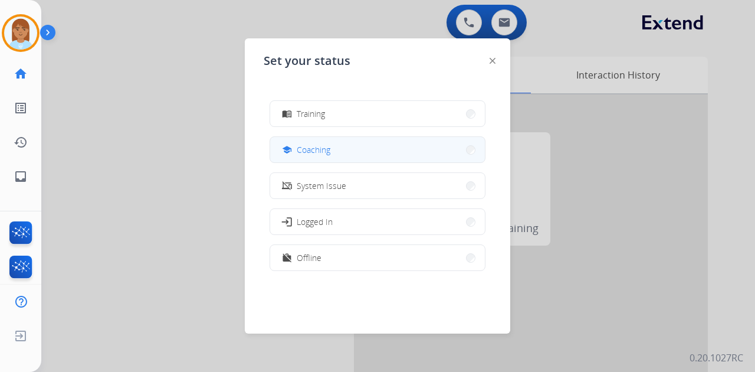
click at [395, 146] on button "school Coaching" at bounding box center [377, 149] width 215 height 25
